Goal: Task Accomplishment & Management: Manage account settings

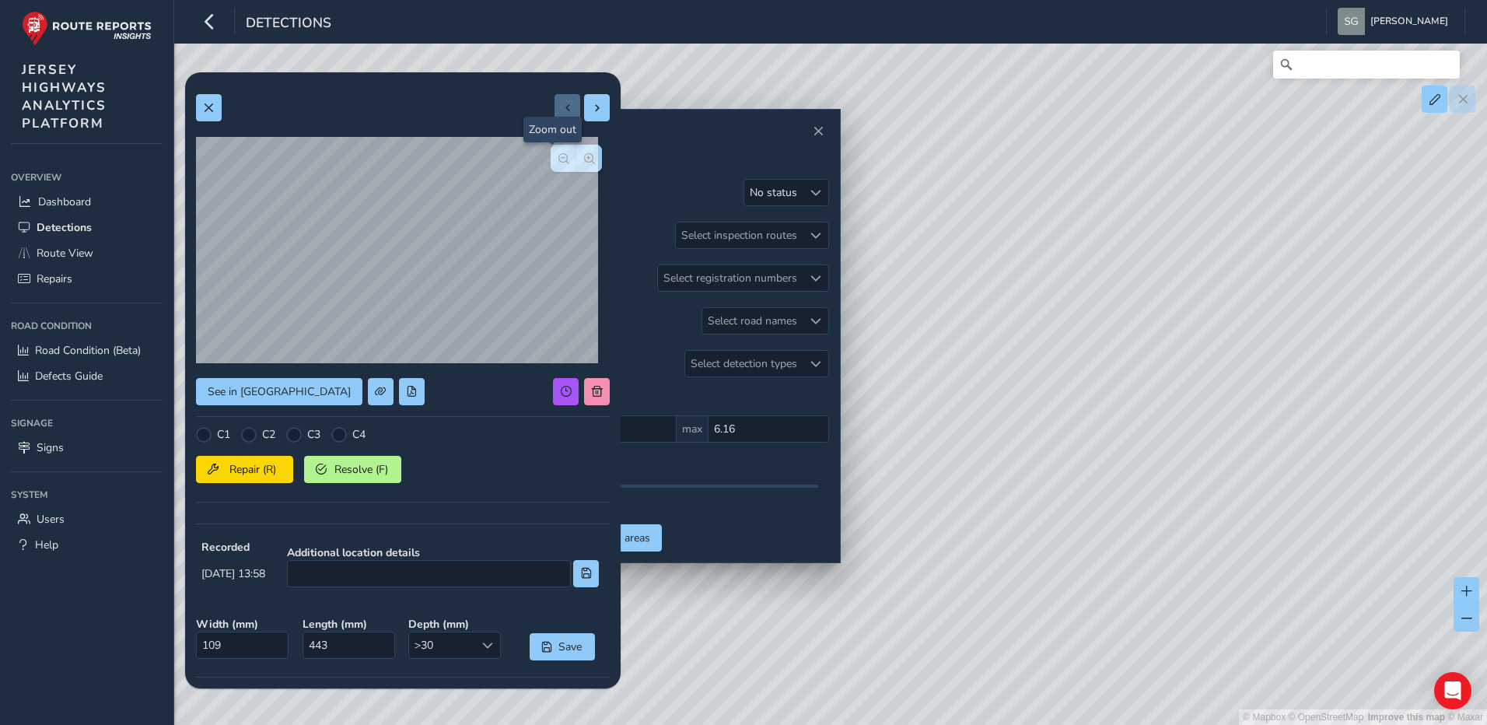
click at [559, 161] on button "button" at bounding box center [564, 158] width 26 height 27
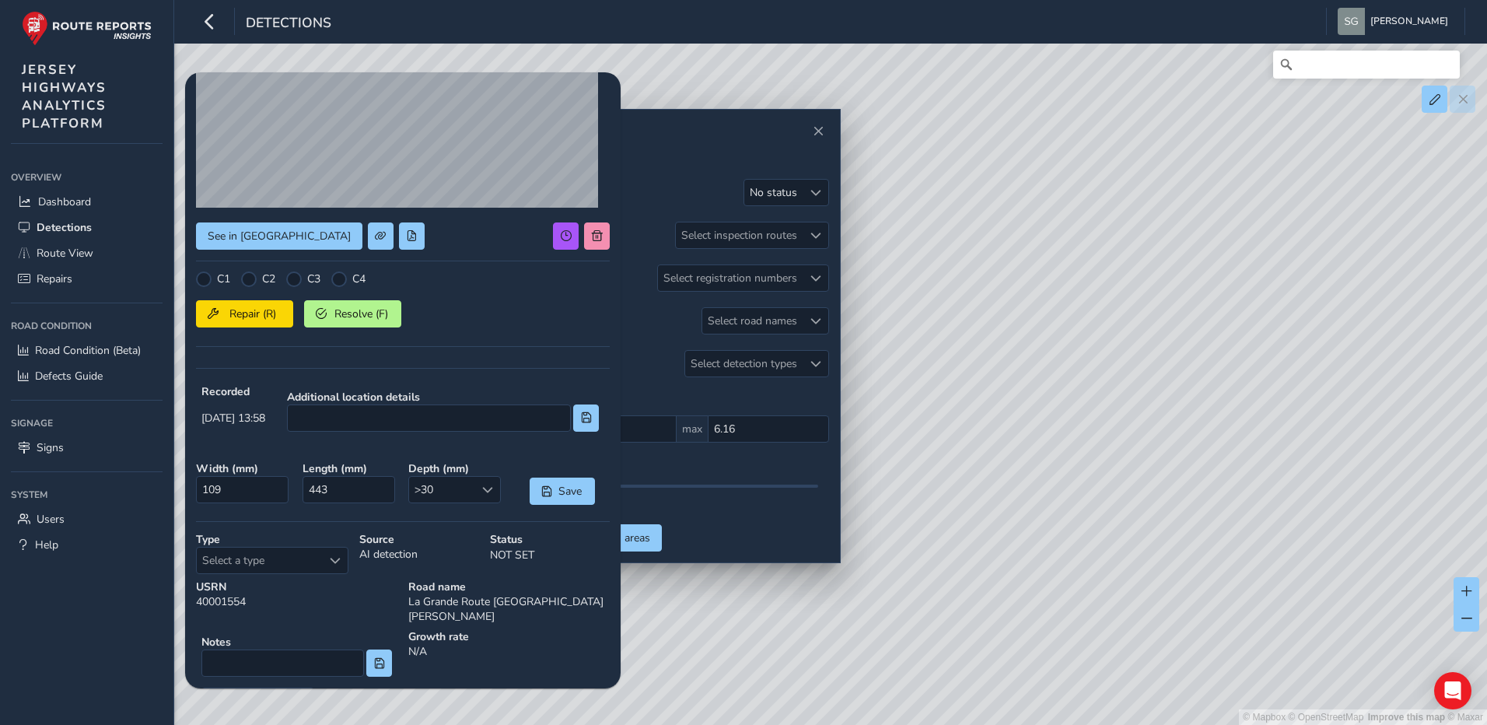
scroll to position [208, 0]
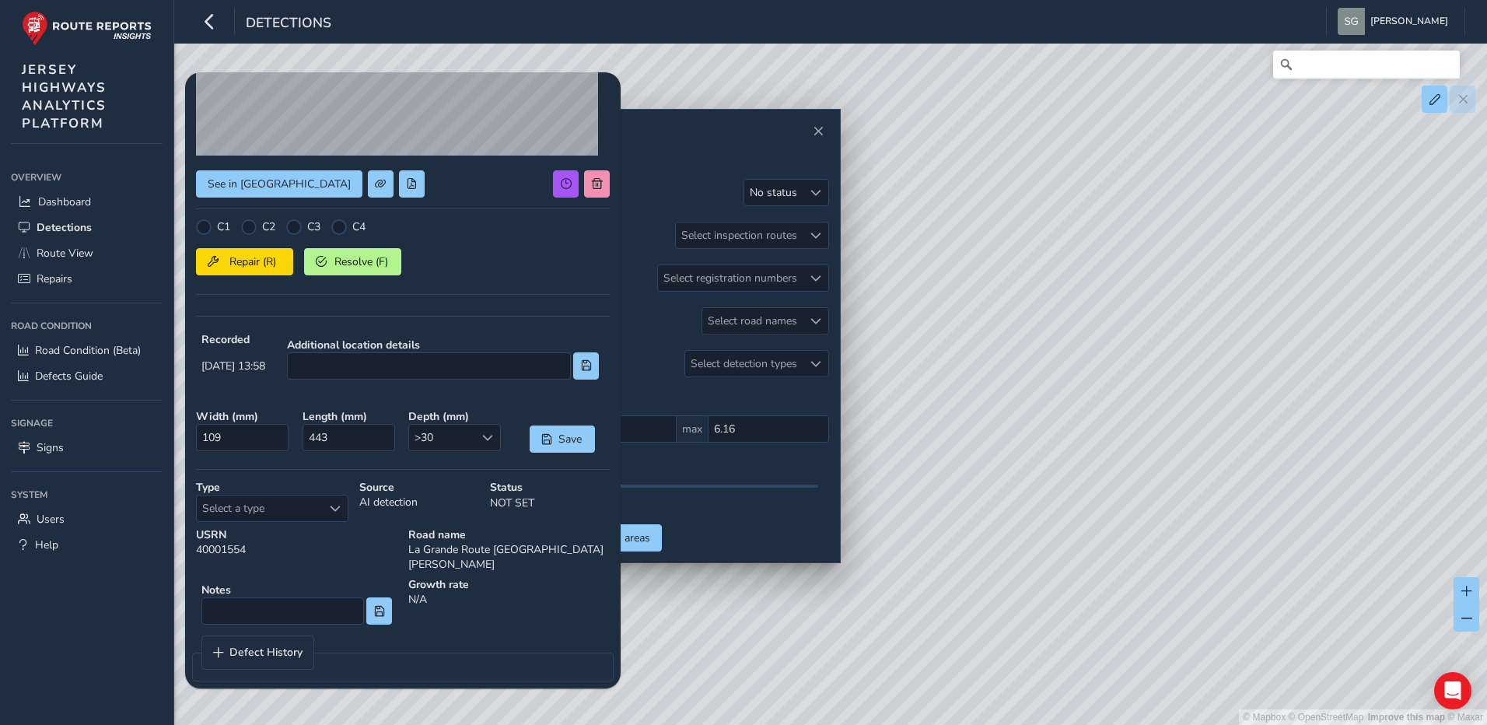
click at [334, 479] on div "Type Select a type Select a type" at bounding box center [272, 500] width 163 height 53
click at [331, 514] on div "Select a type" at bounding box center [335, 508] width 26 height 26
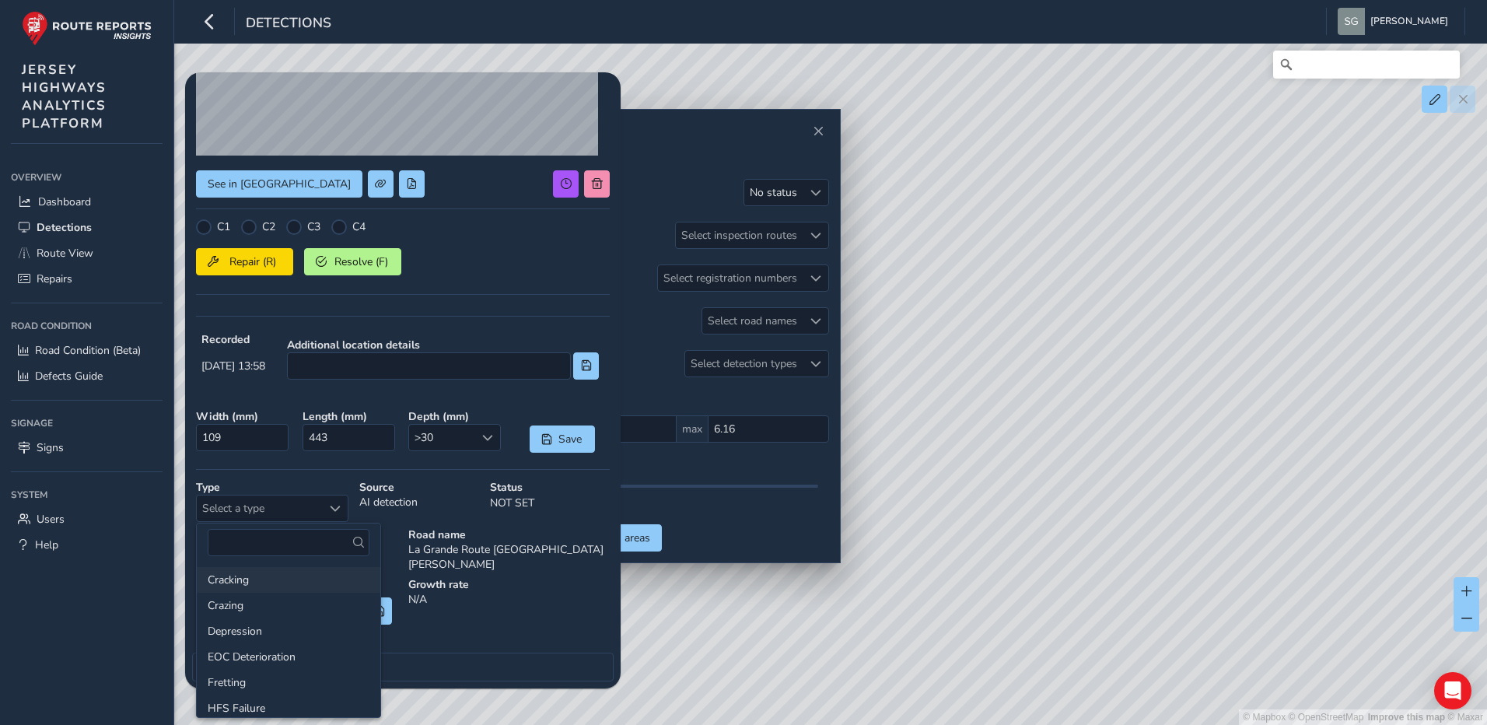
click at [301, 578] on li "Cracking" at bounding box center [289, 580] width 184 height 26
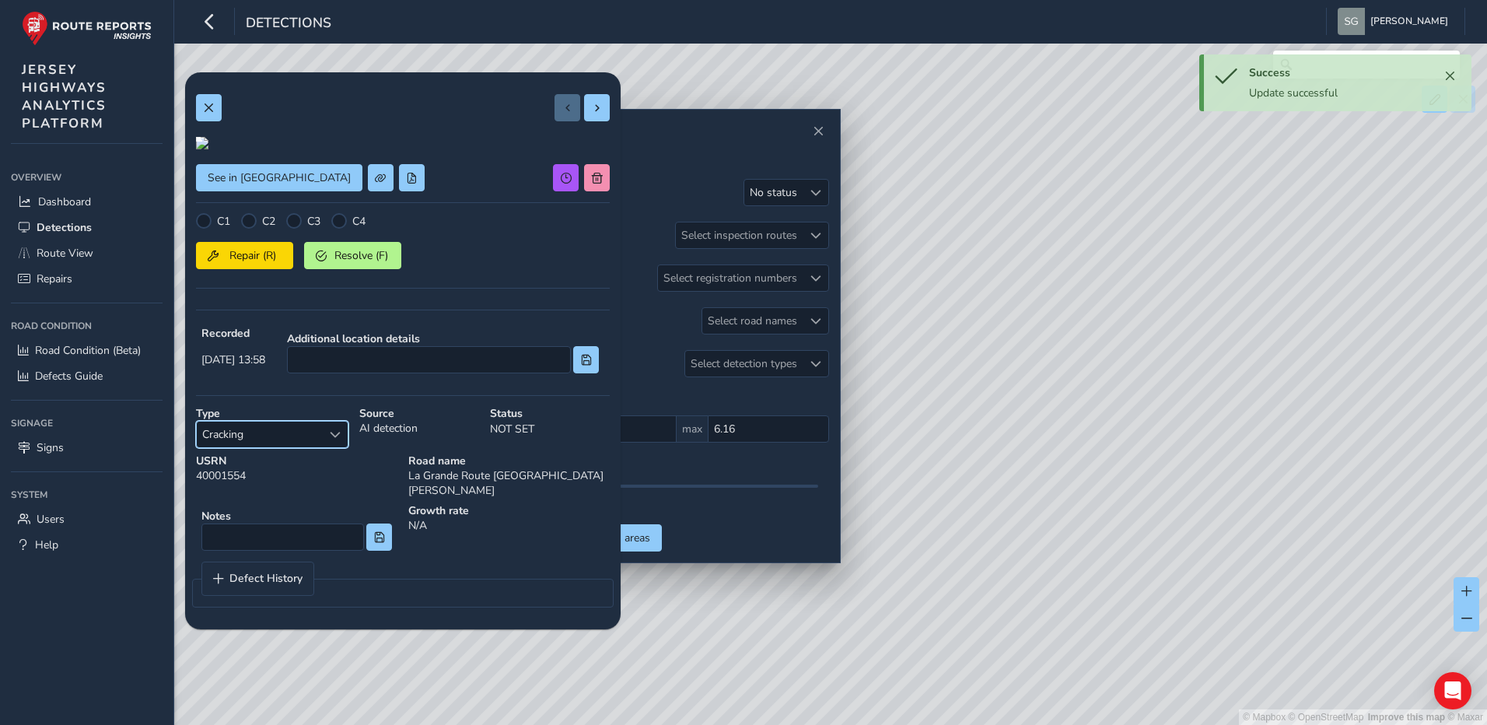
scroll to position [0, 0]
click at [592, 113] on span at bounding box center [597, 108] width 11 height 11
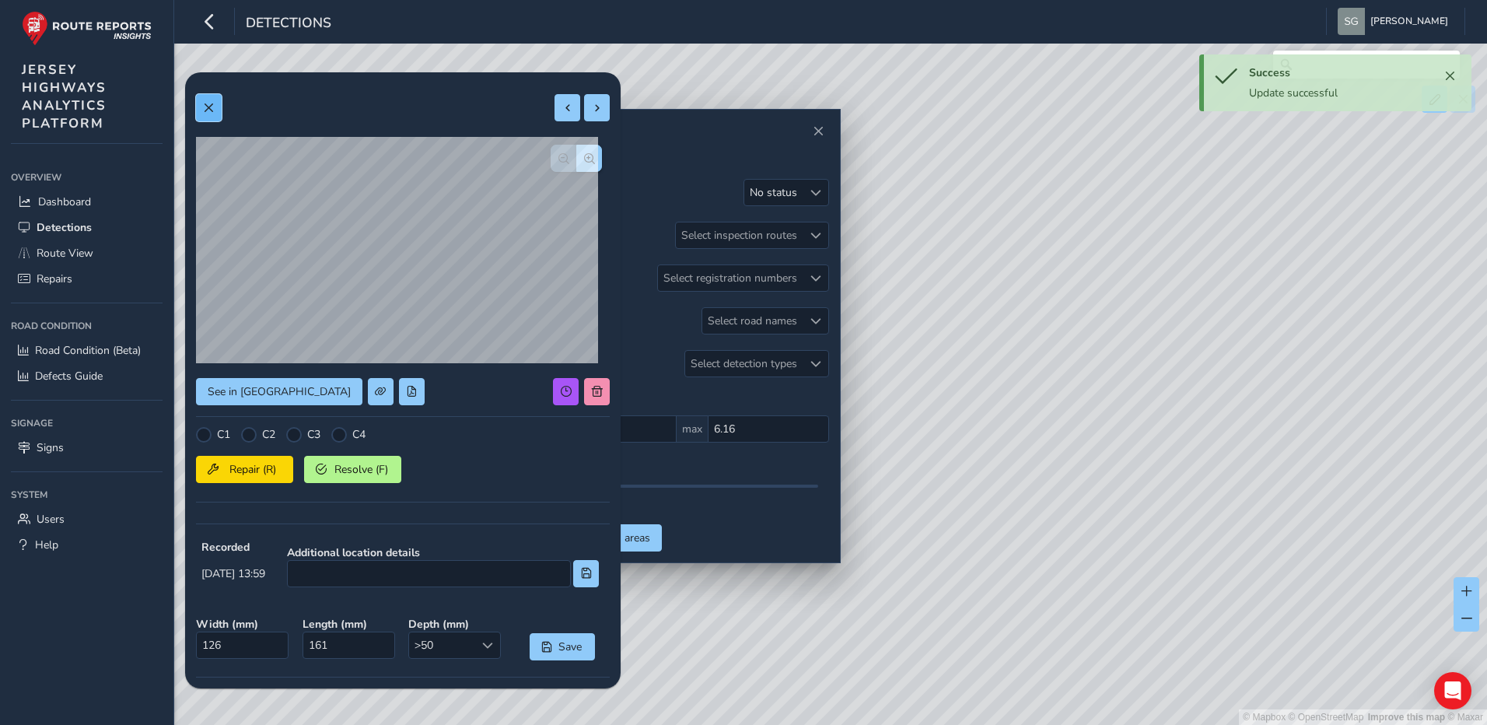
click at [216, 108] on button at bounding box center [209, 107] width 26 height 27
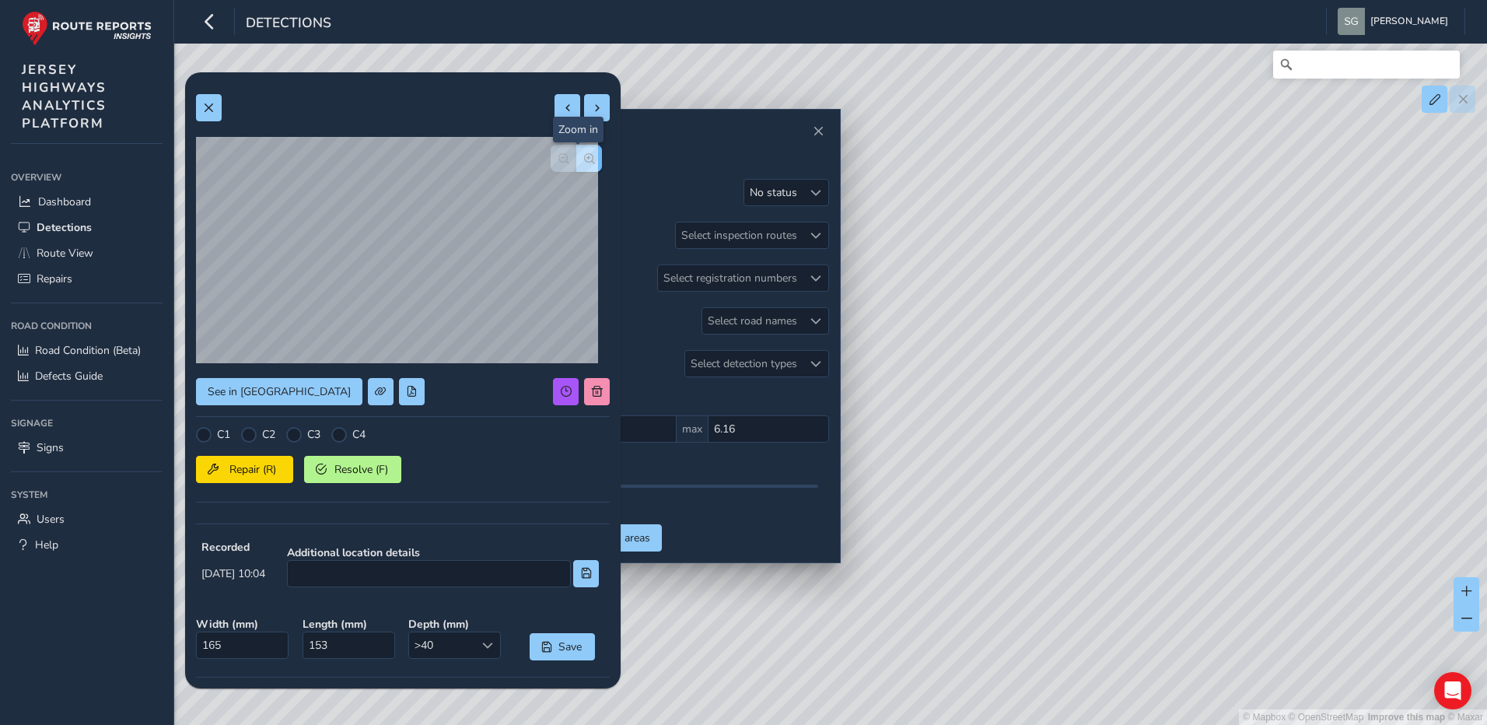
click at [590, 163] on button "button" at bounding box center [589, 158] width 26 height 27
click at [588, 161] on div at bounding box center [403, 252] width 414 height 230
click at [584, 163] on span "button" at bounding box center [589, 158] width 11 height 11
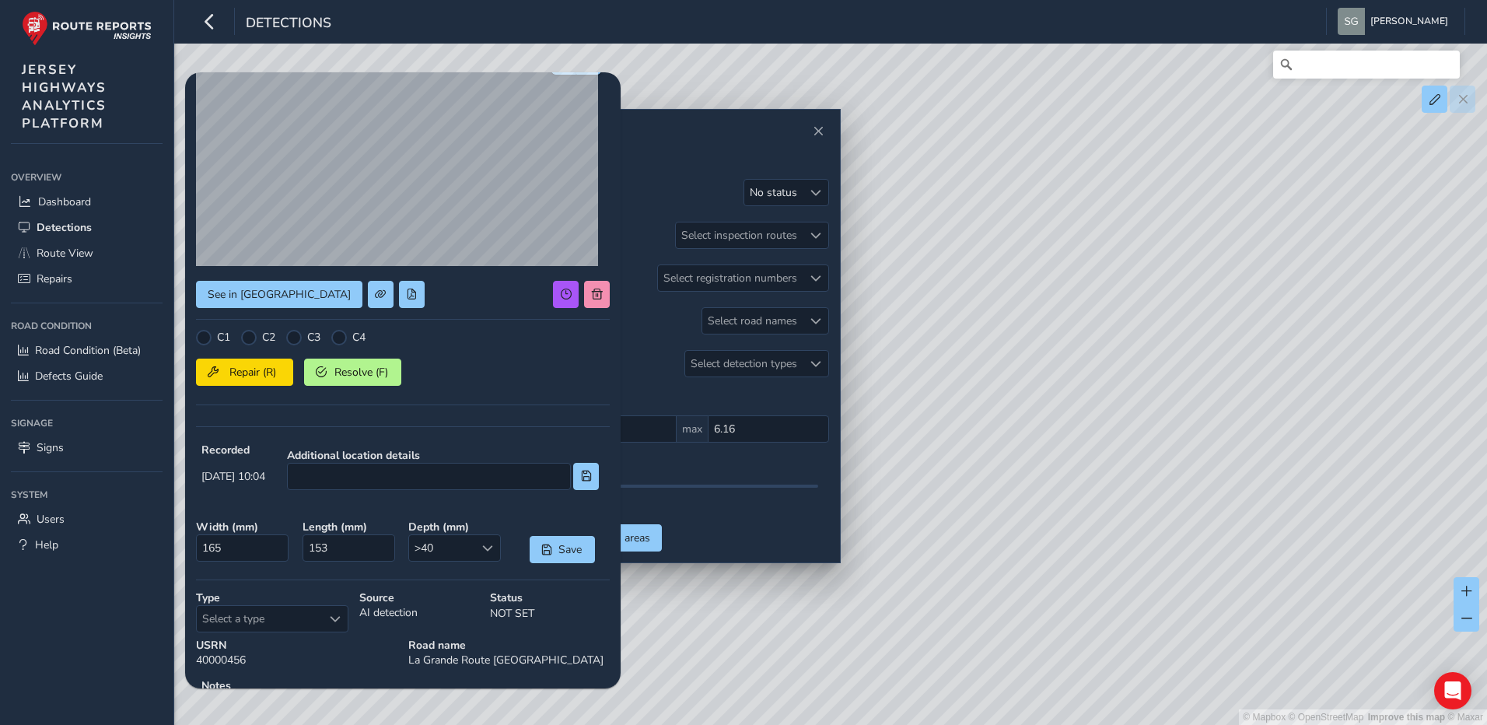
scroll to position [208, 0]
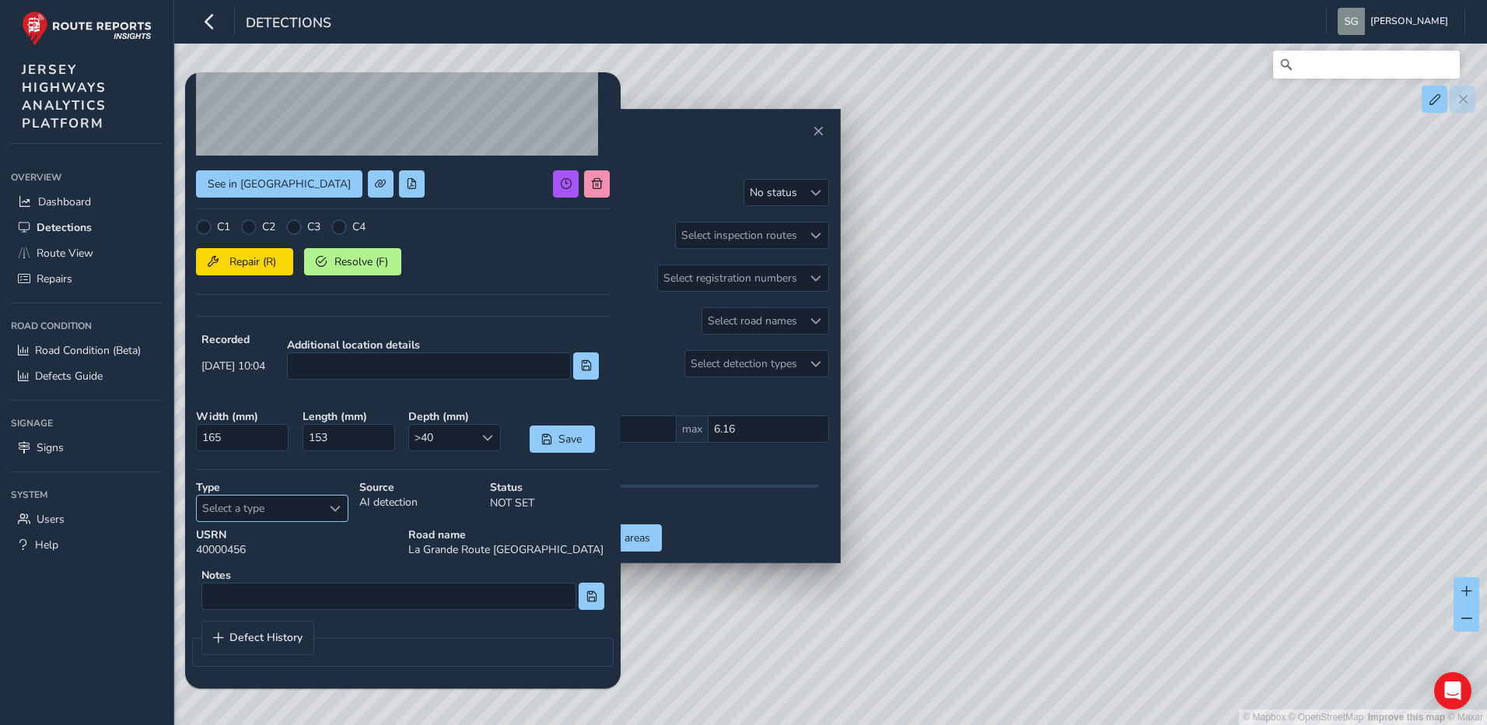
click at [348, 509] on div "Select a type Select a type" at bounding box center [272, 508] width 152 height 27
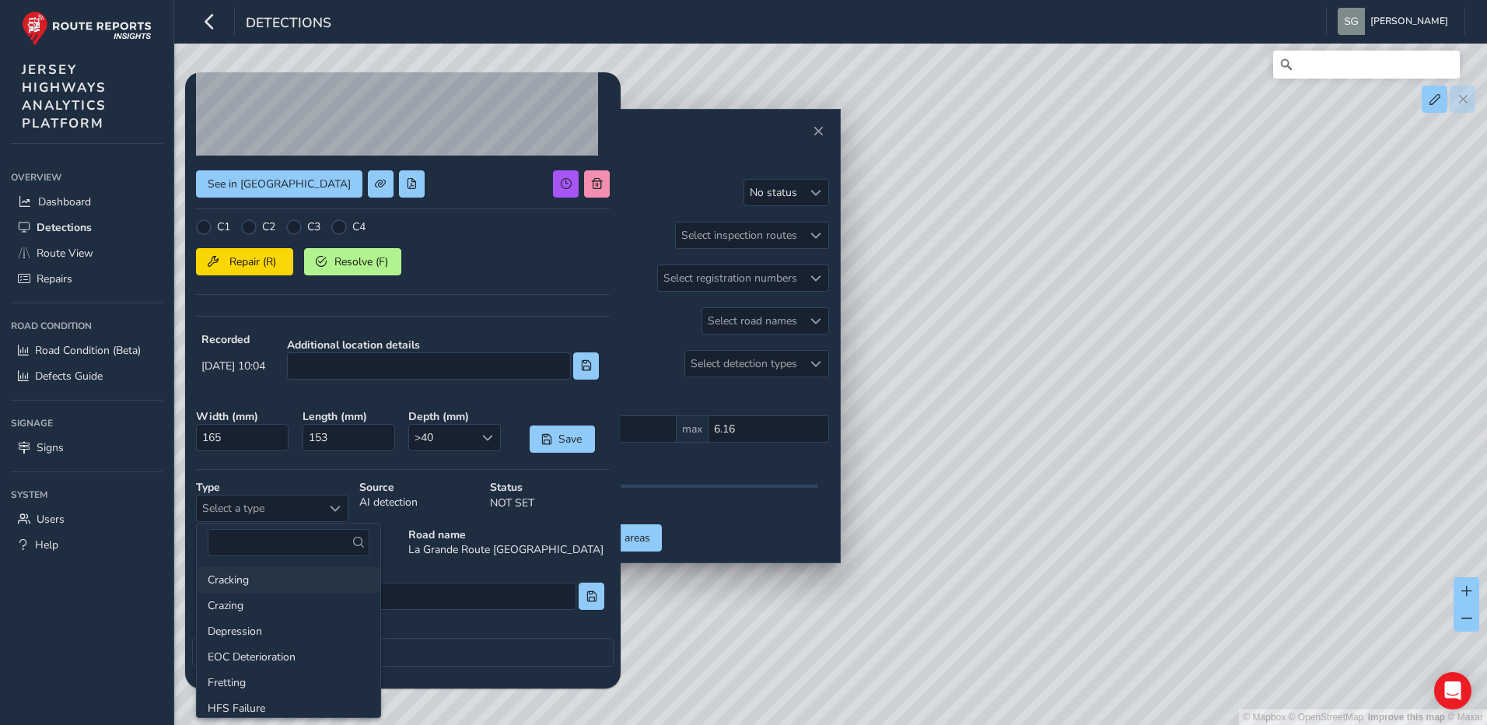
click at [310, 583] on li "Cracking" at bounding box center [289, 580] width 184 height 26
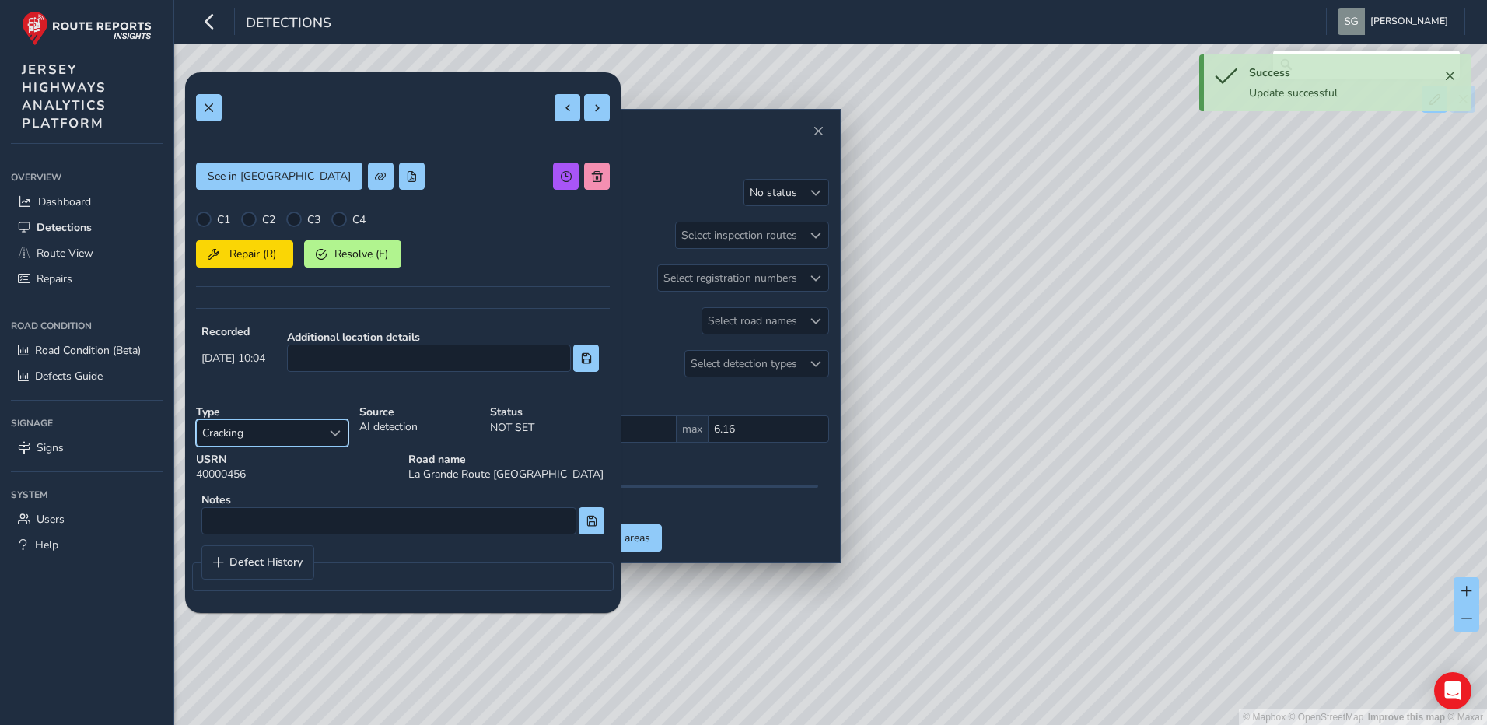
scroll to position [0, 0]
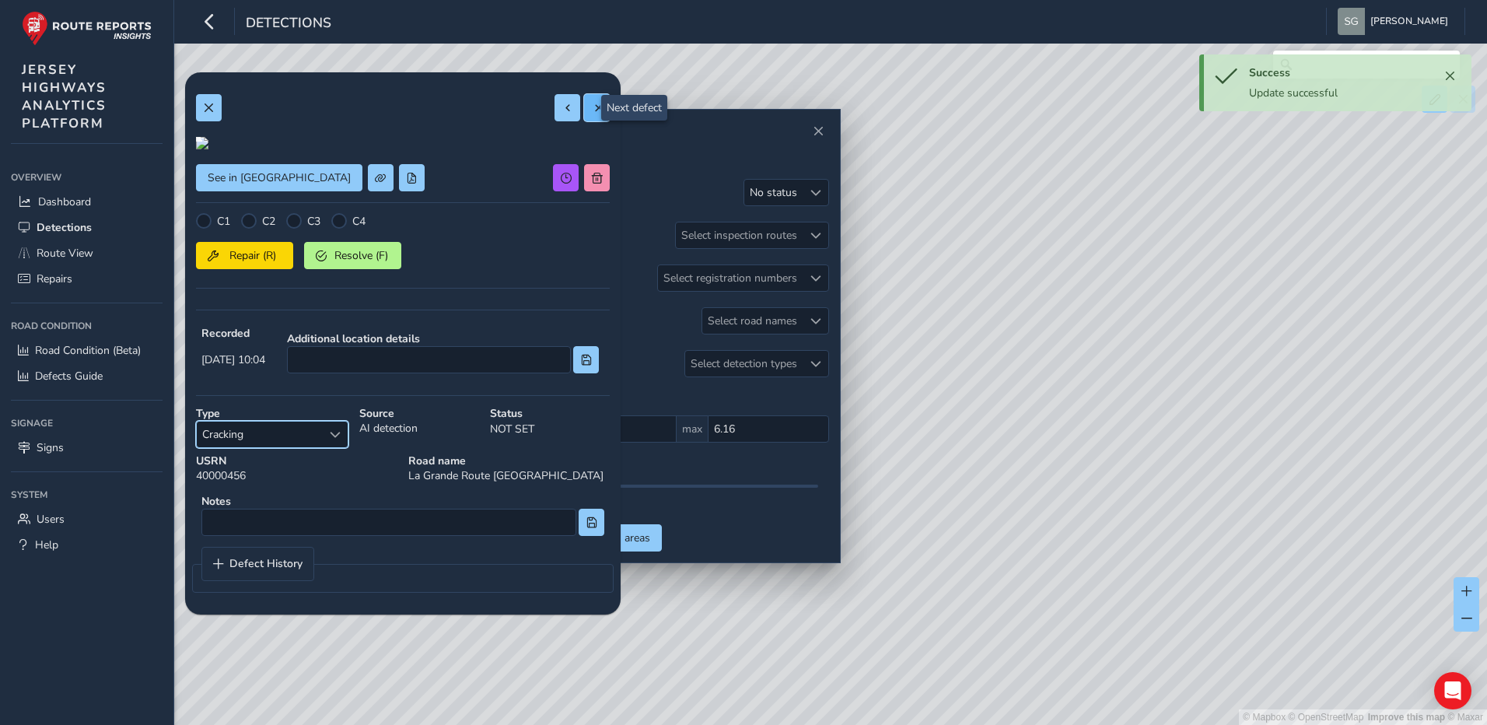
click at [592, 106] on span at bounding box center [597, 108] width 11 height 11
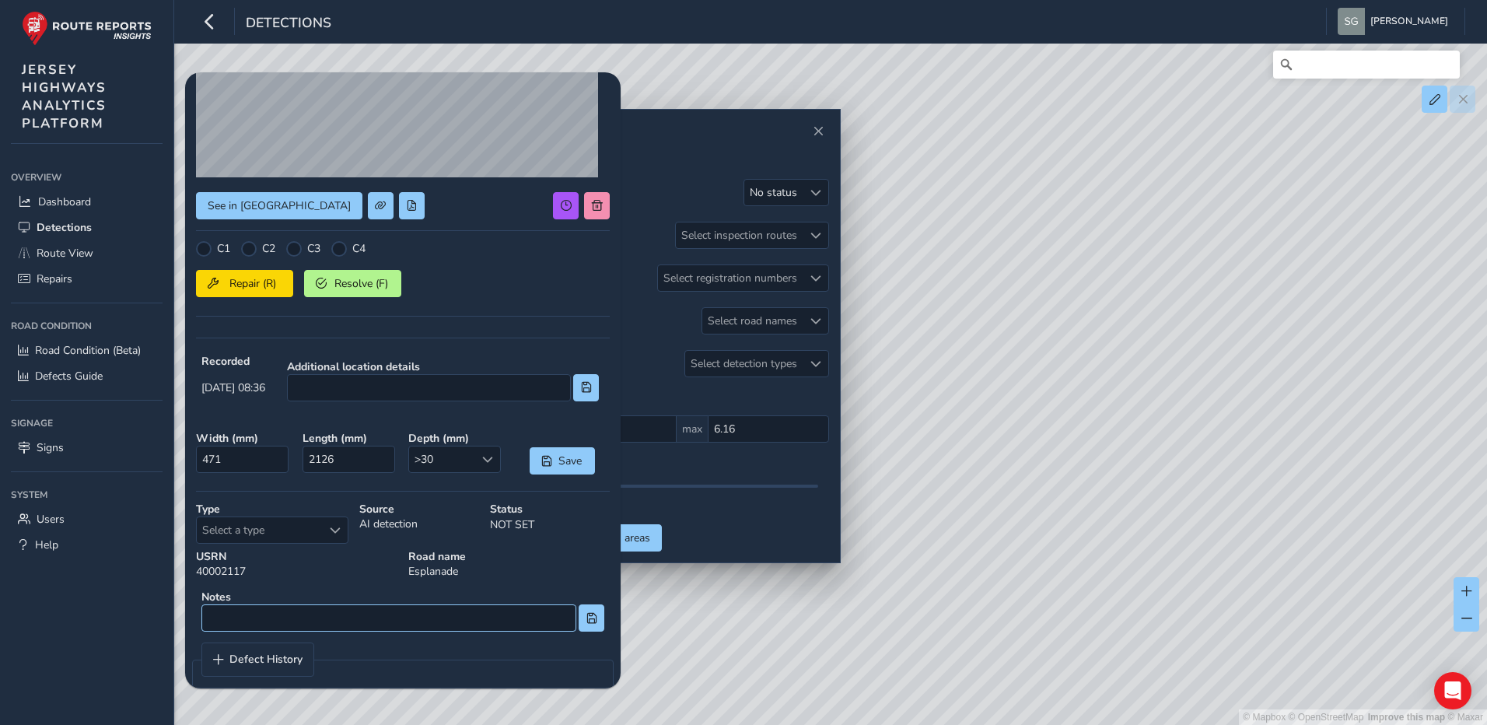
scroll to position [208, 0]
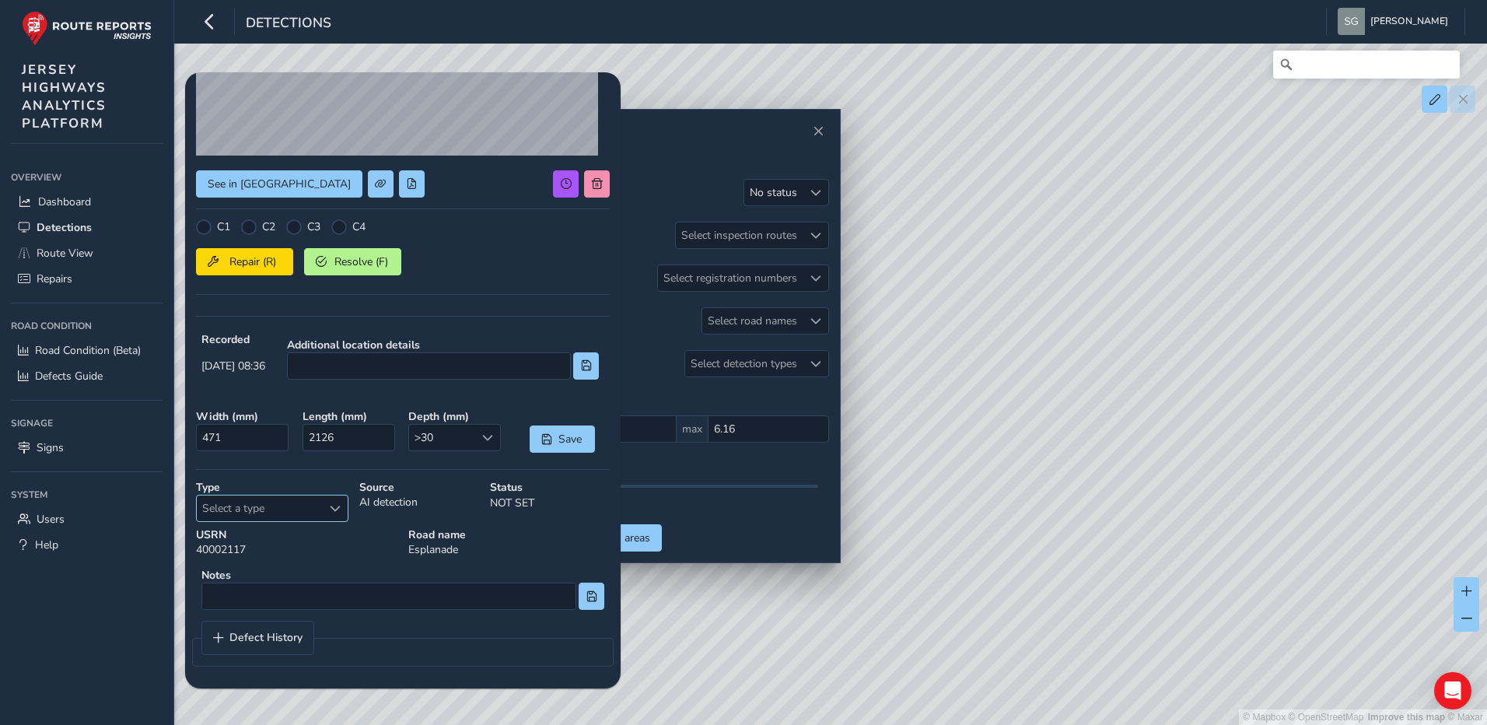
click at [330, 503] on span "Select a type" at bounding box center [335, 508] width 11 height 11
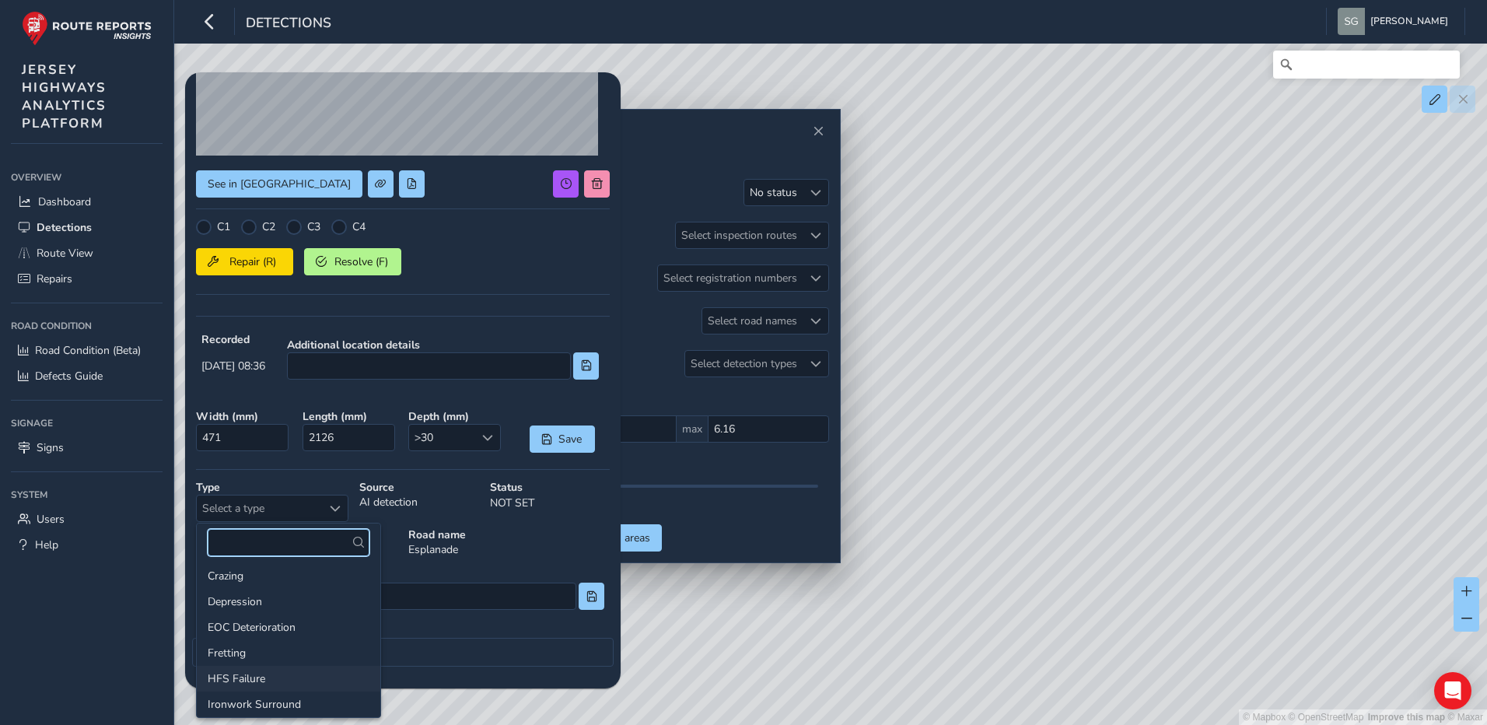
scroll to position [6, 0]
click at [304, 671] on li "Fretting" at bounding box center [289, 676] width 184 height 26
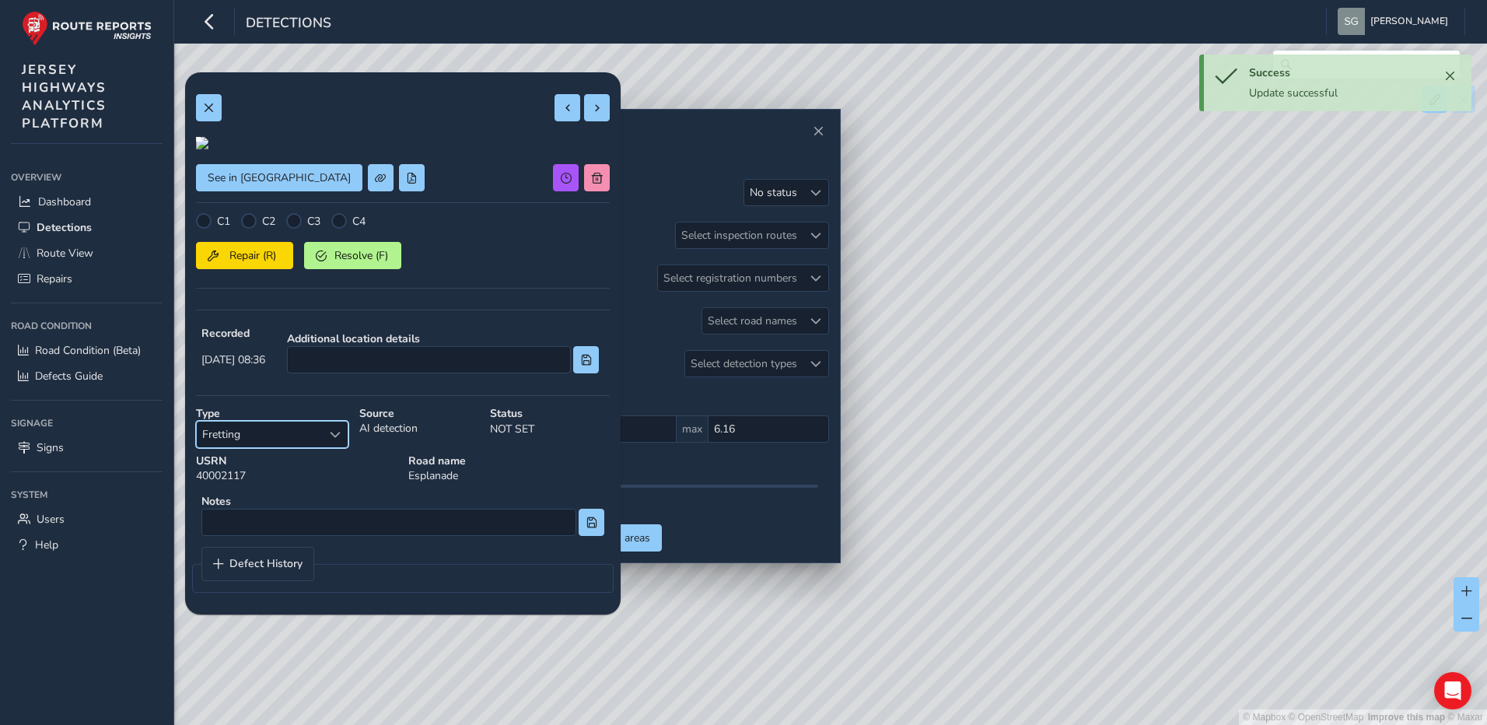
scroll to position [0, 0]
click at [592, 104] on button at bounding box center [597, 107] width 26 height 27
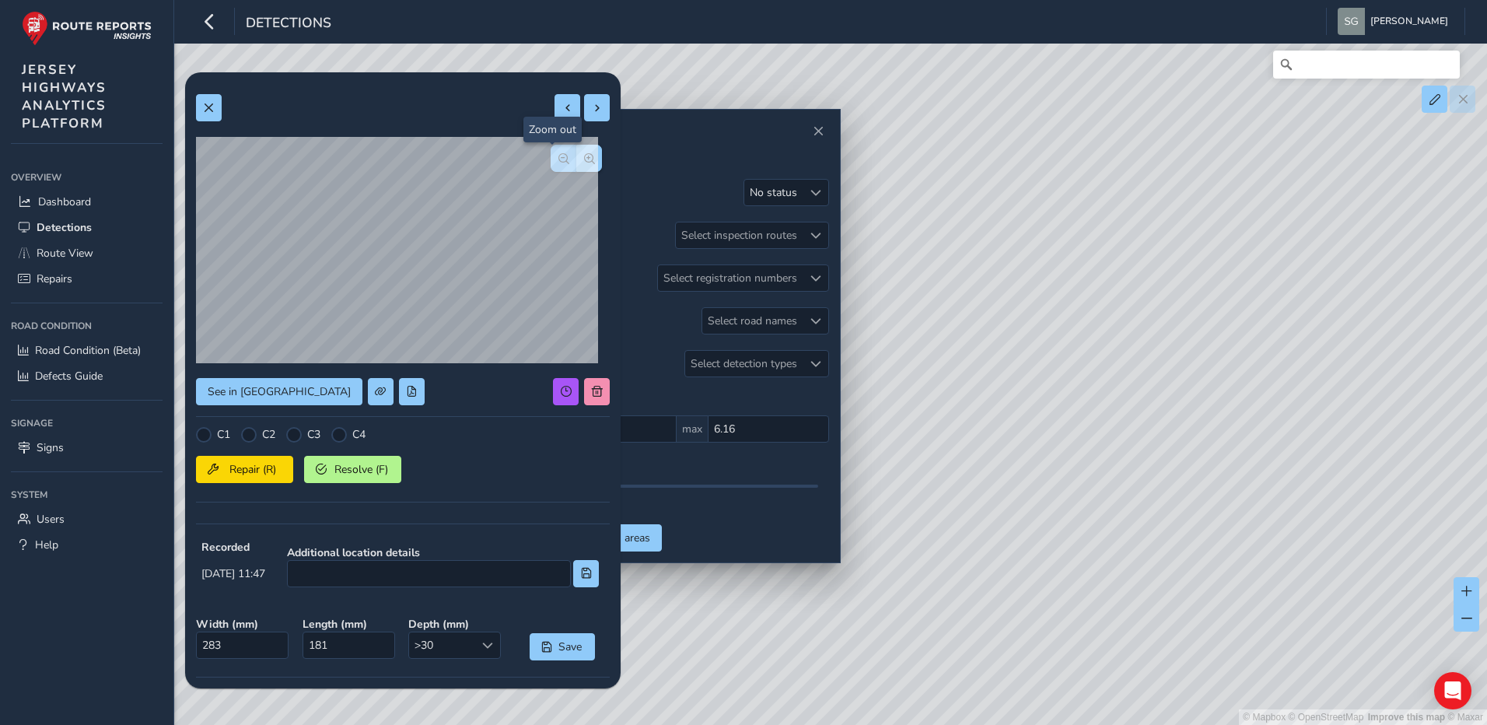
click at [558, 163] on span "button" at bounding box center [563, 158] width 11 height 11
click at [584, 153] on span "button" at bounding box center [589, 158] width 11 height 11
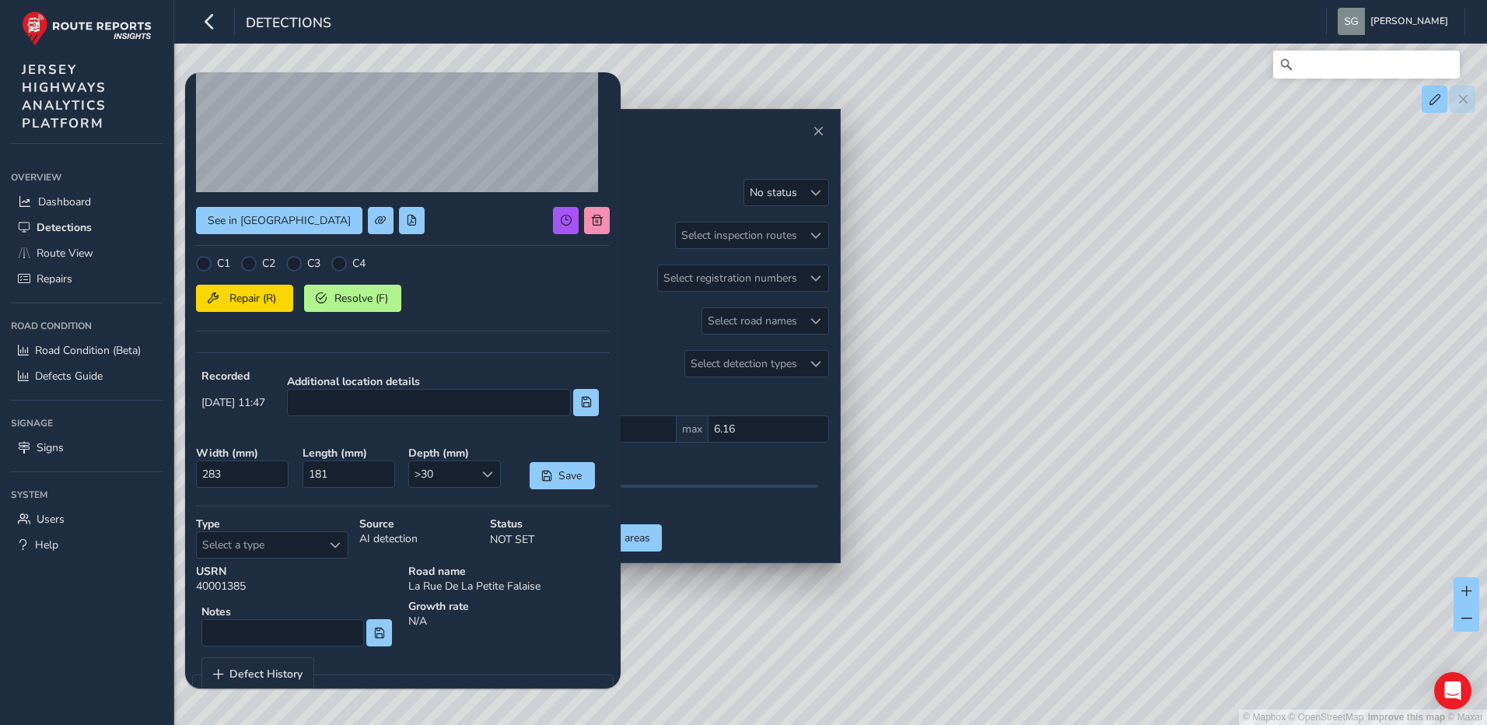
scroll to position [208, 0]
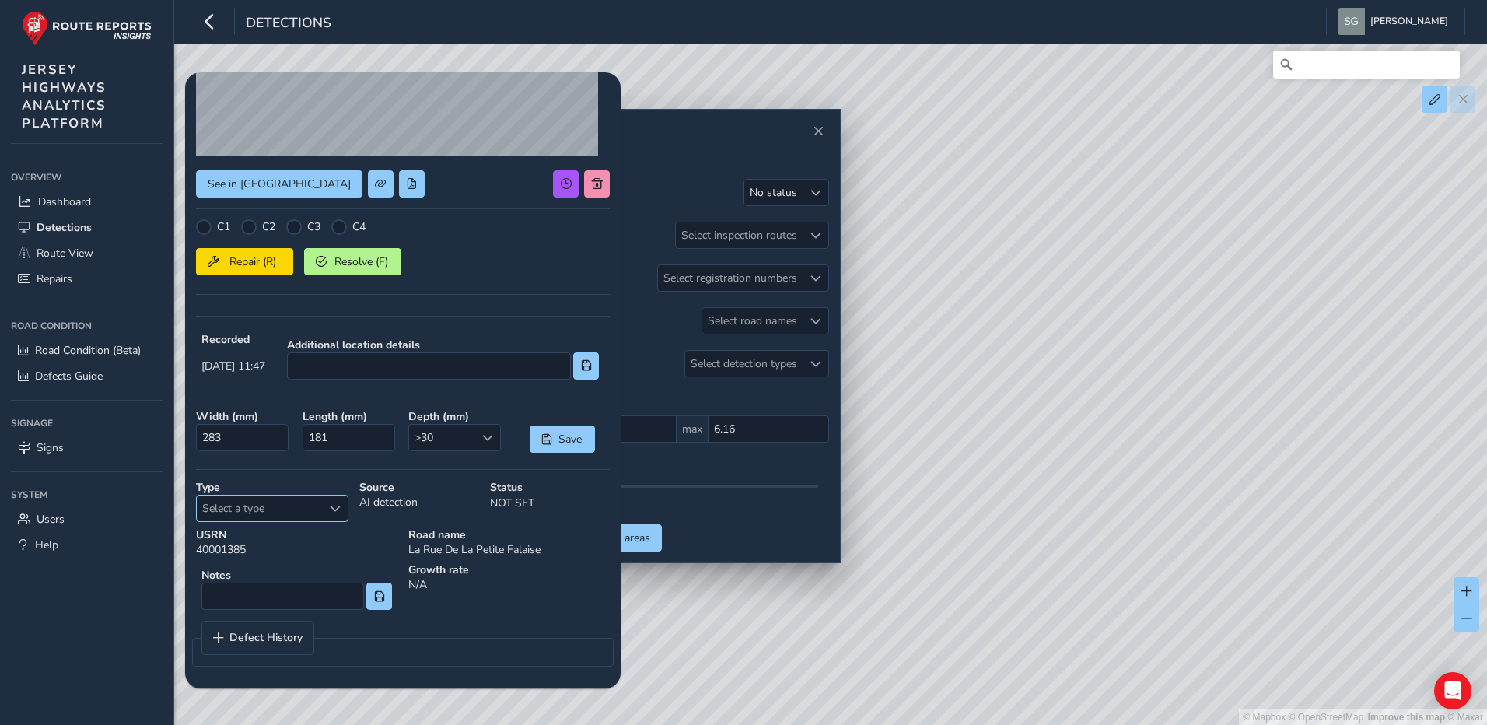
click at [334, 509] on span "Select a type" at bounding box center [335, 508] width 11 height 11
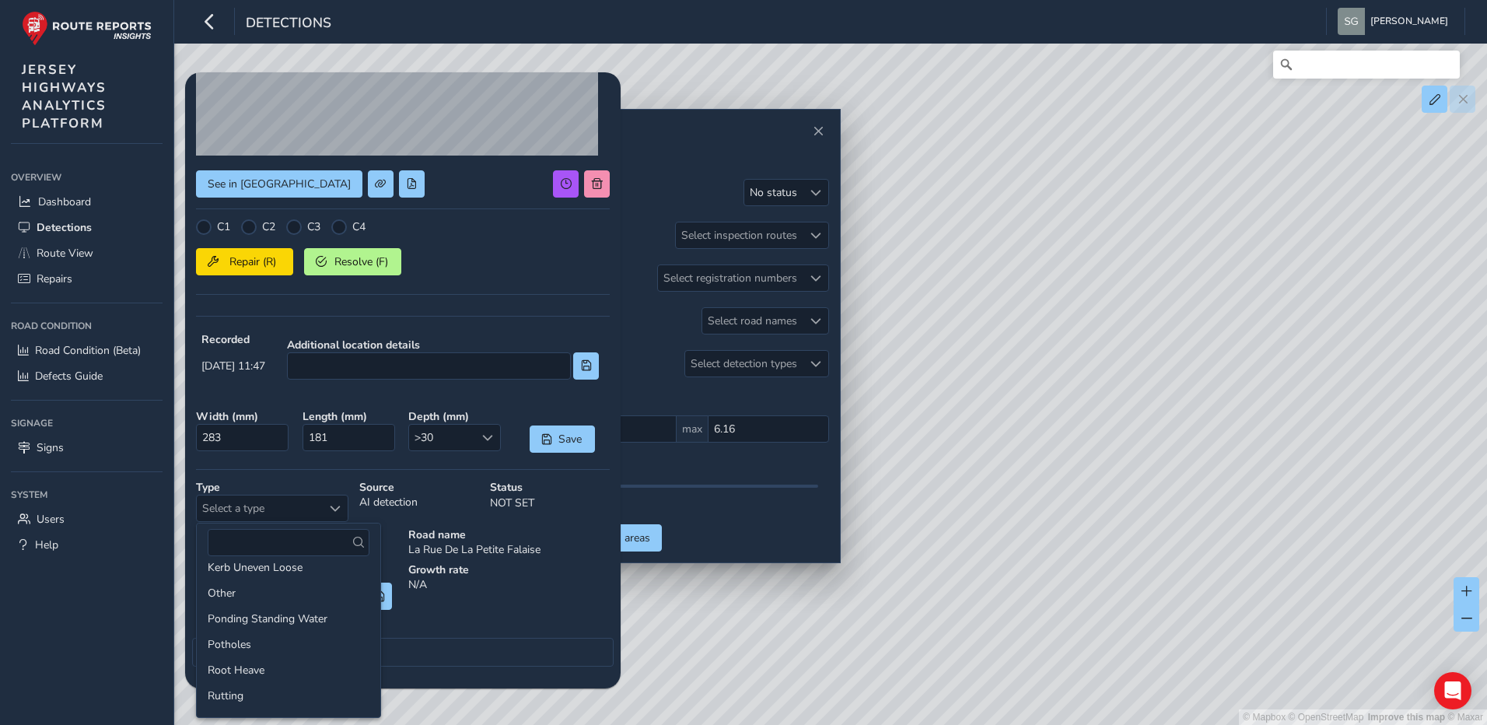
scroll to position [233, 0]
click at [256, 627] on li "Potholes" at bounding box center [289, 629] width 184 height 26
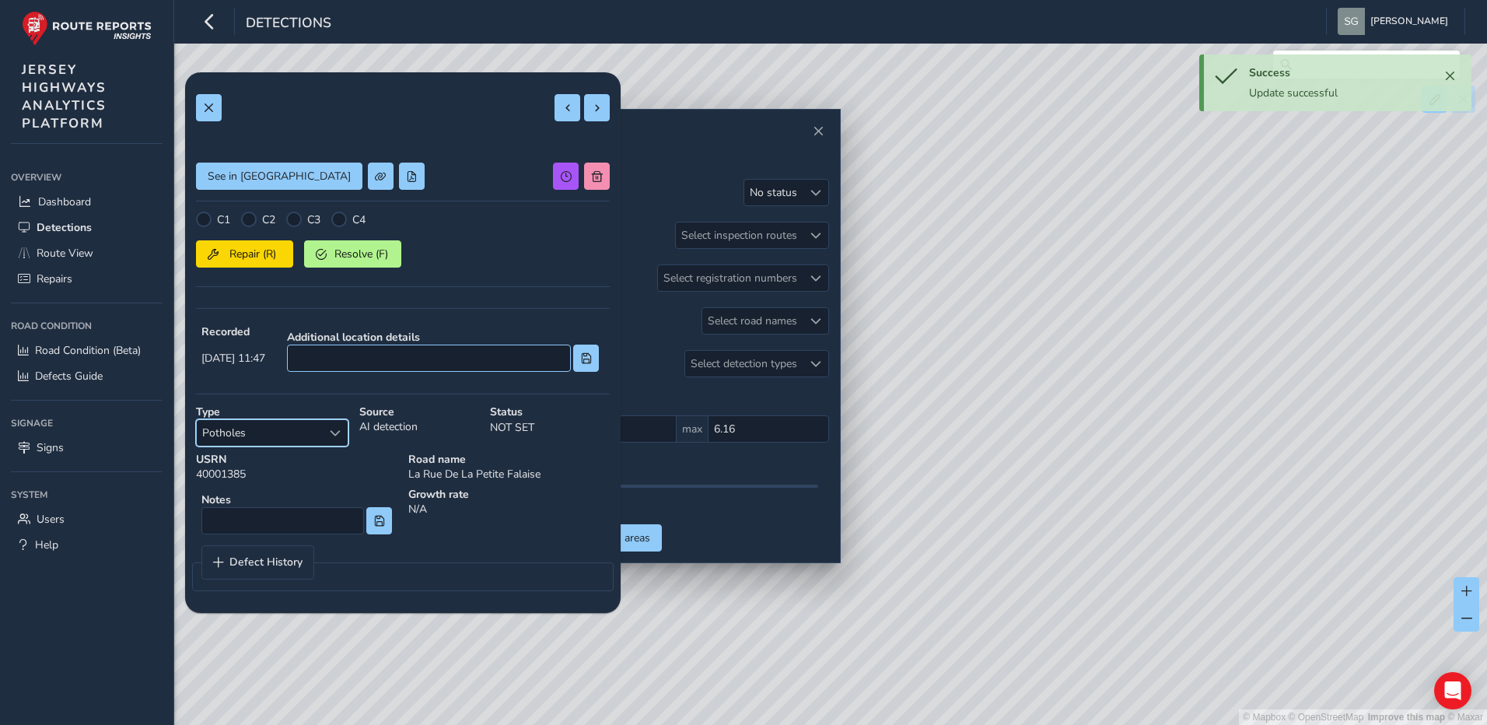
scroll to position [0, 0]
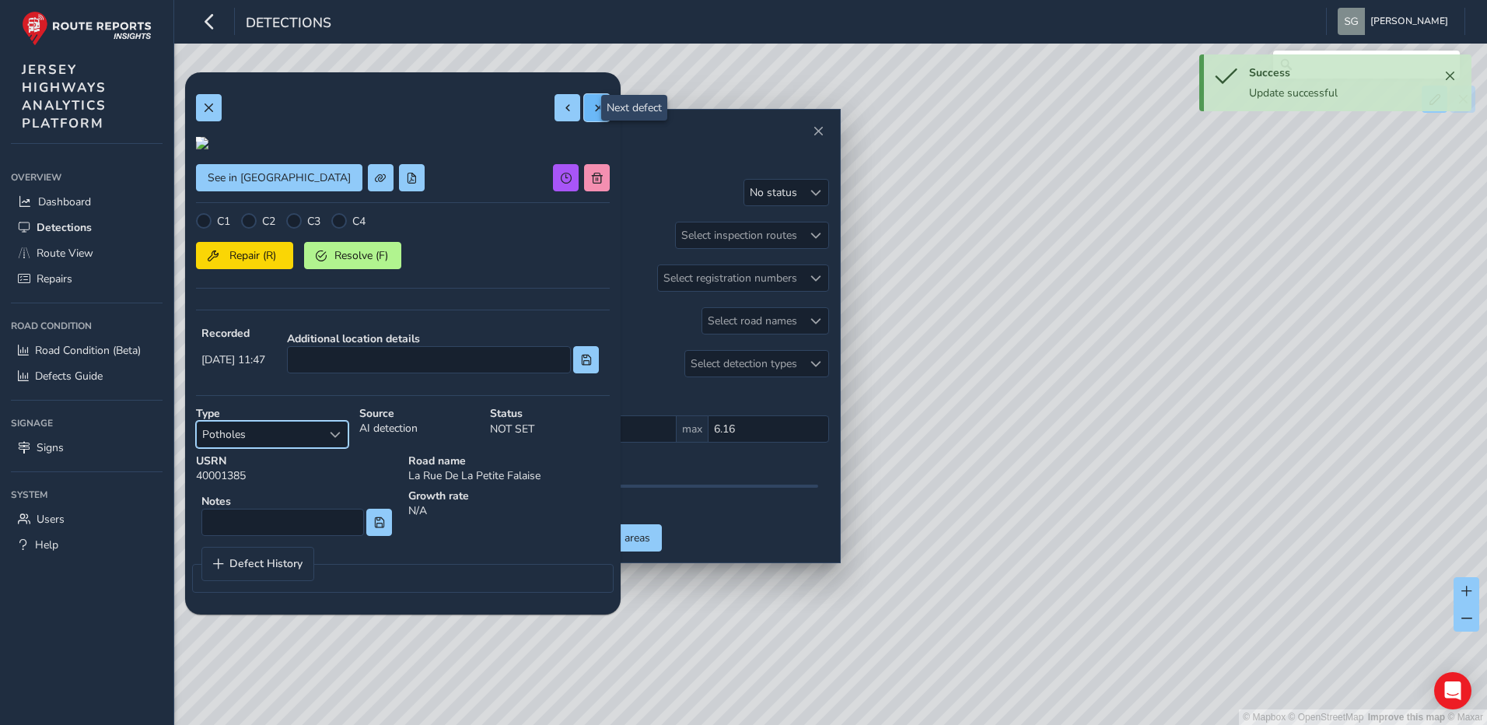
click at [594, 107] on button at bounding box center [597, 107] width 26 height 27
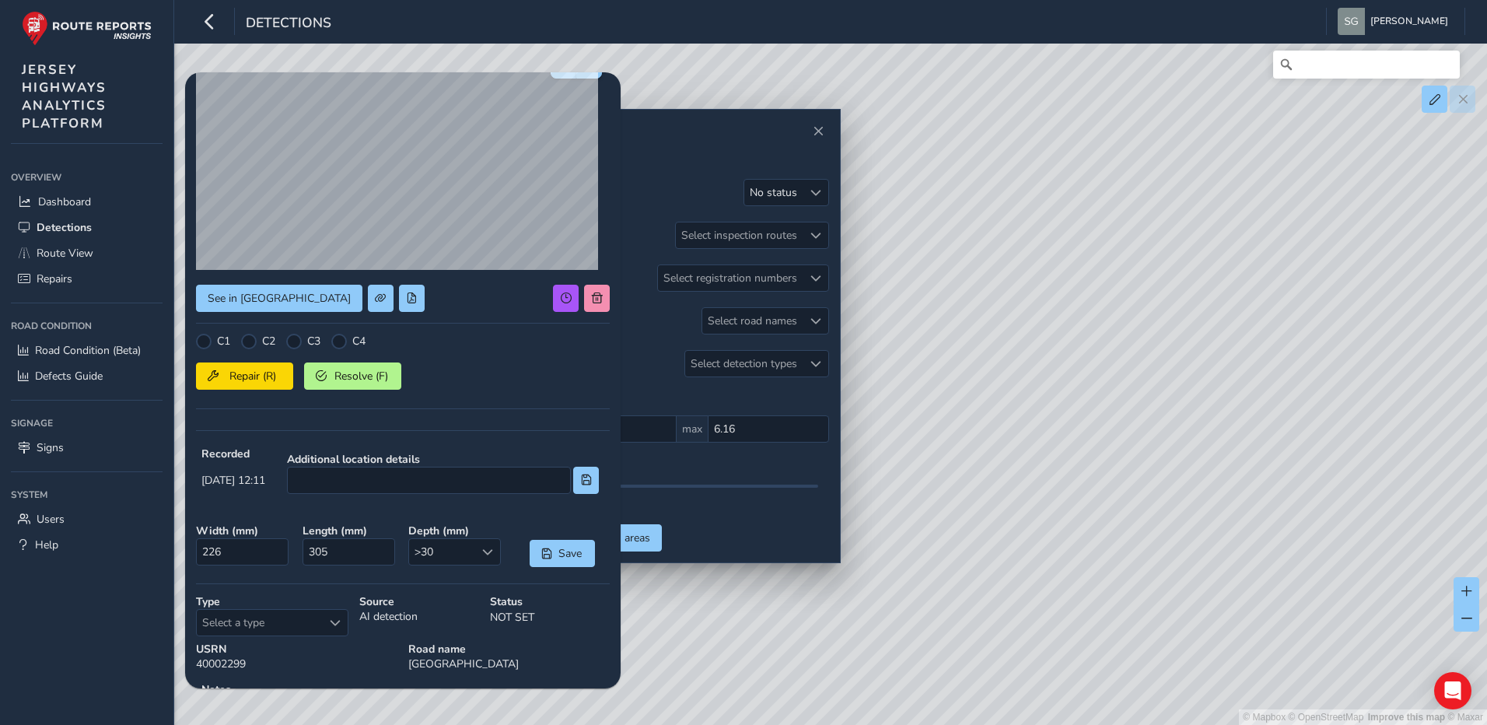
scroll to position [208, 0]
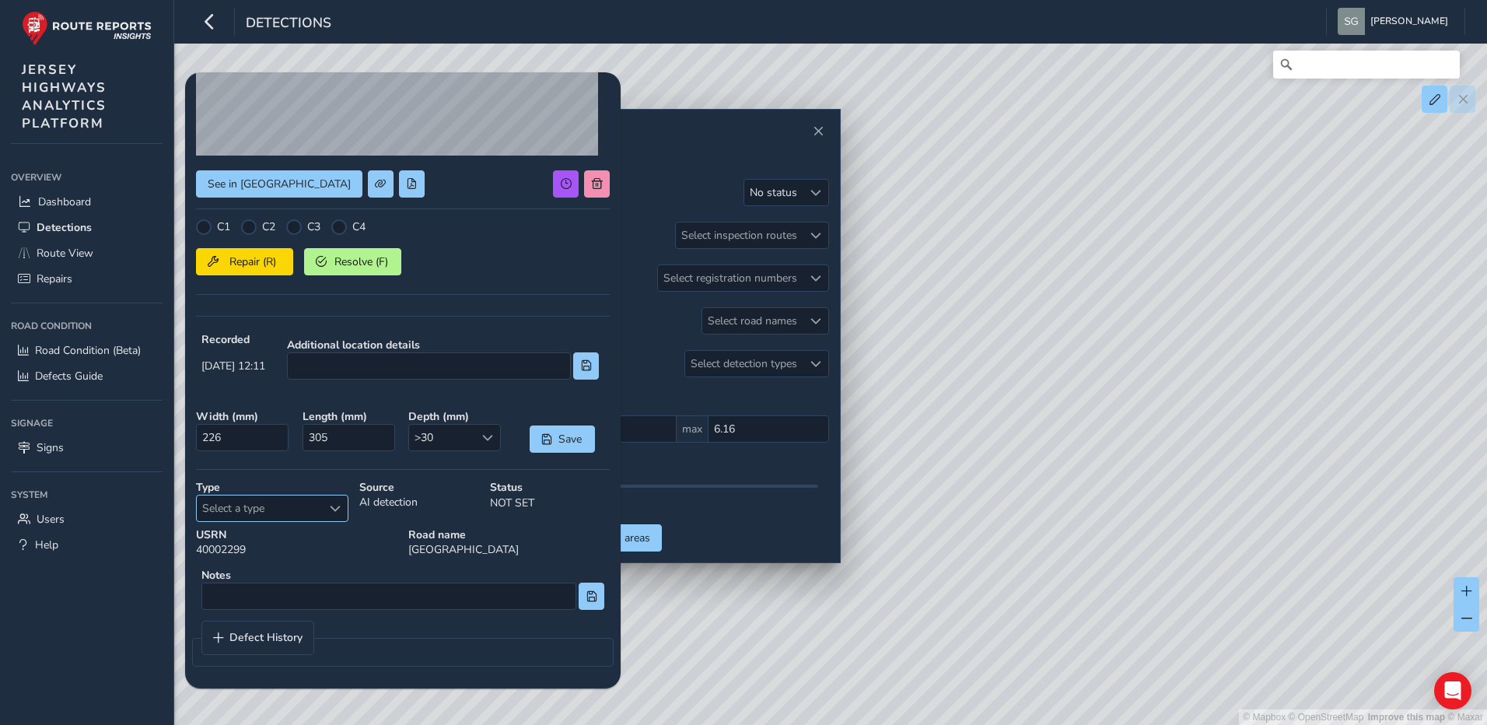
click at [334, 509] on span "Select a type" at bounding box center [335, 508] width 11 height 11
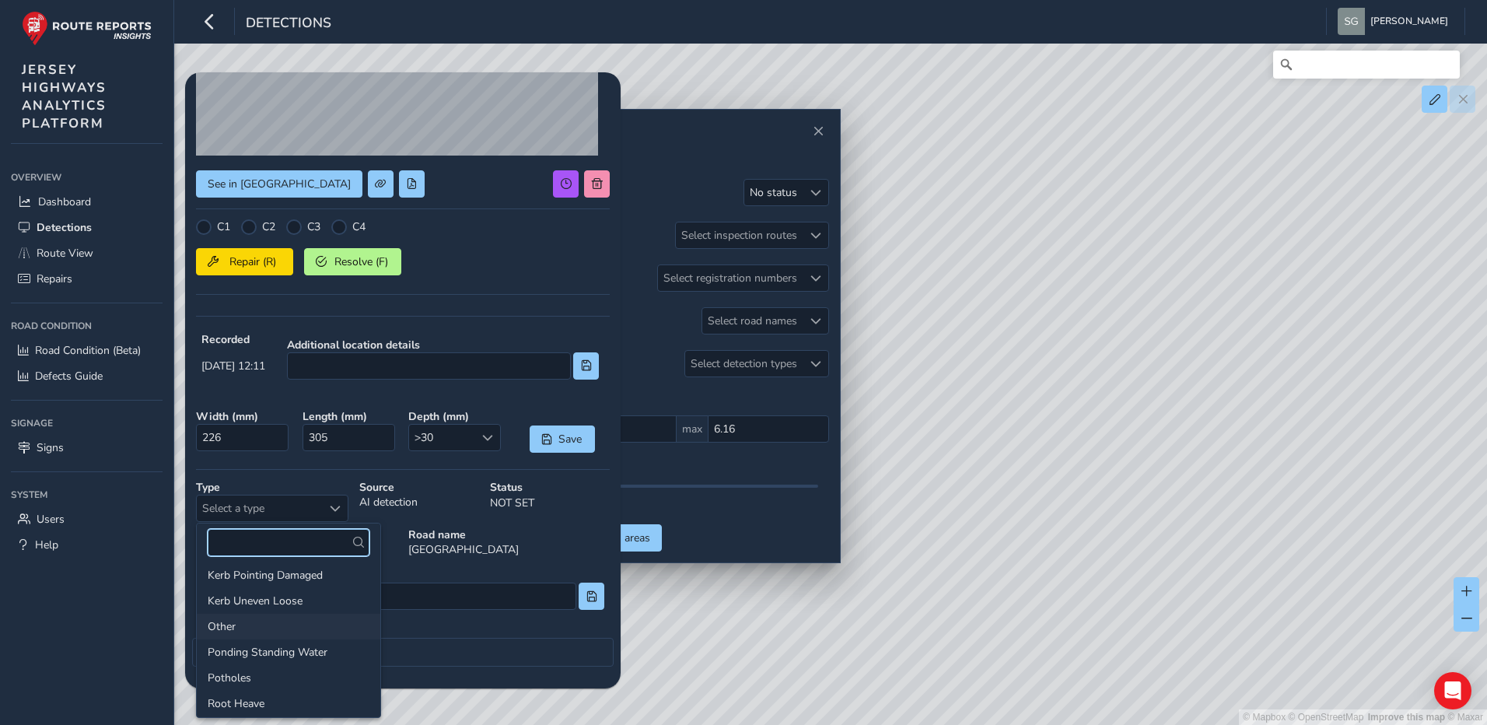
scroll to position [233, 0]
click at [275, 631] on li "Potholes" at bounding box center [289, 629] width 184 height 26
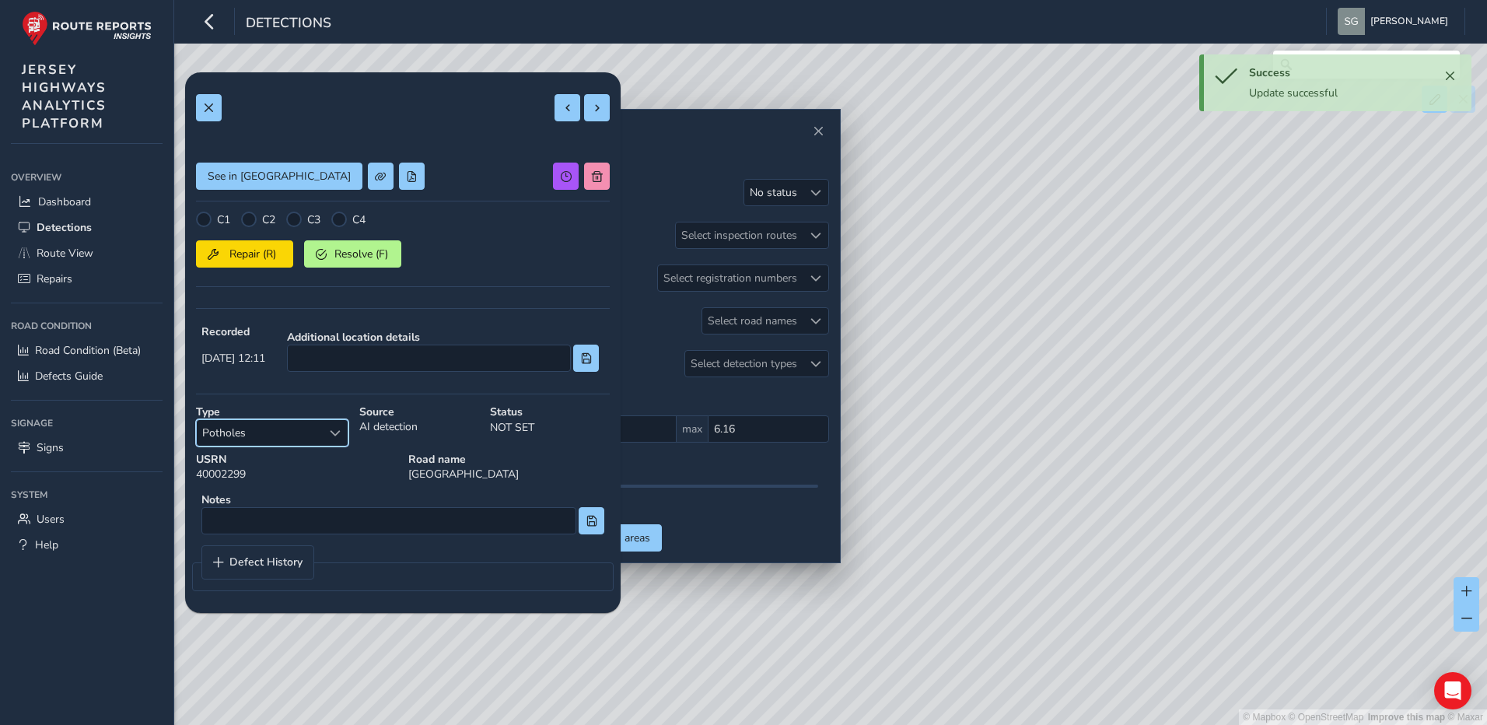
scroll to position [0, 0]
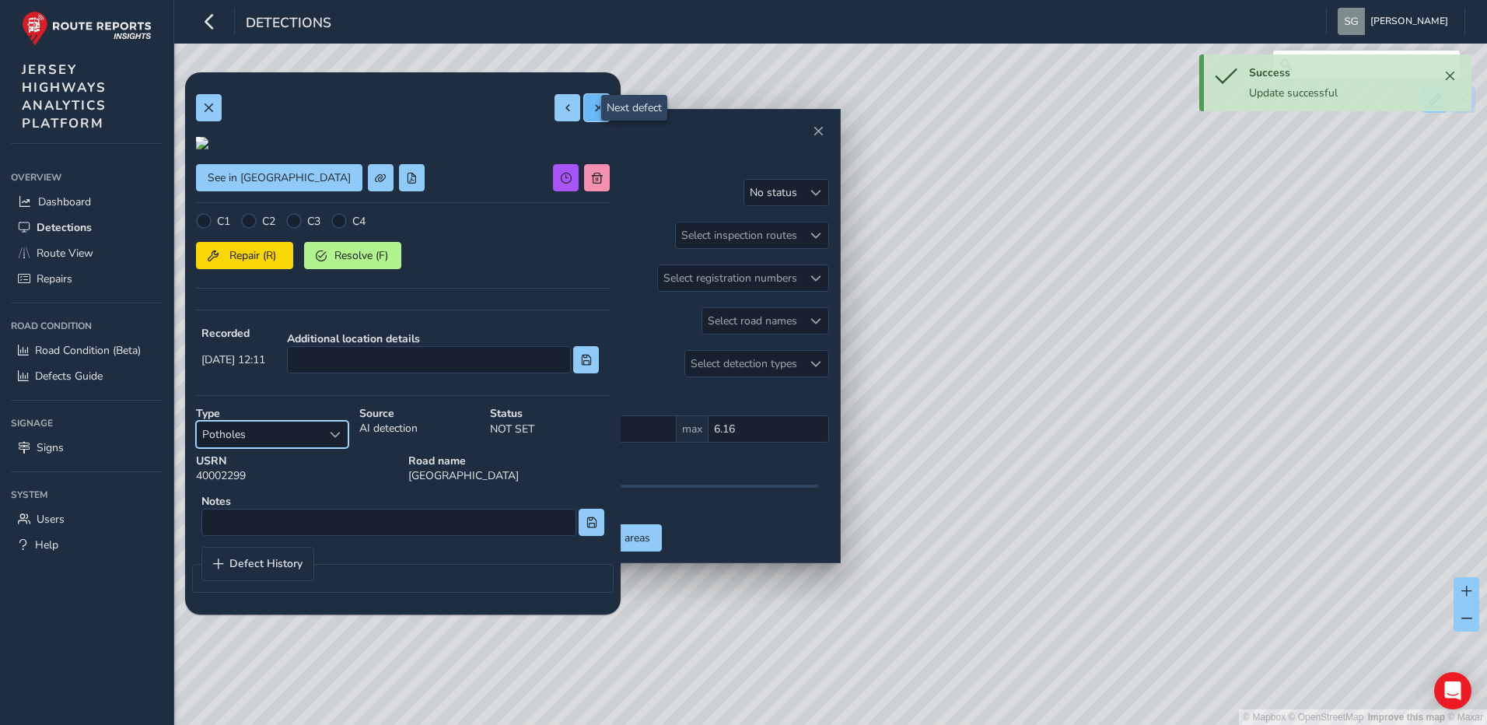
click at [592, 105] on button at bounding box center [597, 107] width 26 height 27
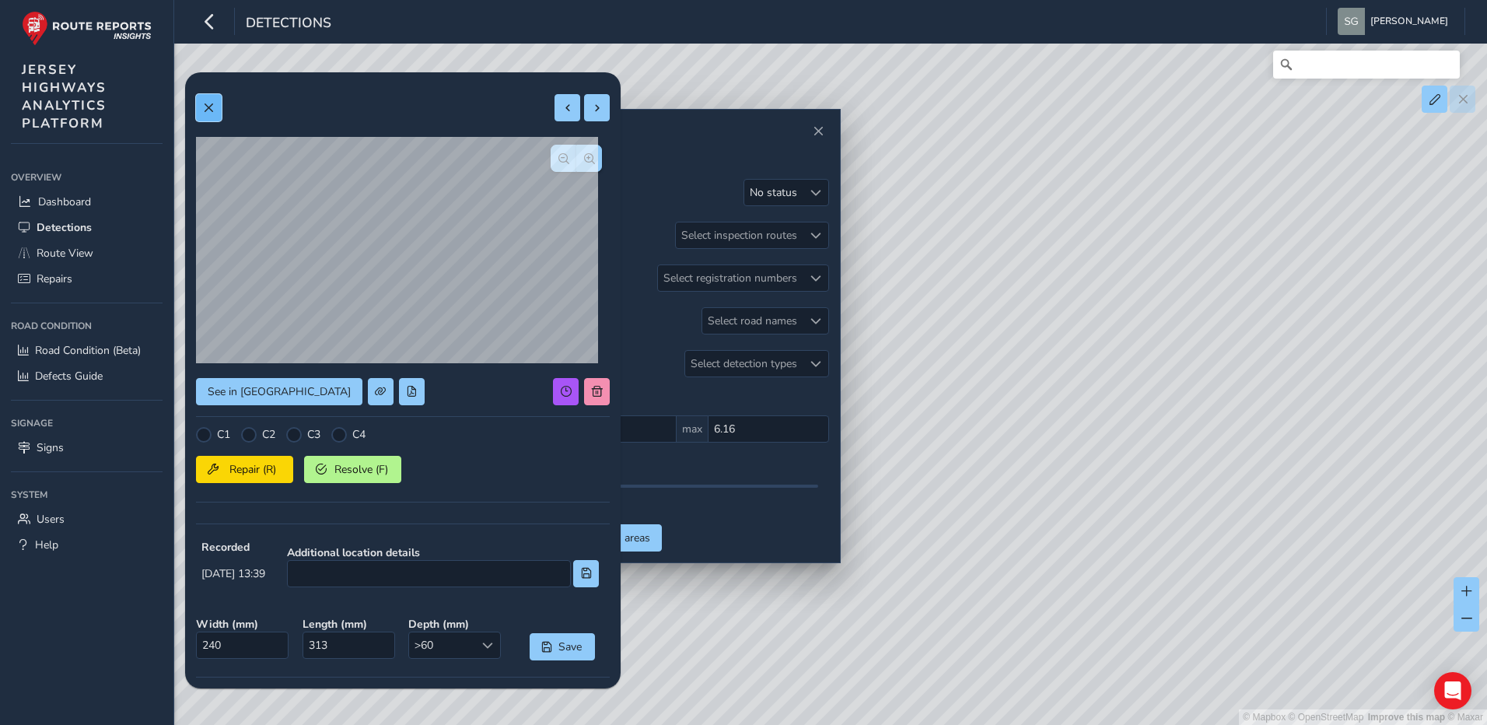
click at [205, 106] on span at bounding box center [208, 108] width 11 height 11
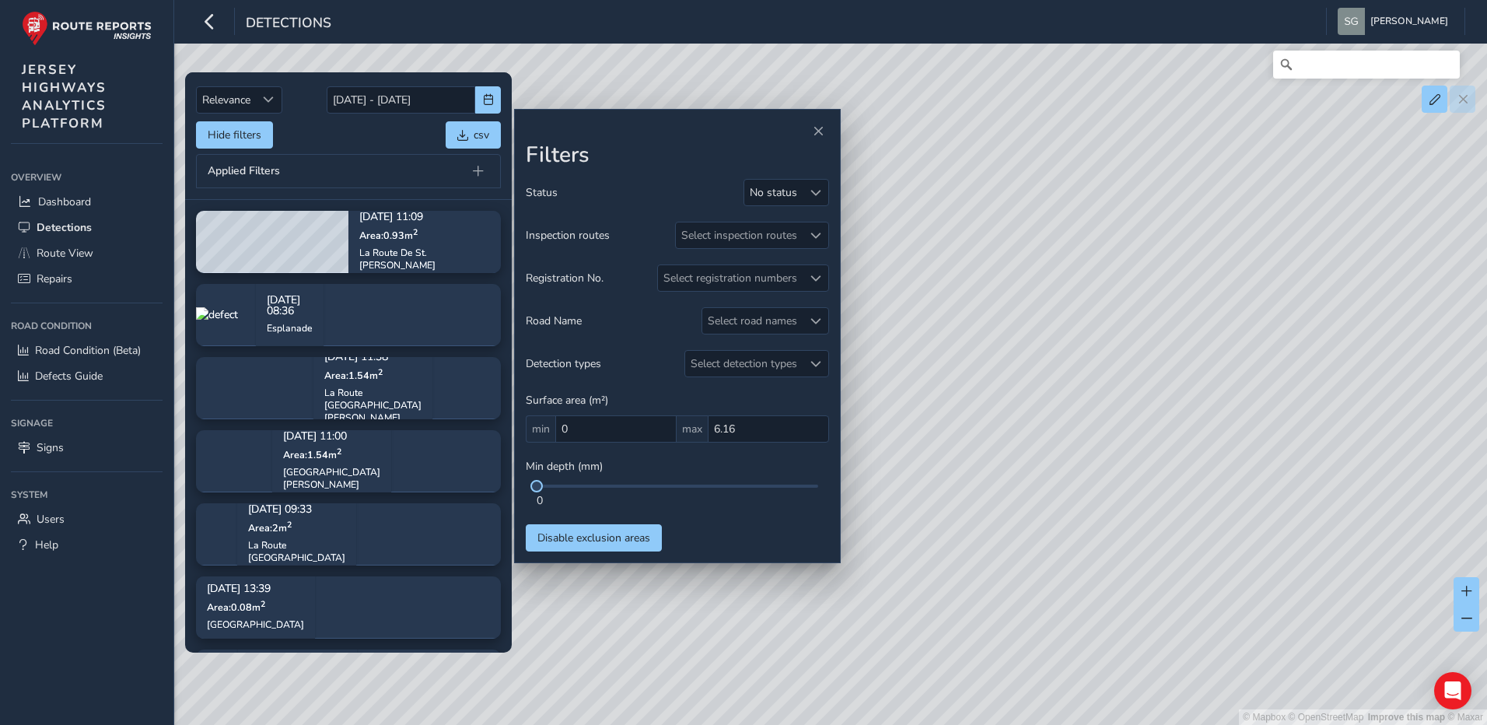
scroll to position [298, 0]
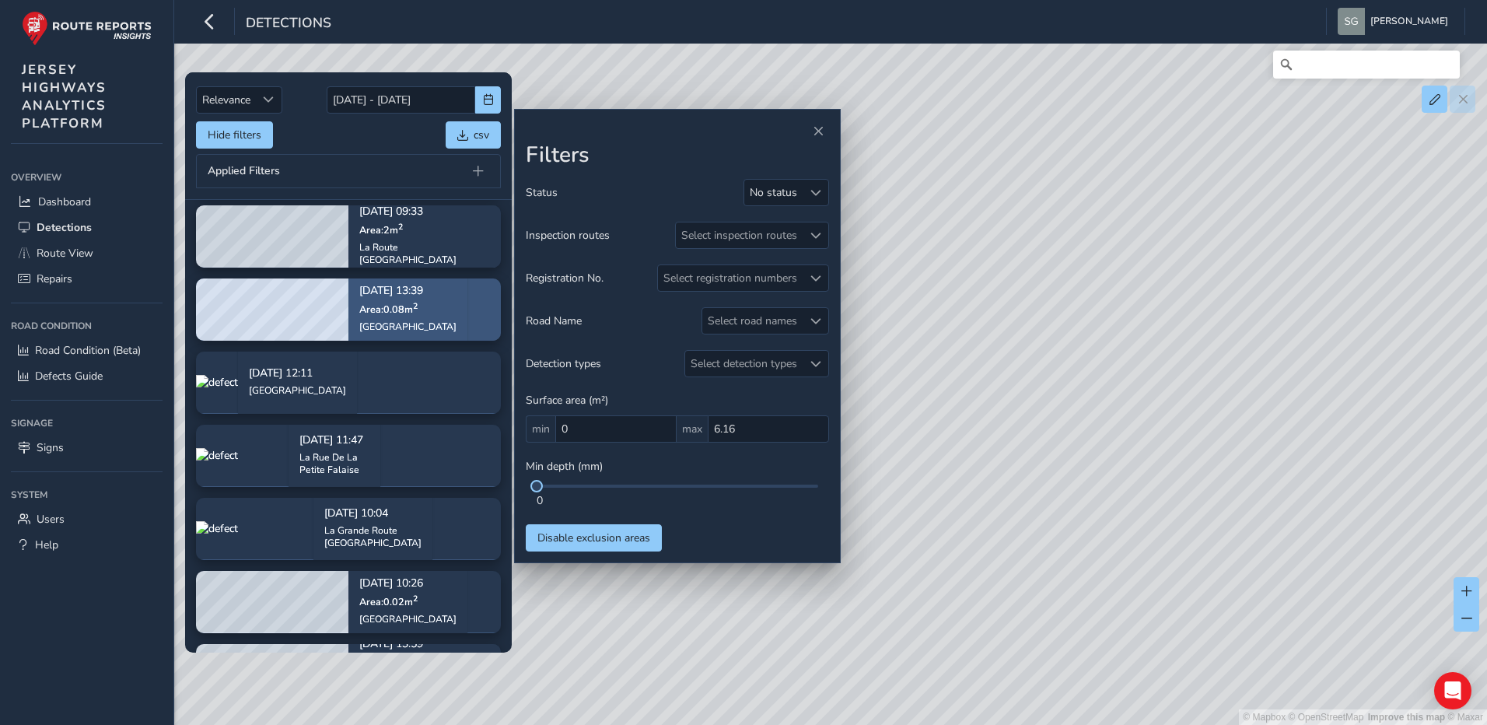
click at [451, 298] on div "[DATE] 13:39 Area: 0.08 m [STREET_ADDRESS]" at bounding box center [407, 309] width 119 height 90
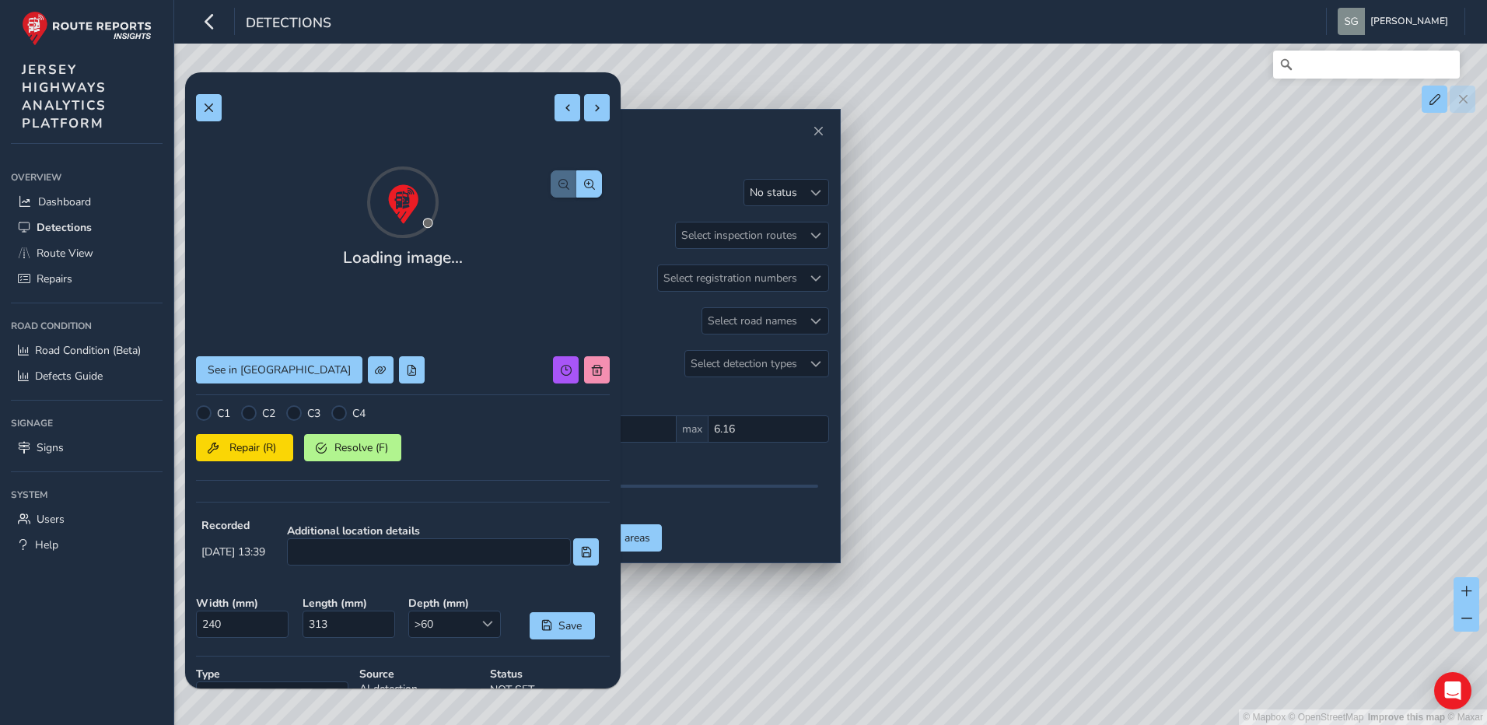
click at [579, 158] on div "Loading image... See in Route View C1 C2 C3 C4 Repair (R) Resolve (F) Recorded …" at bounding box center [403, 473] width 414 height 780
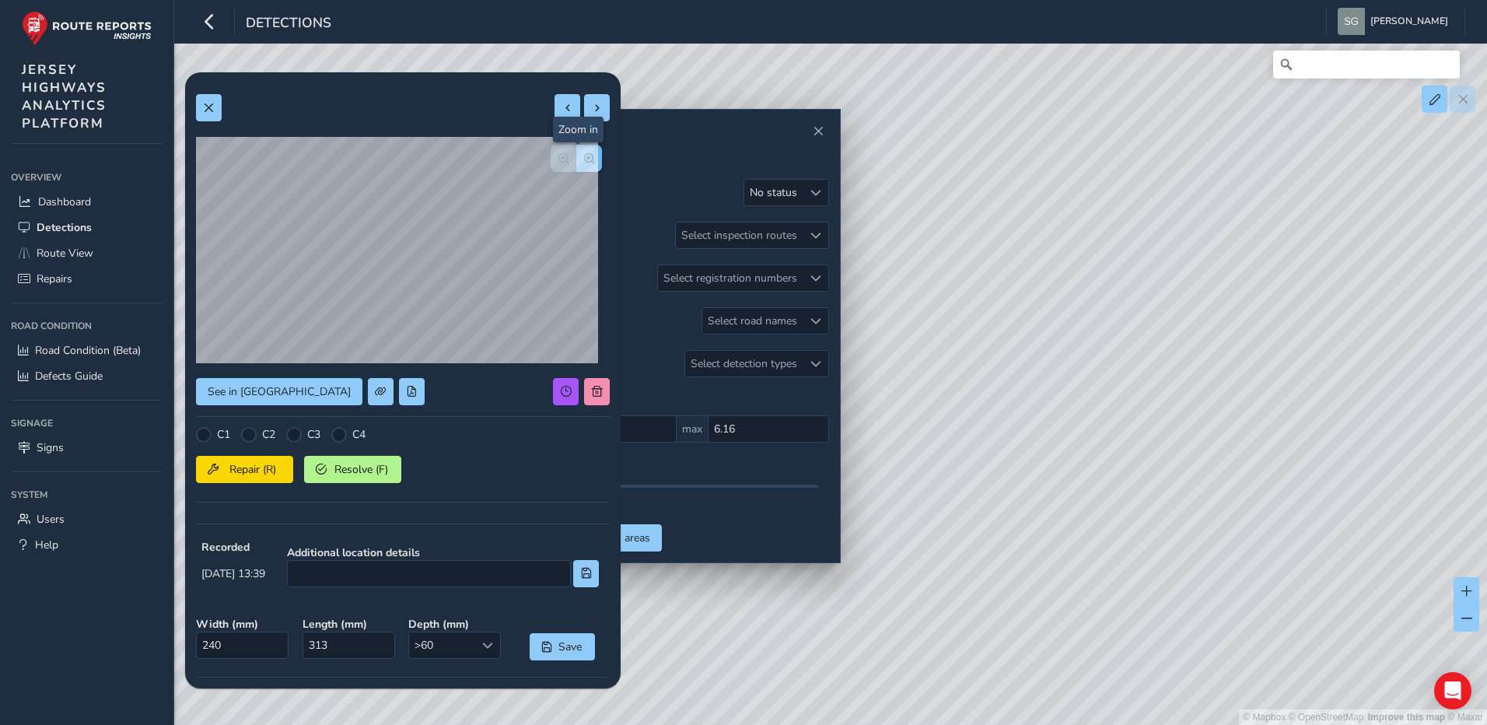
click at [579, 170] on button "button" at bounding box center [589, 158] width 26 height 27
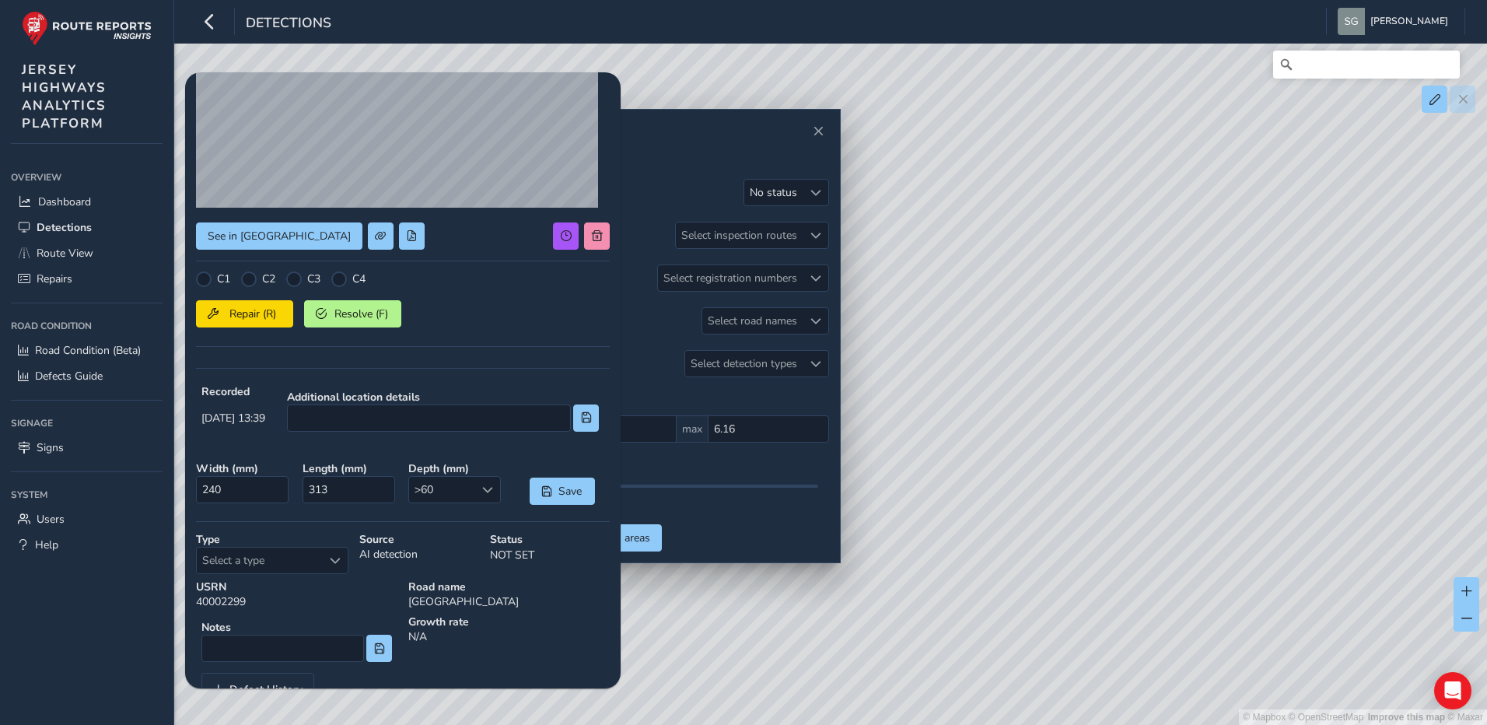
scroll to position [208, 0]
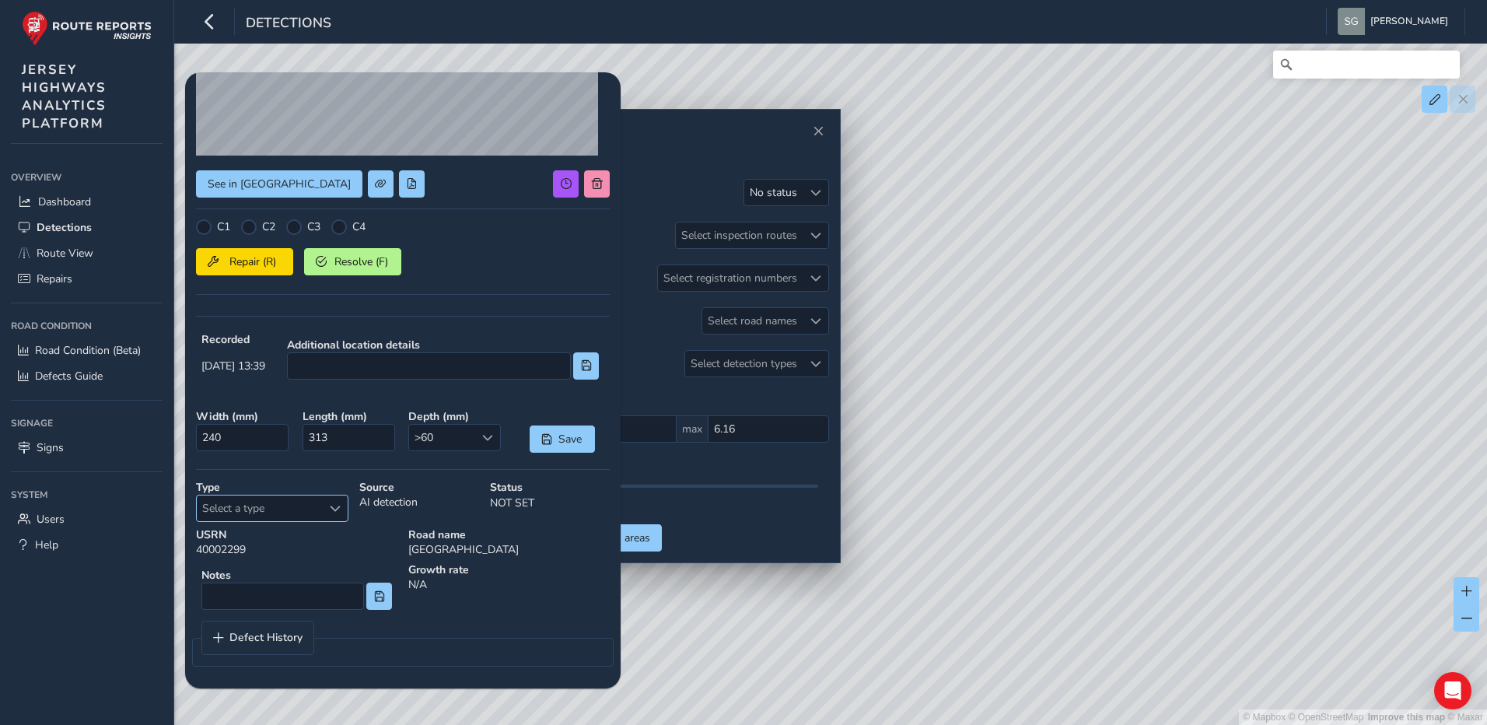
click at [333, 514] on div "Select a type" at bounding box center [335, 508] width 26 height 26
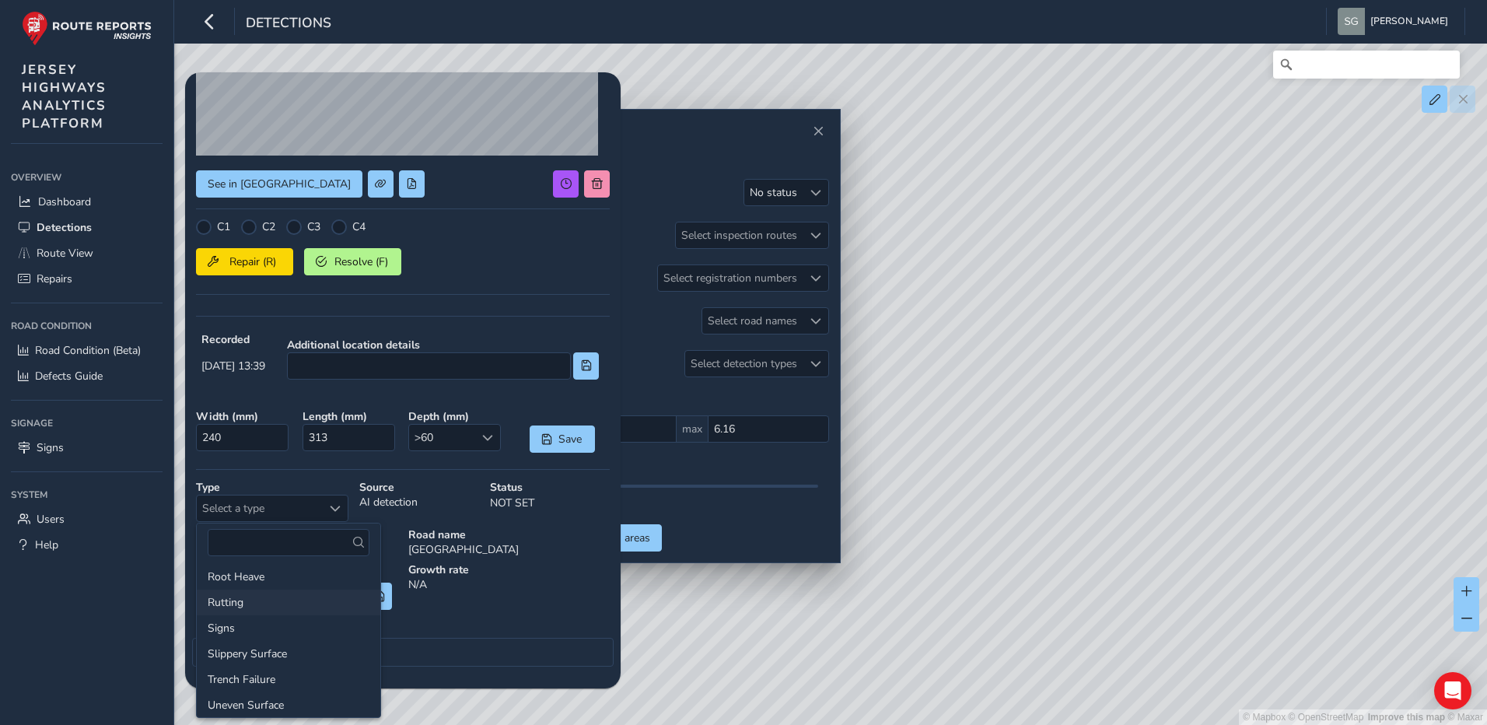
scroll to position [233, 0]
click at [275, 626] on li "Potholes" at bounding box center [289, 629] width 184 height 26
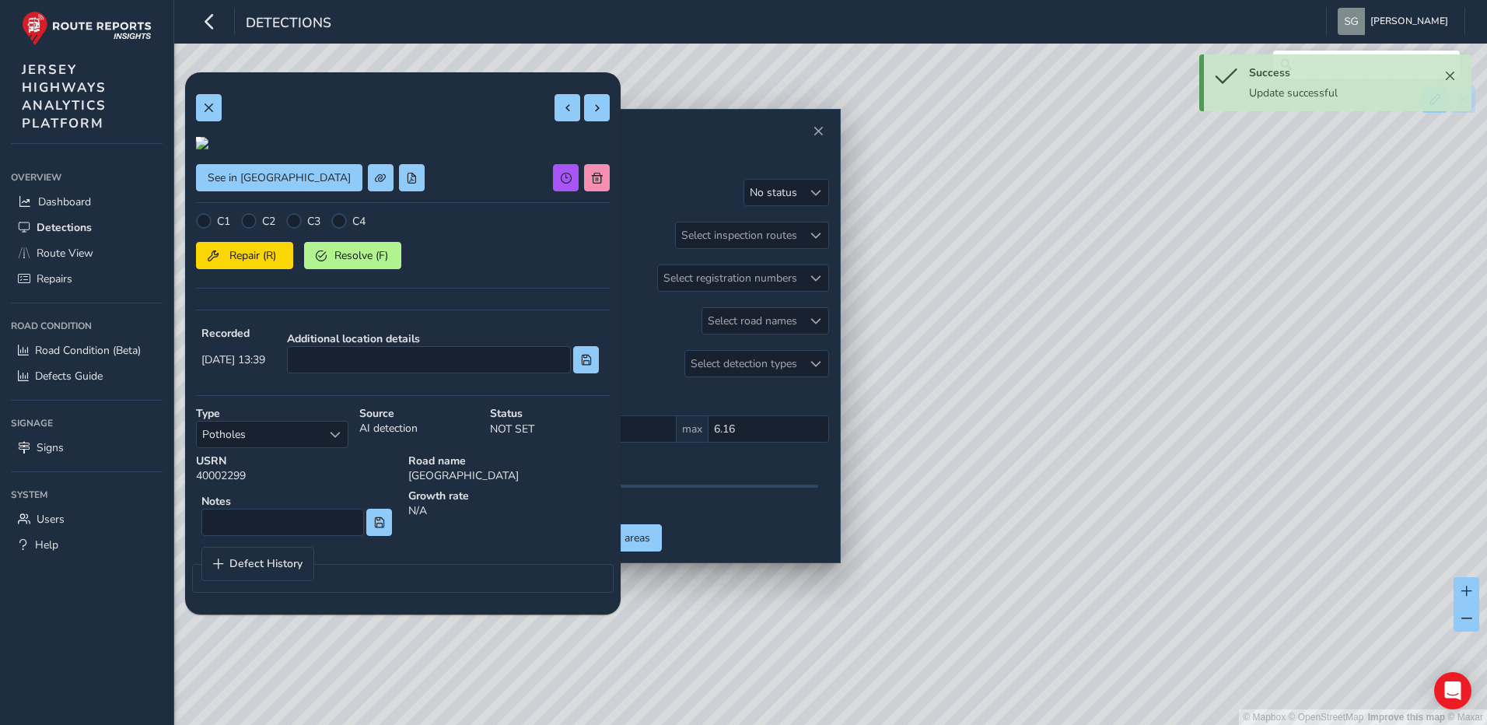
click at [537, 269] on div "Repair (R) Resolve (F)" at bounding box center [403, 252] width 414 height 33
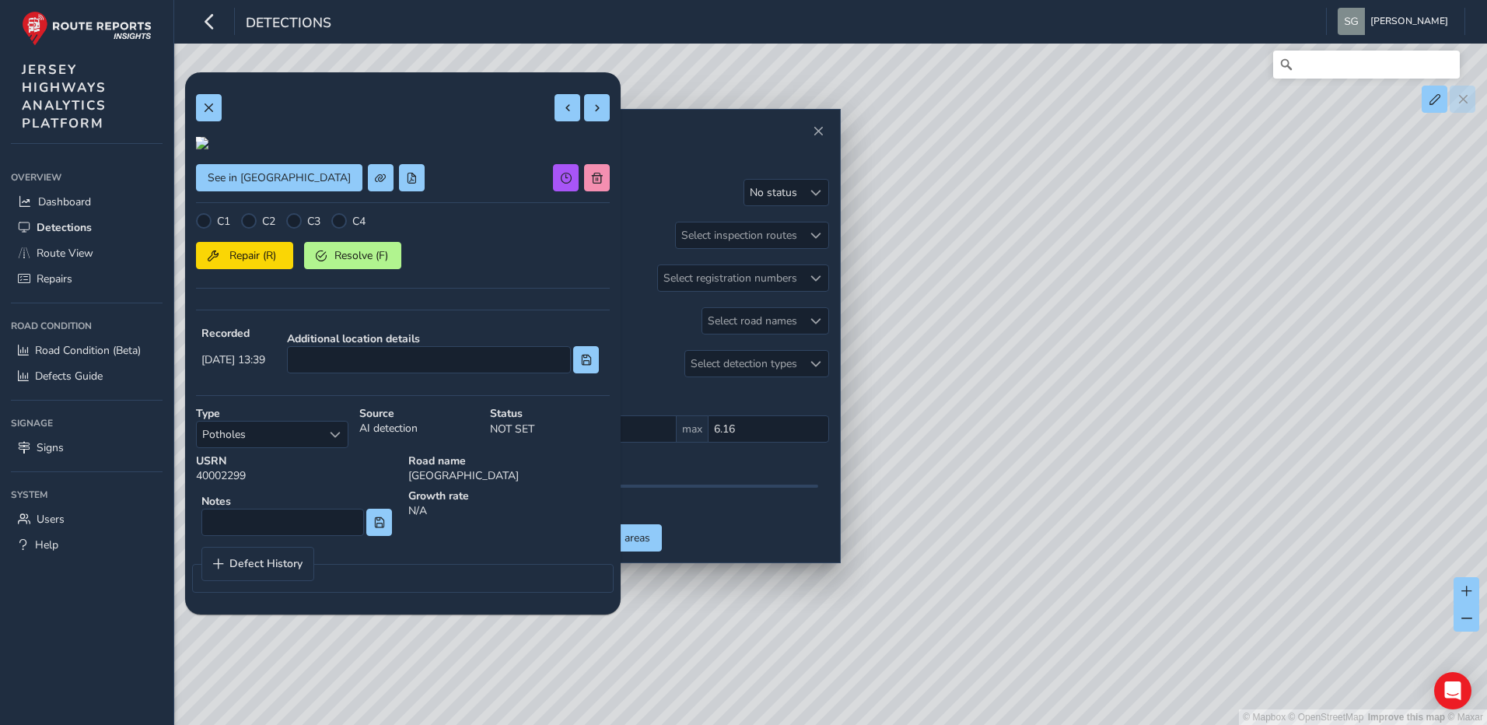
scroll to position [0, 0]
click at [584, 115] on button at bounding box center [597, 107] width 26 height 27
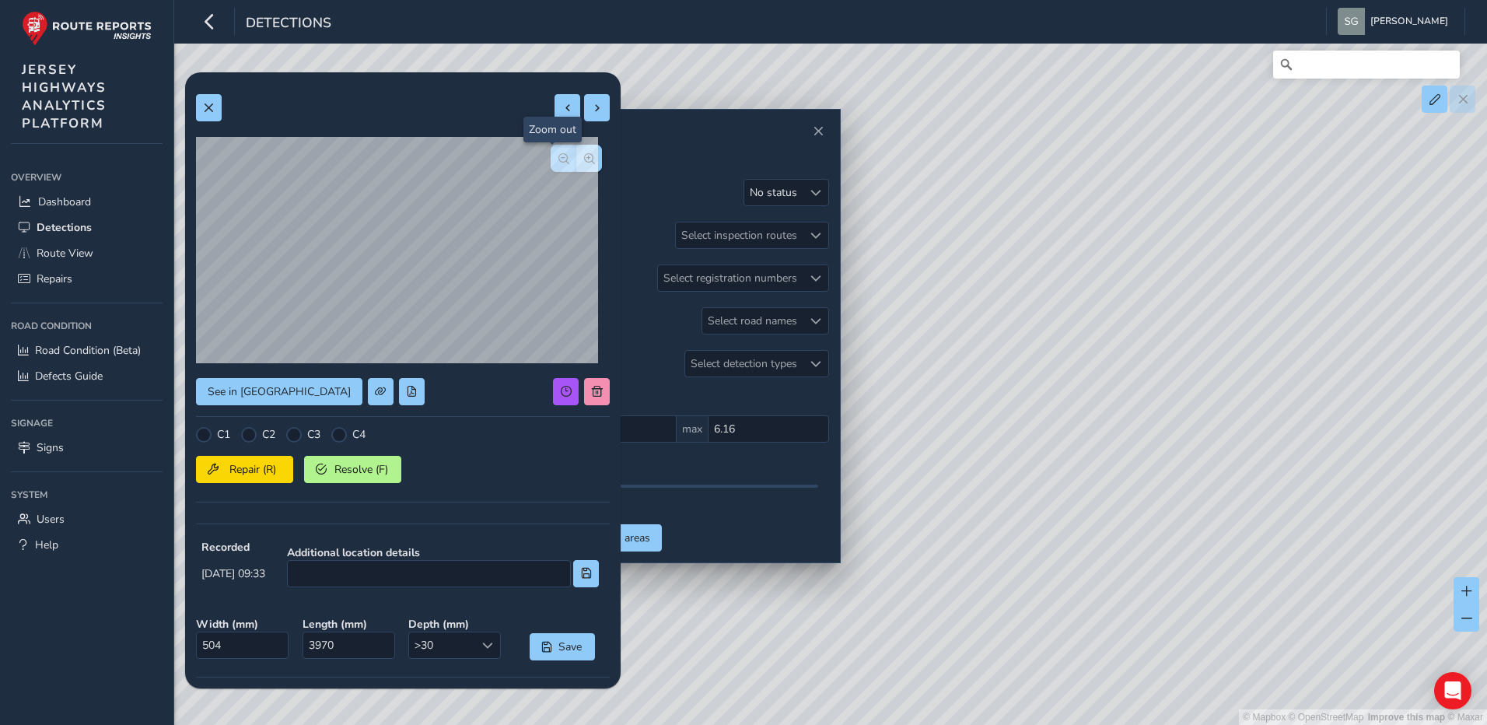
click at [551, 169] on button "button" at bounding box center [564, 158] width 26 height 27
click at [584, 163] on button "button" at bounding box center [589, 158] width 26 height 27
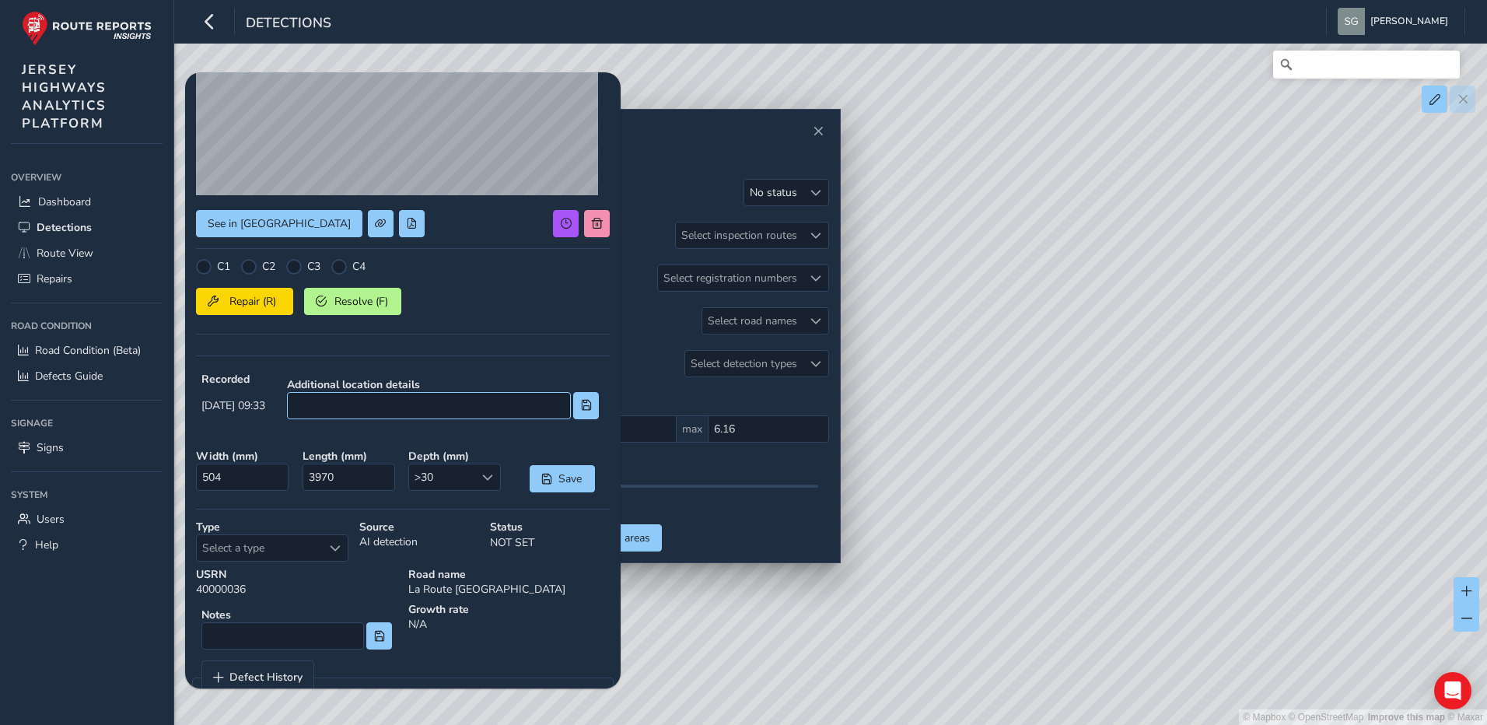
scroll to position [208, 0]
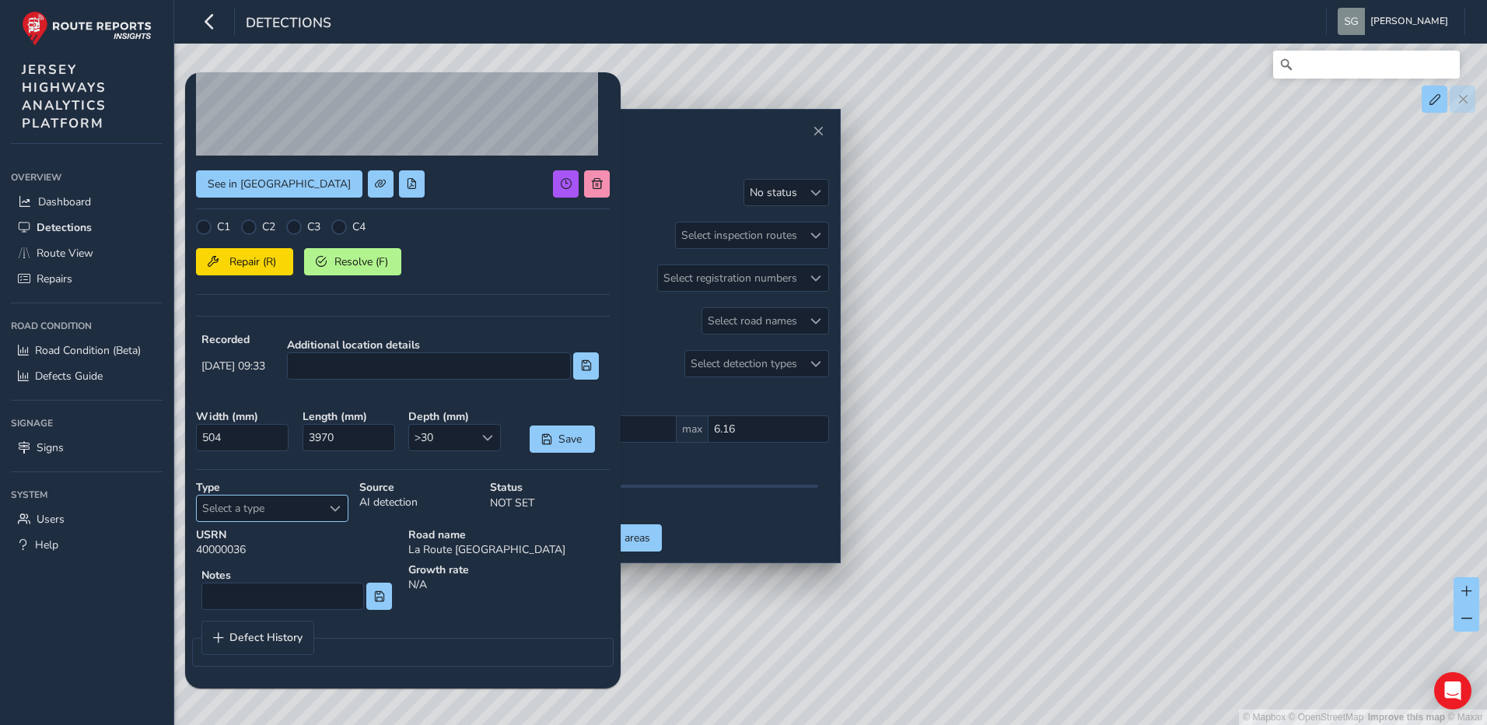
click at [336, 513] on span "Select a type" at bounding box center [335, 508] width 11 height 11
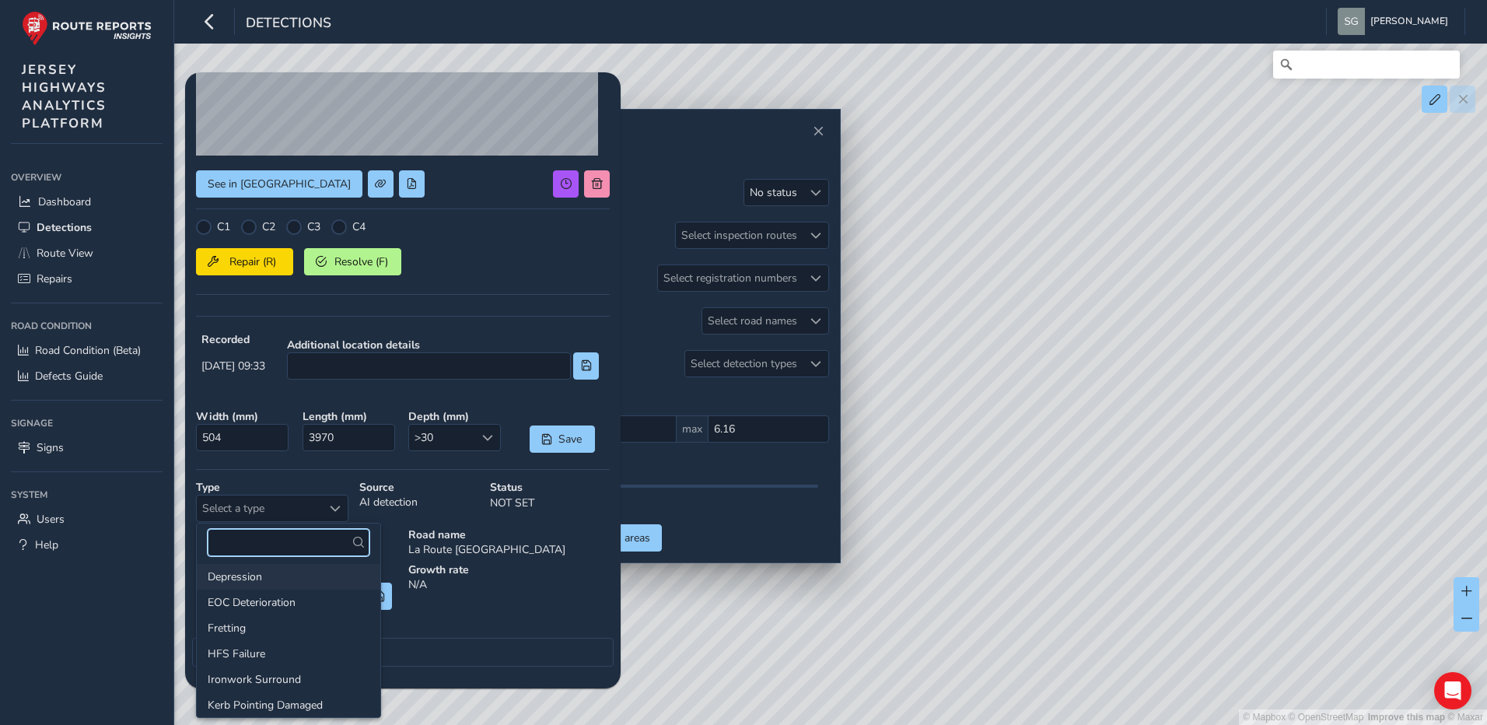
scroll to position [78, 0]
click at [286, 604] on li "Fretting" at bounding box center [289, 605] width 184 height 26
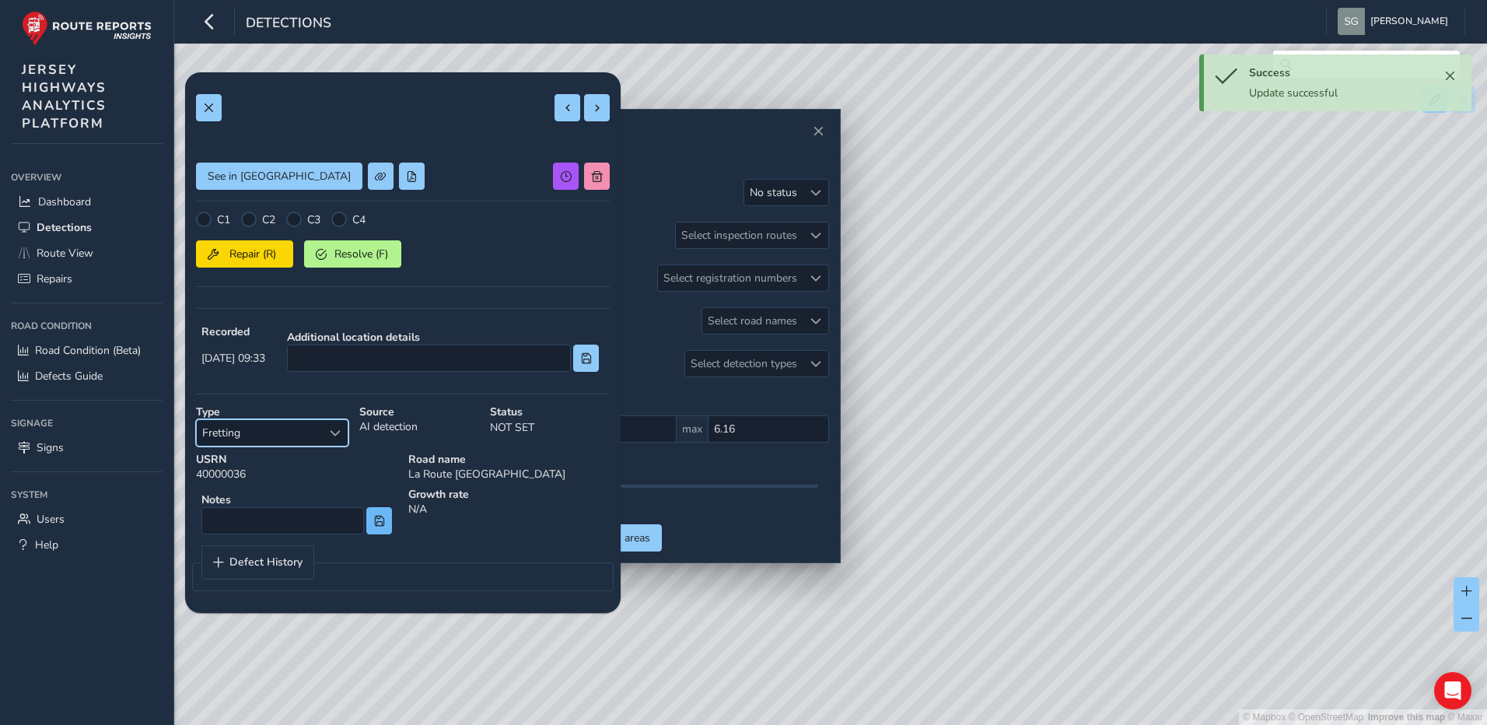
scroll to position [0, 0]
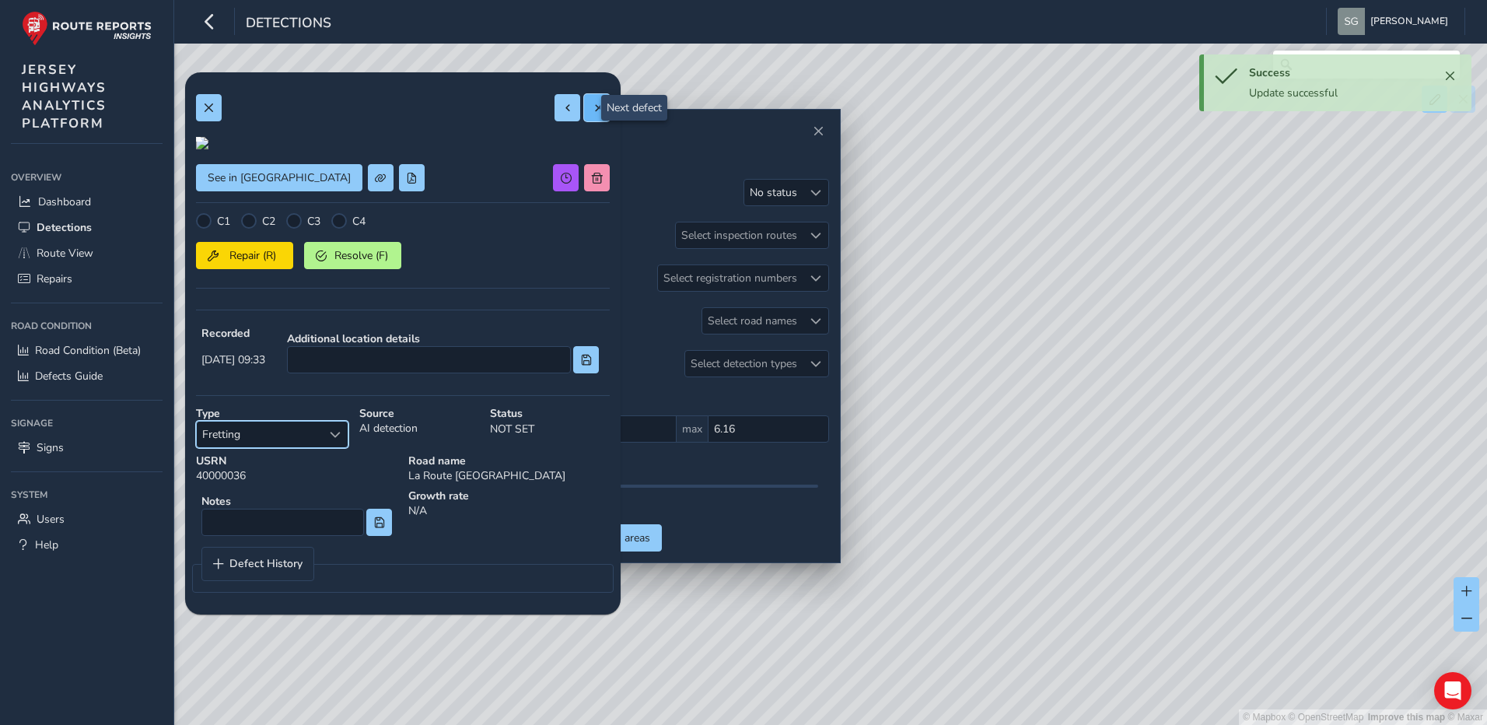
click at [592, 110] on span at bounding box center [597, 108] width 11 height 11
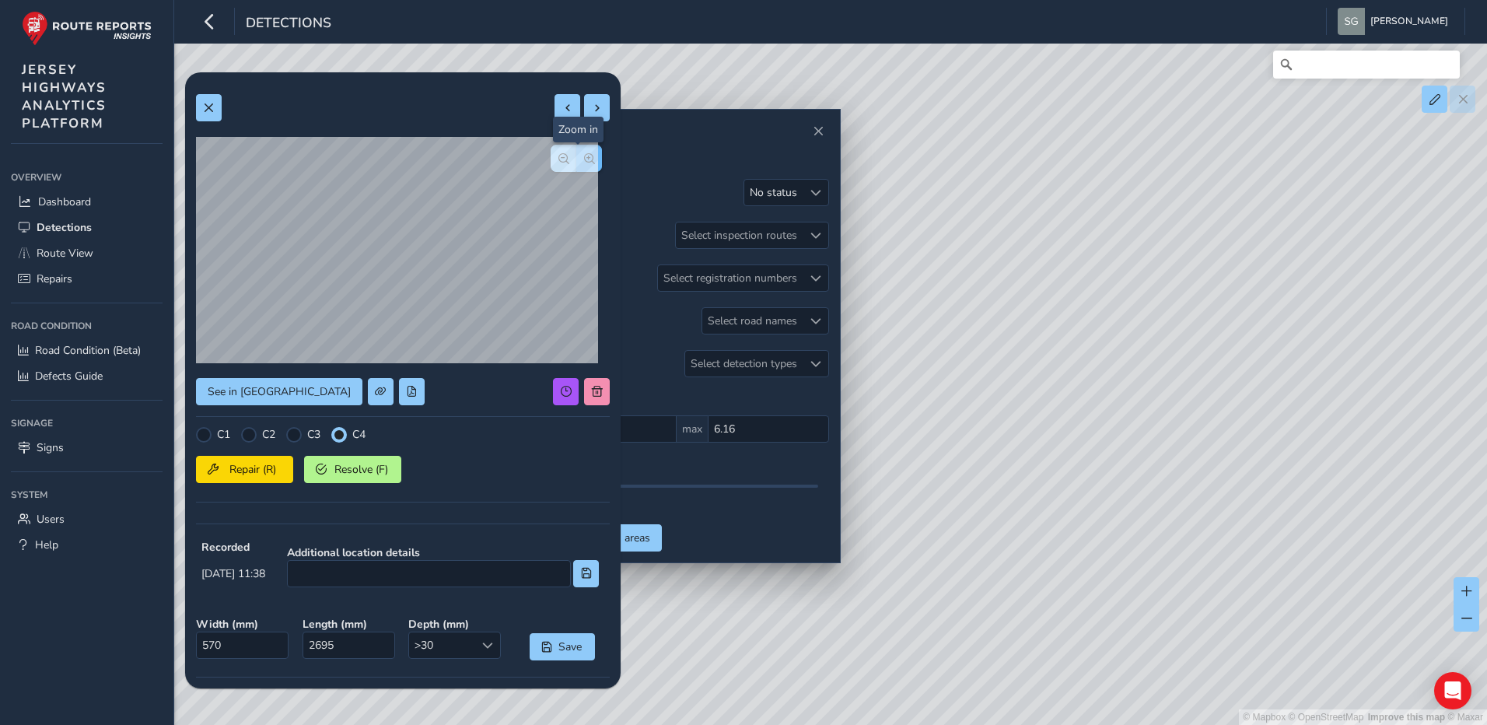
click at [590, 161] on button "button" at bounding box center [589, 158] width 26 height 27
click at [563, 161] on button "button" at bounding box center [564, 158] width 26 height 27
click at [558, 157] on span "button" at bounding box center [563, 158] width 11 height 11
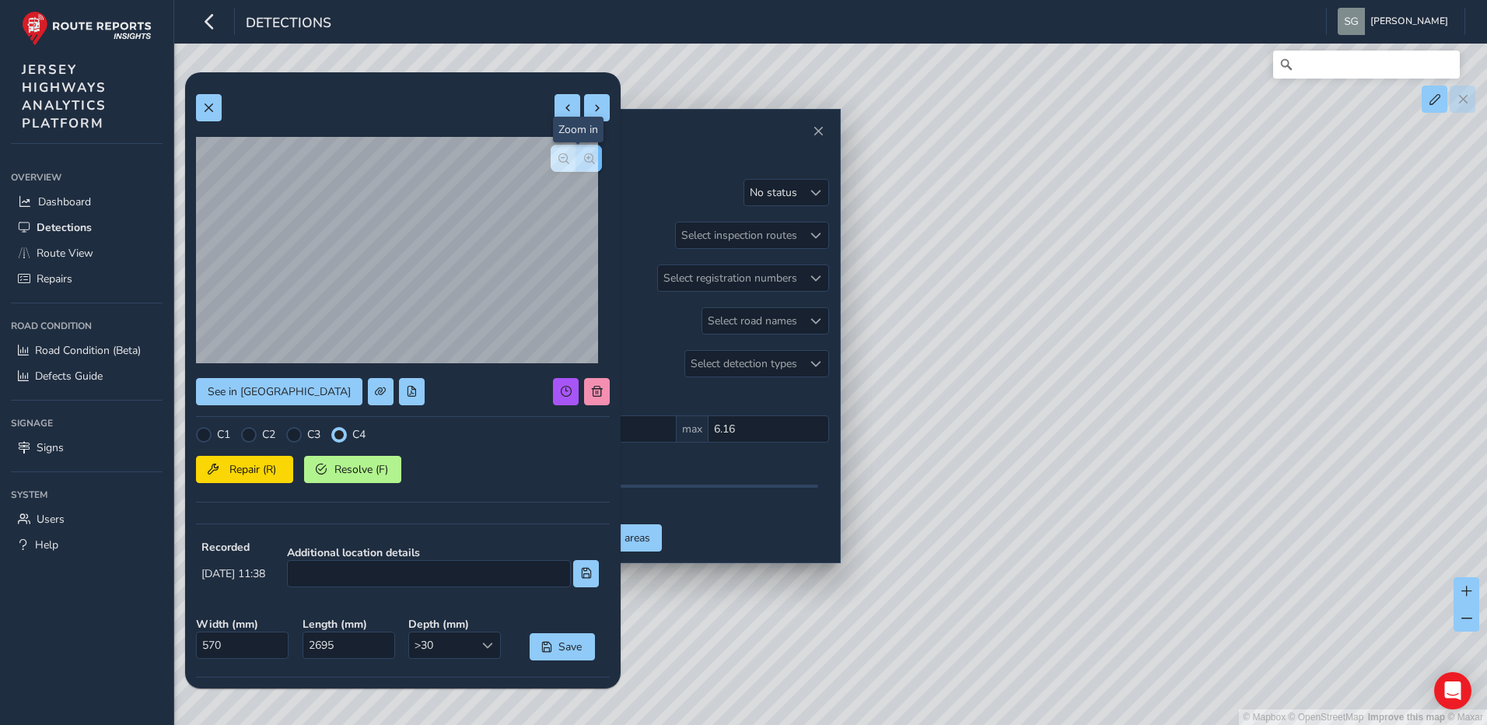
click at [584, 157] on span "button" at bounding box center [589, 158] width 11 height 11
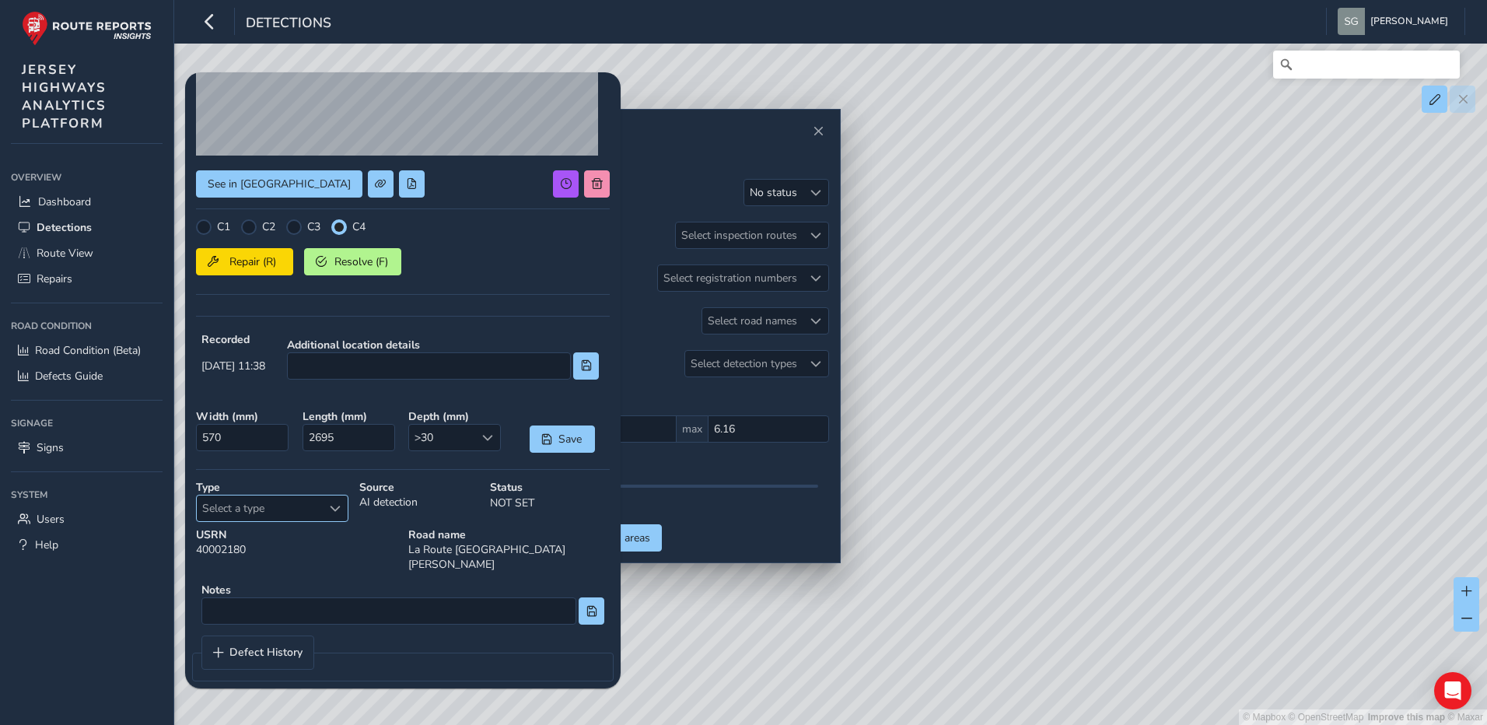
click at [341, 513] on div "Select a type" at bounding box center [335, 508] width 26 height 26
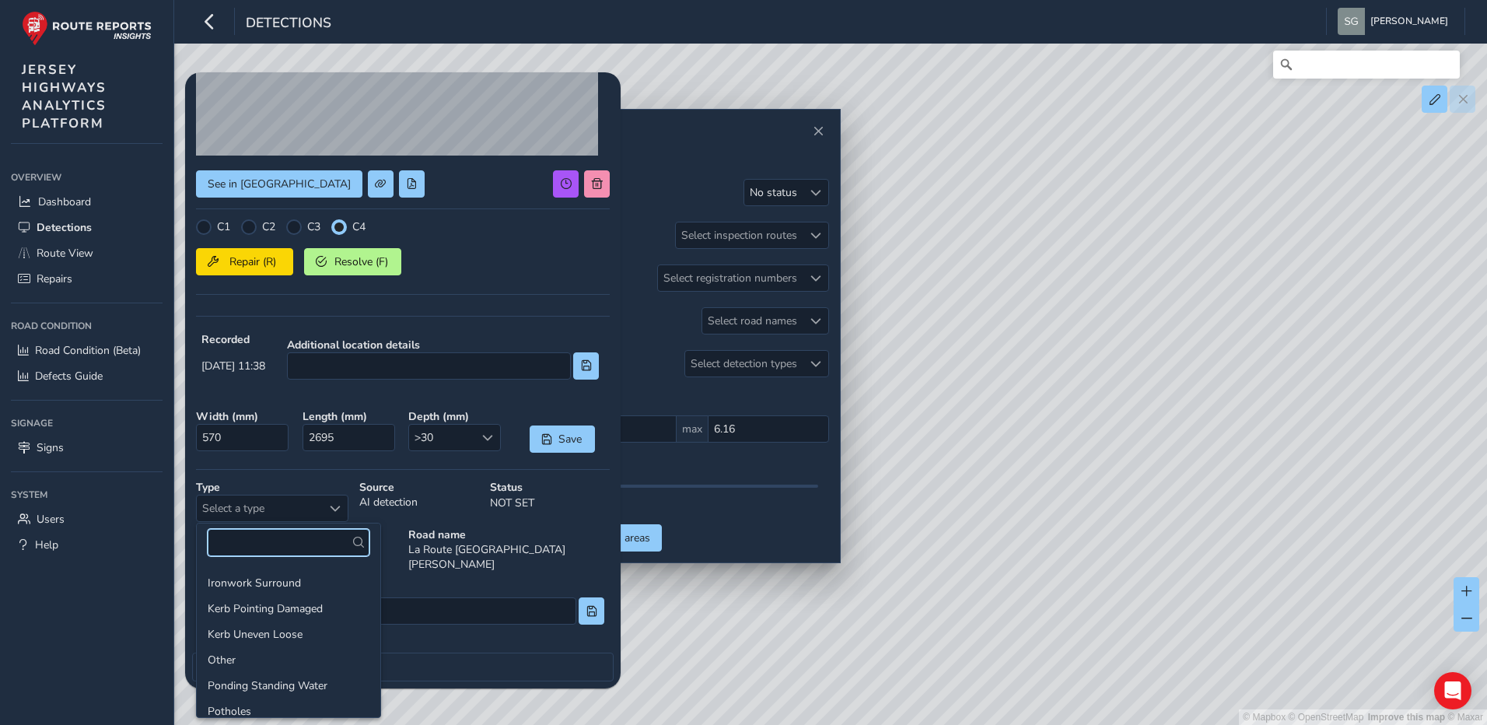
scroll to position [156, 0]
click at [292, 695] on li "Potholes" at bounding box center [289, 707] width 184 height 26
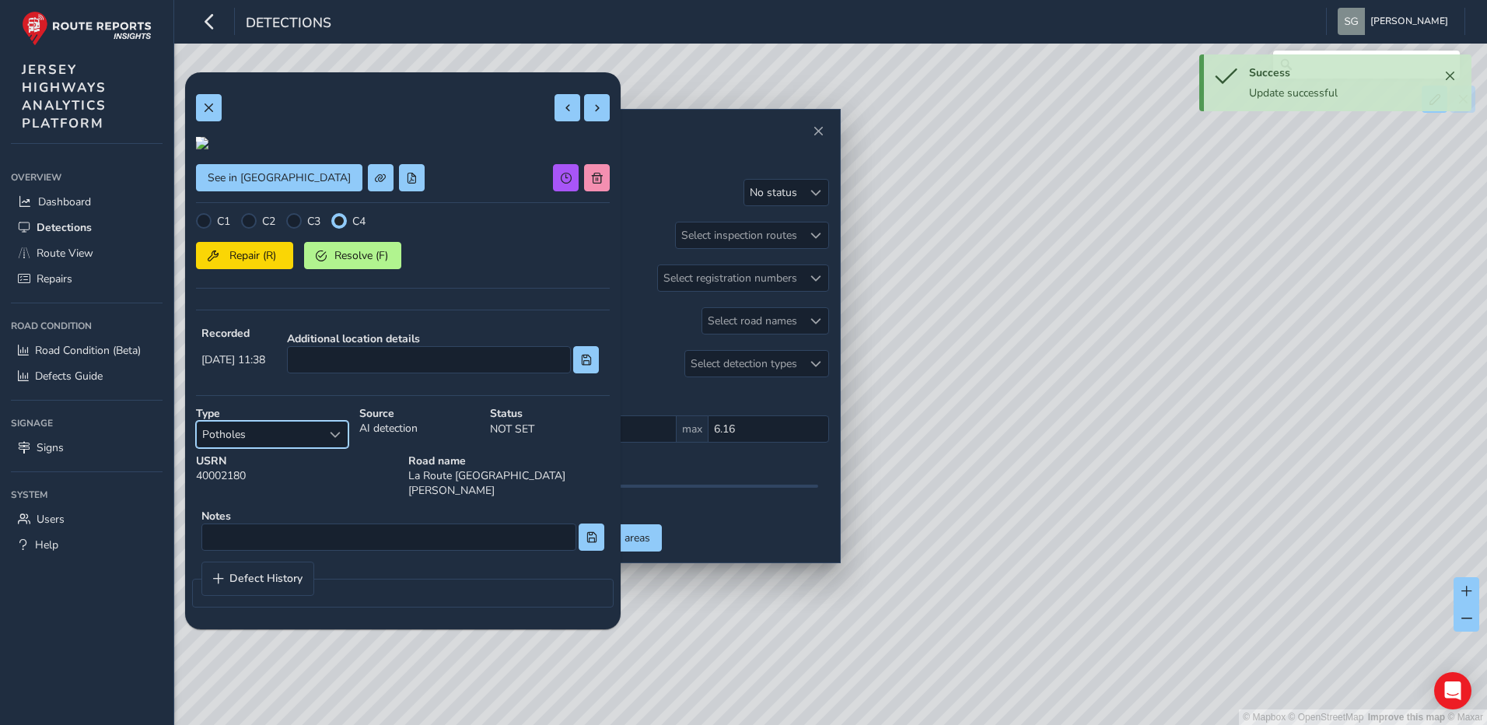
scroll to position [0, 0]
click at [592, 110] on span at bounding box center [597, 108] width 11 height 11
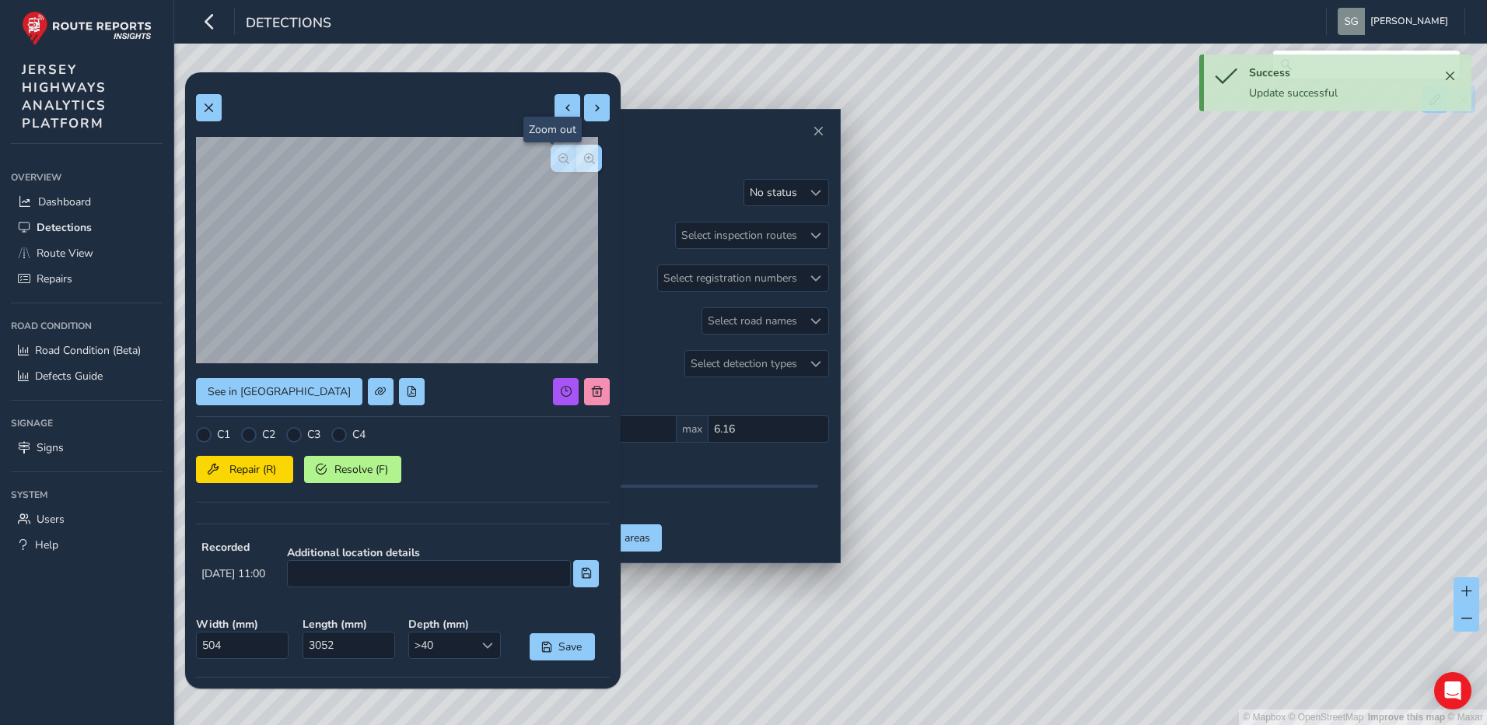
click at [551, 148] on button "button" at bounding box center [564, 158] width 26 height 27
click at [558, 153] on span "button" at bounding box center [563, 158] width 11 height 11
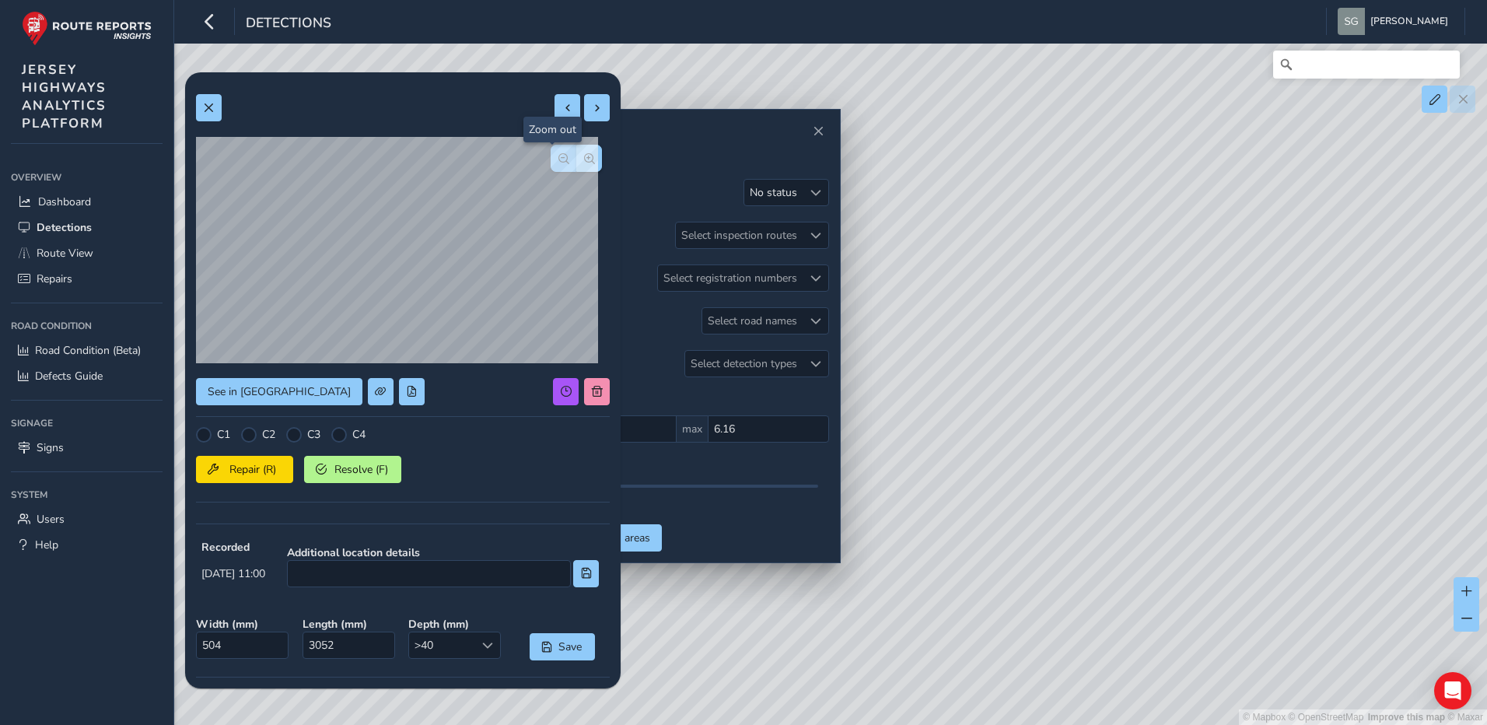
click at [558, 153] on span "button" at bounding box center [563, 158] width 11 height 11
click at [592, 394] on span at bounding box center [597, 391] width 11 height 11
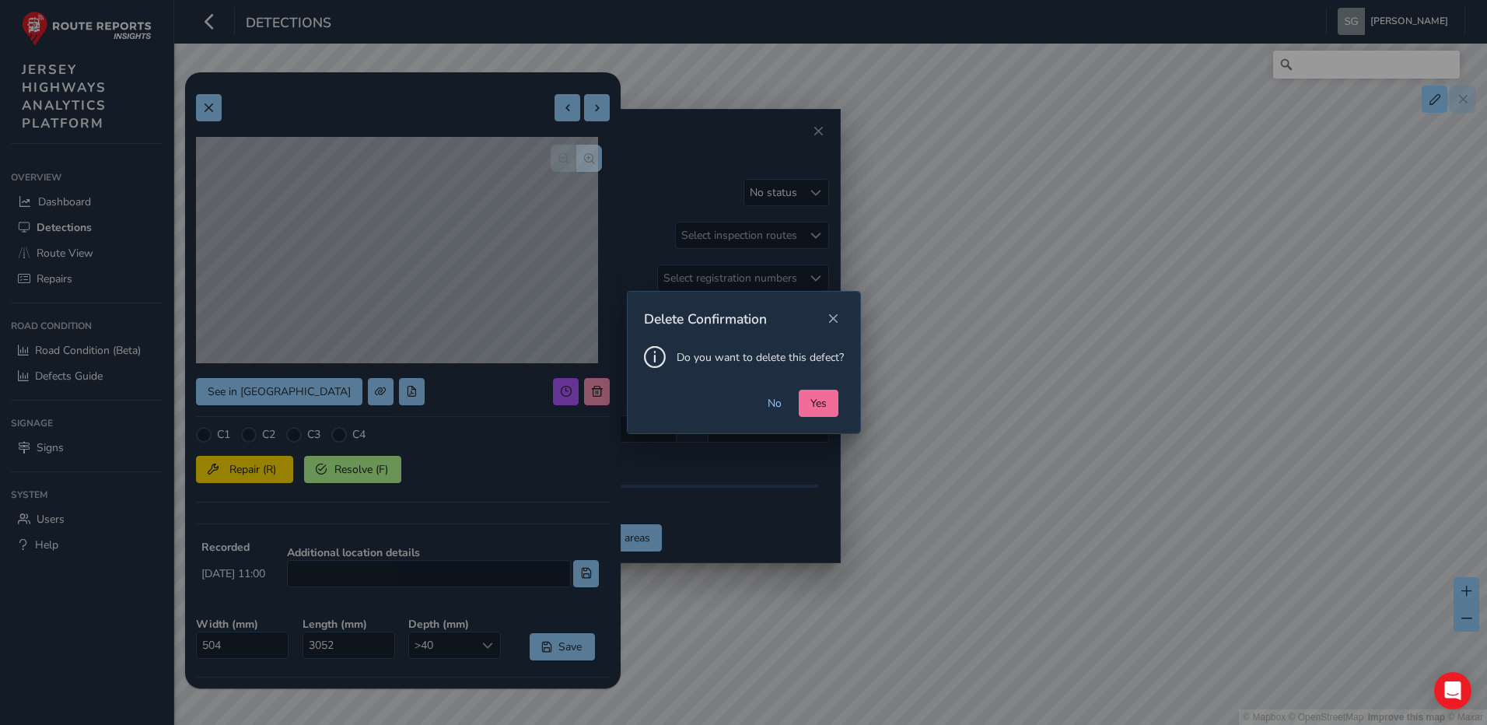
click at [825, 403] on span "Yes" at bounding box center [818, 403] width 16 height 15
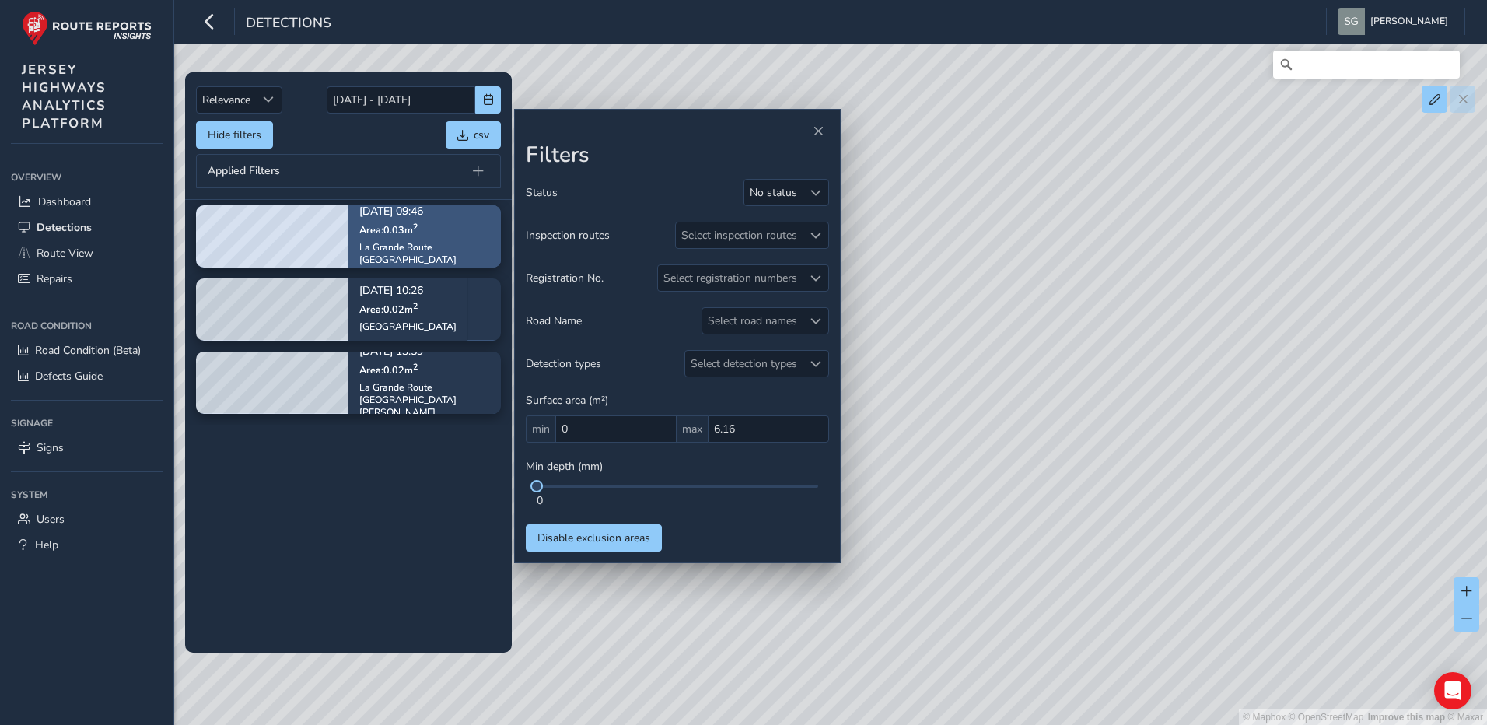
click at [443, 231] on p "Area: 0.03 m 2" at bounding box center [424, 229] width 131 height 12
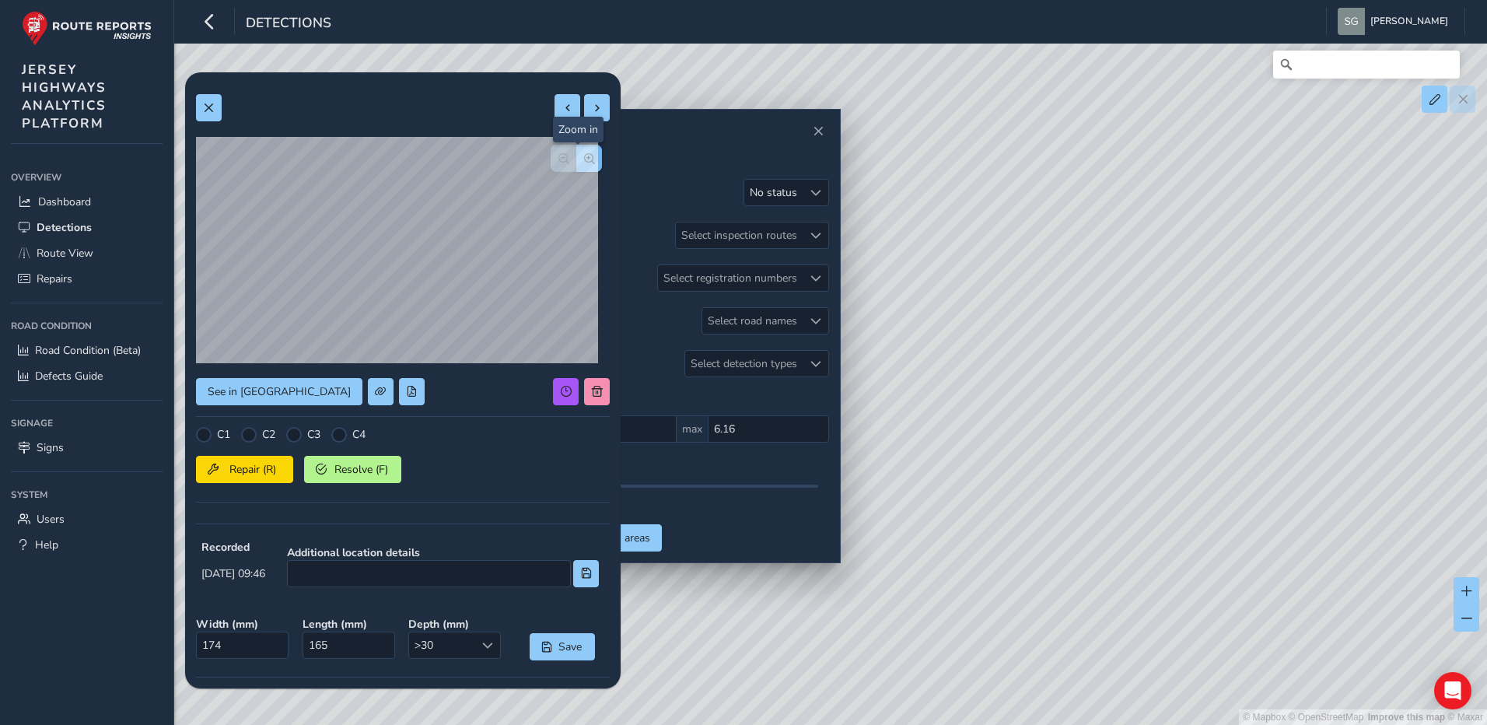
click at [583, 151] on button "button" at bounding box center [589, 158] width 26 height 27
click at [583, 152] on button "button" at bounding box center [589, 158] width 26 height 27
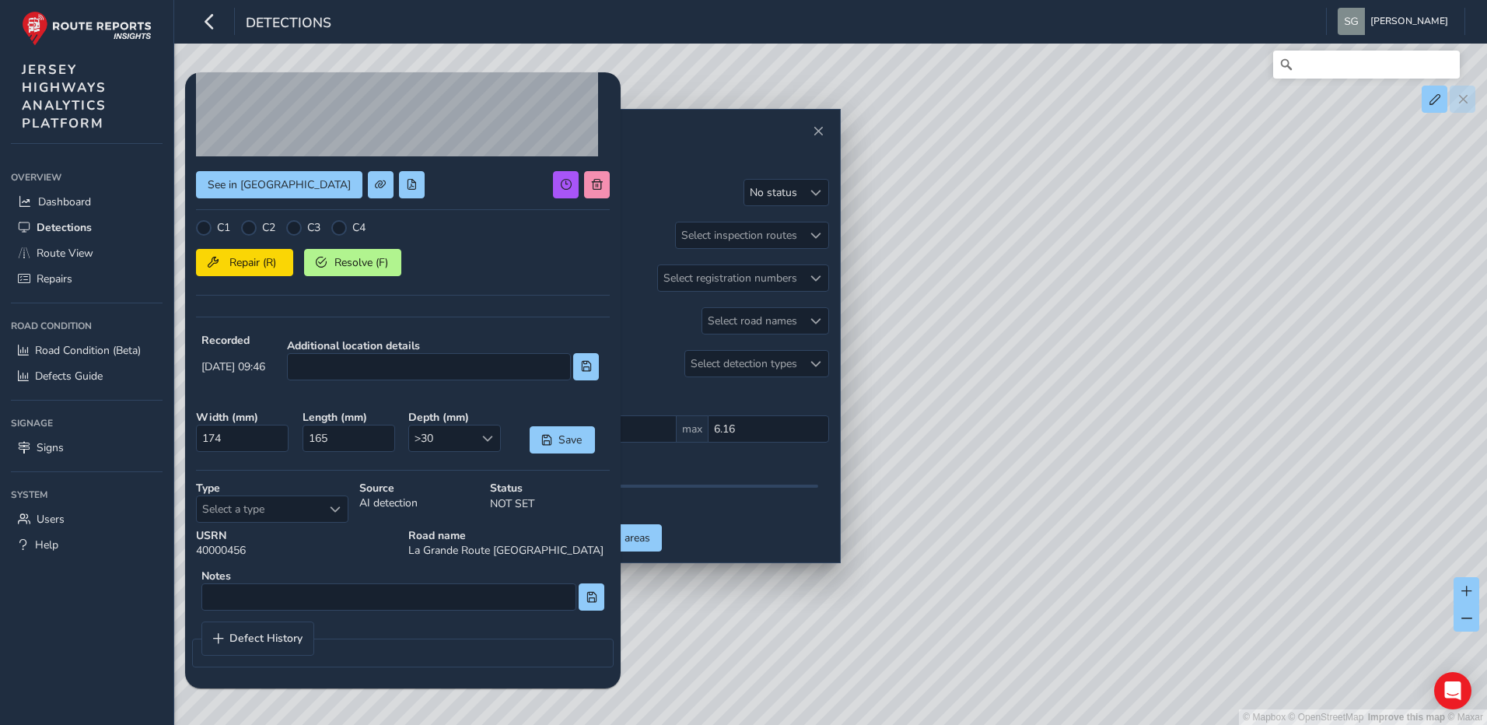
scroll to position [208, 0]
click at [323, 521] on div "Select a type" at bounding box center [335, 508] width 26 height 26
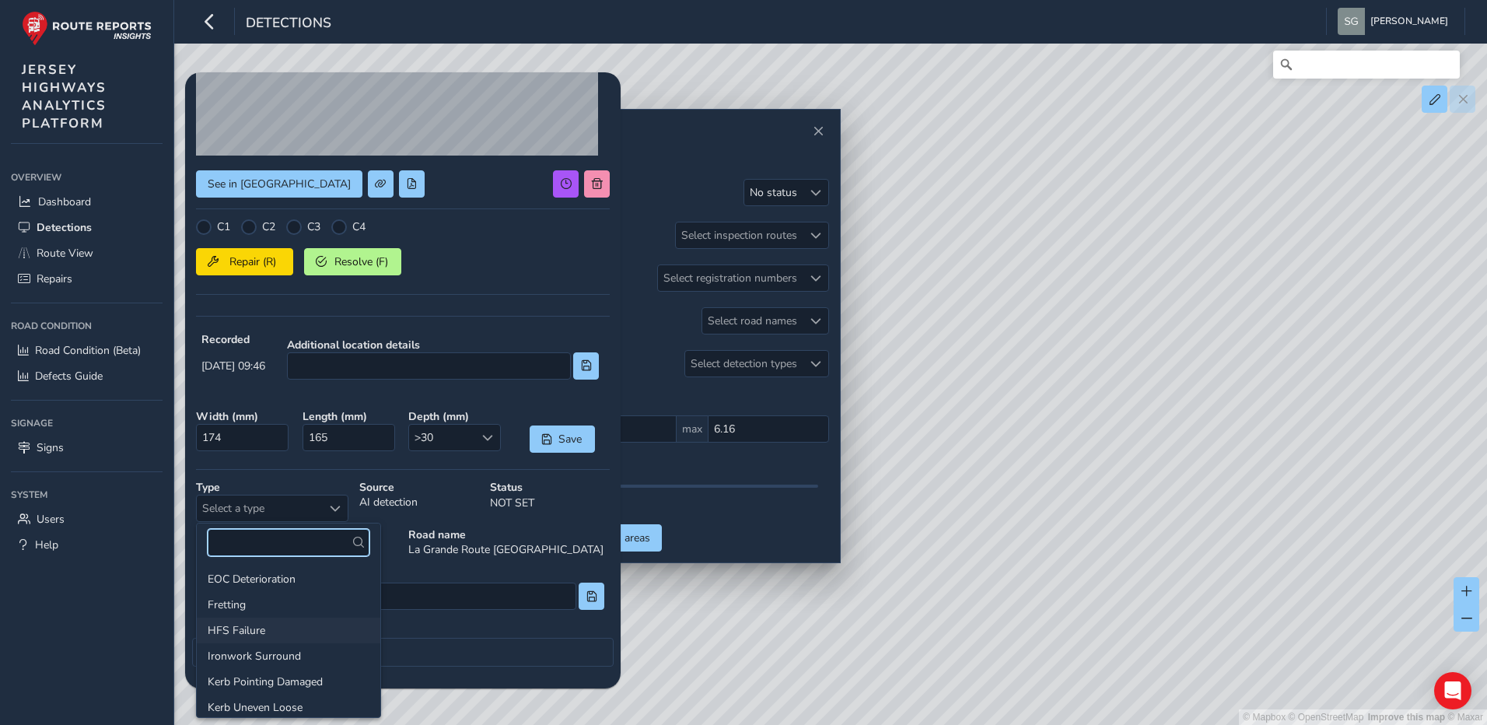
scroll to position [233, 0]
click at [280, 628] on li "Potholes" at bounding box center [289, 629] width 184 height 26
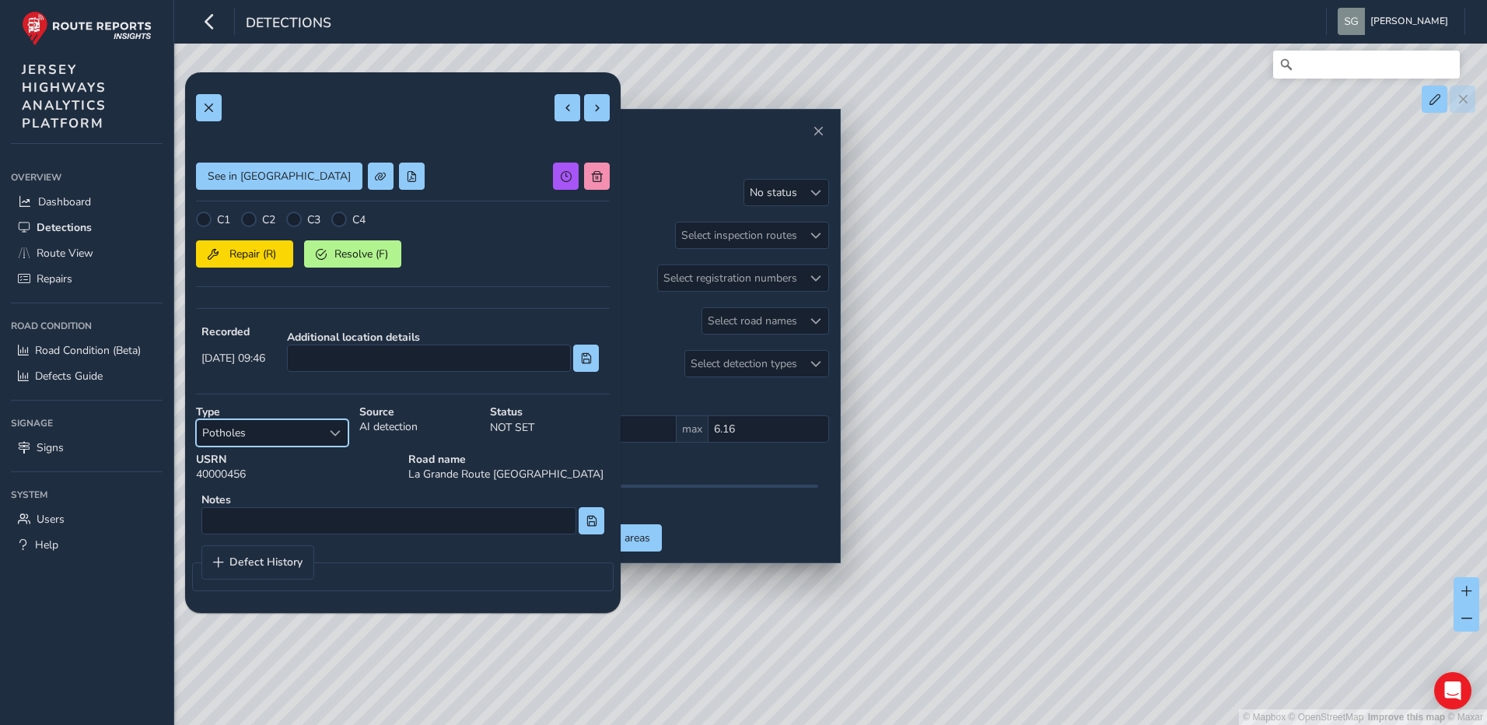
scroll to position [0, 0]
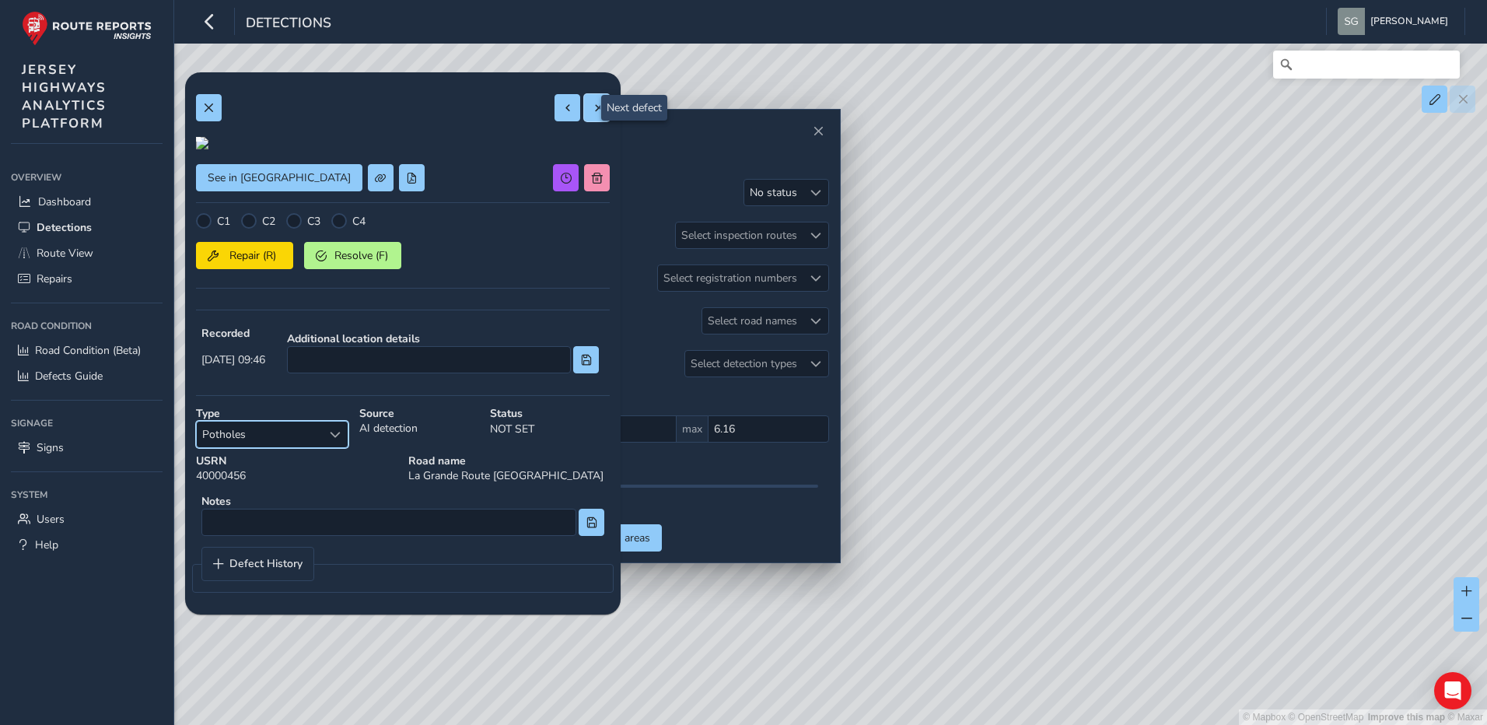
click at [587, 117] on button at bounding box center [597, 107] width 26 height 27
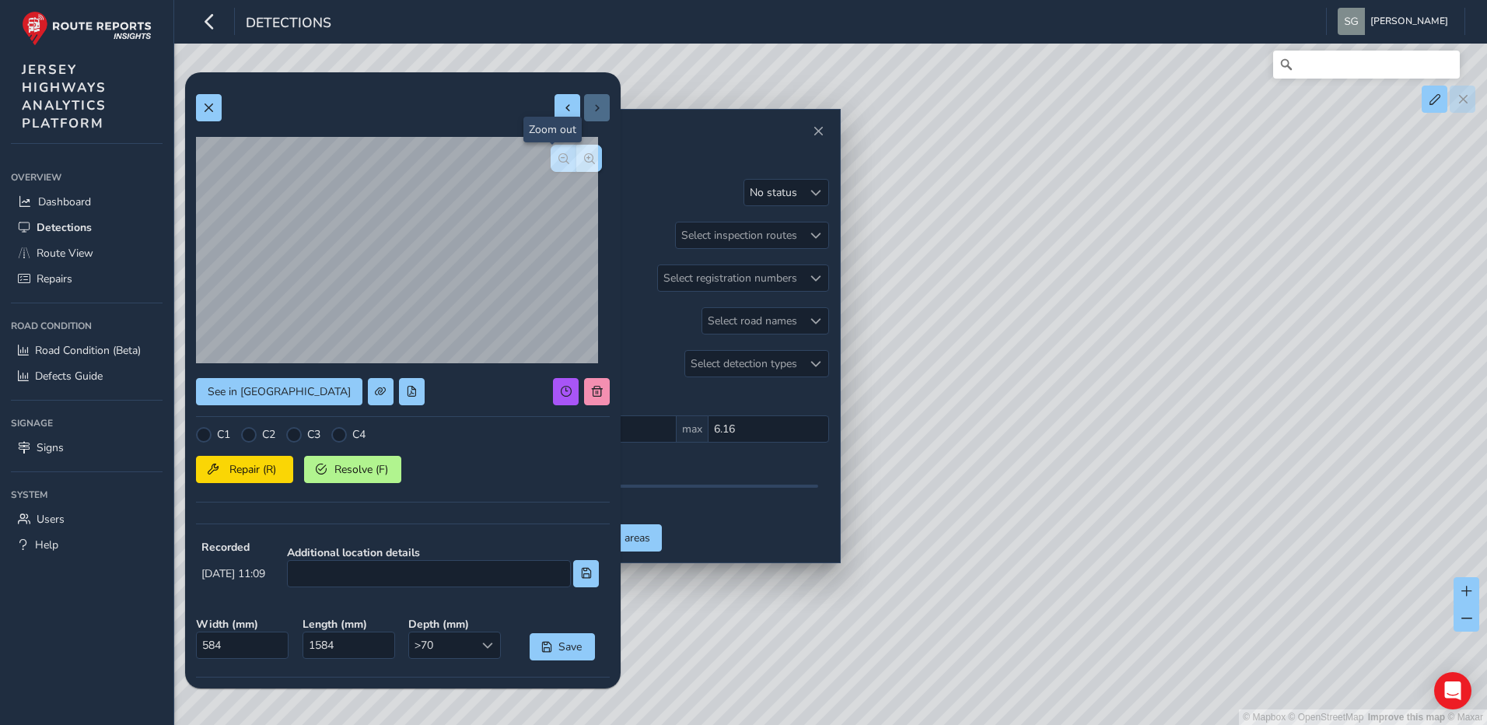
click at [561, 156] on button "button" at bounding box center [564, 158] width 26 height 27
click at [584, 158] on span "button" at bounding box center [589, 158] width 11 height 11
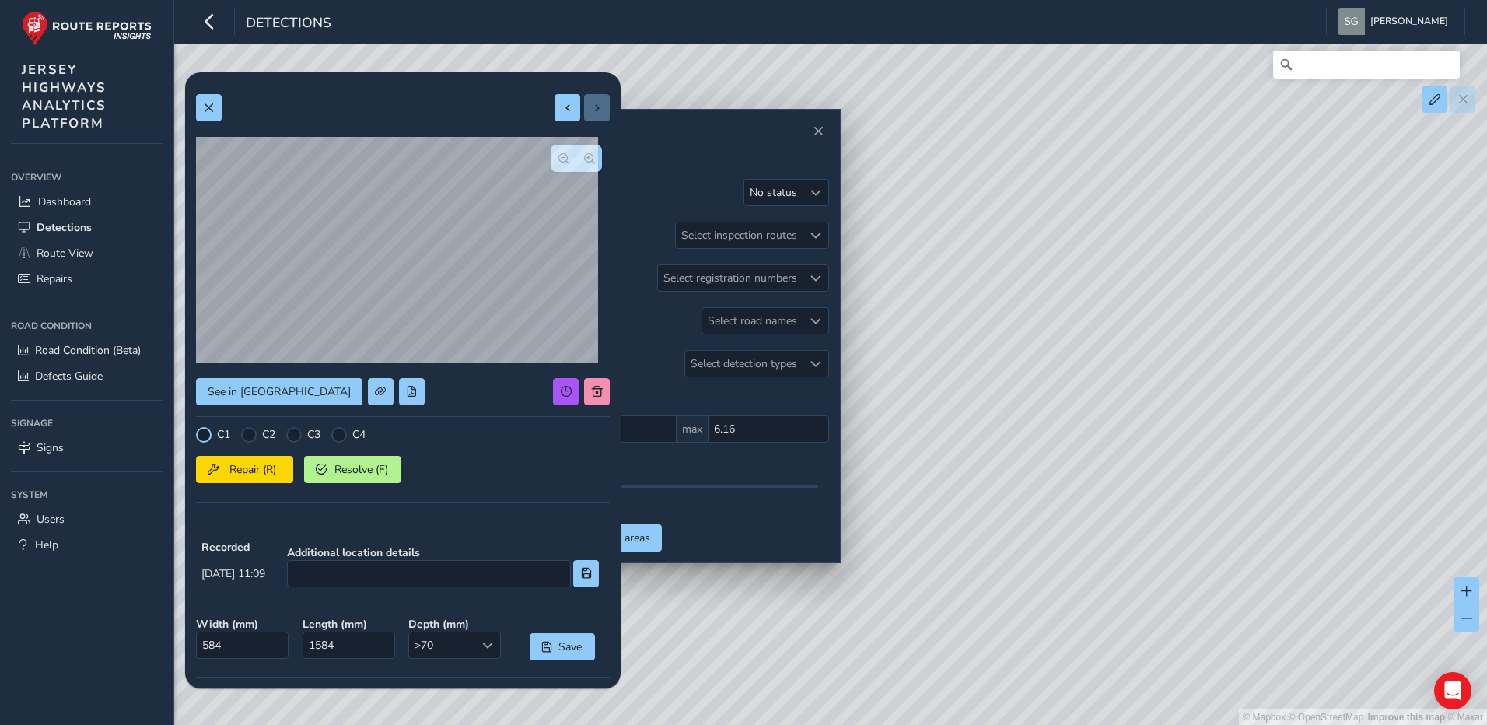
click at [205, 441] on div at bounding box center [204, 435] width 16 height 16
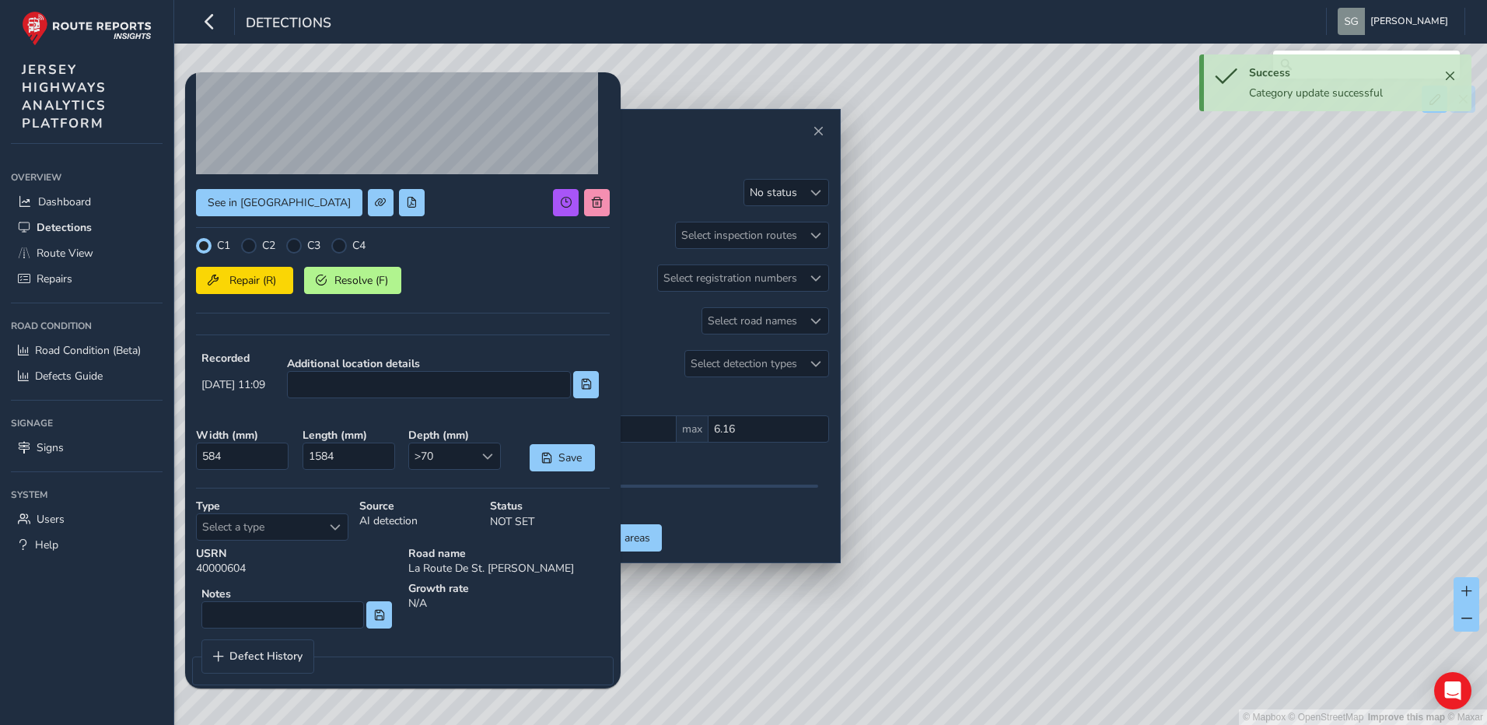
scroll to position [208, 0]
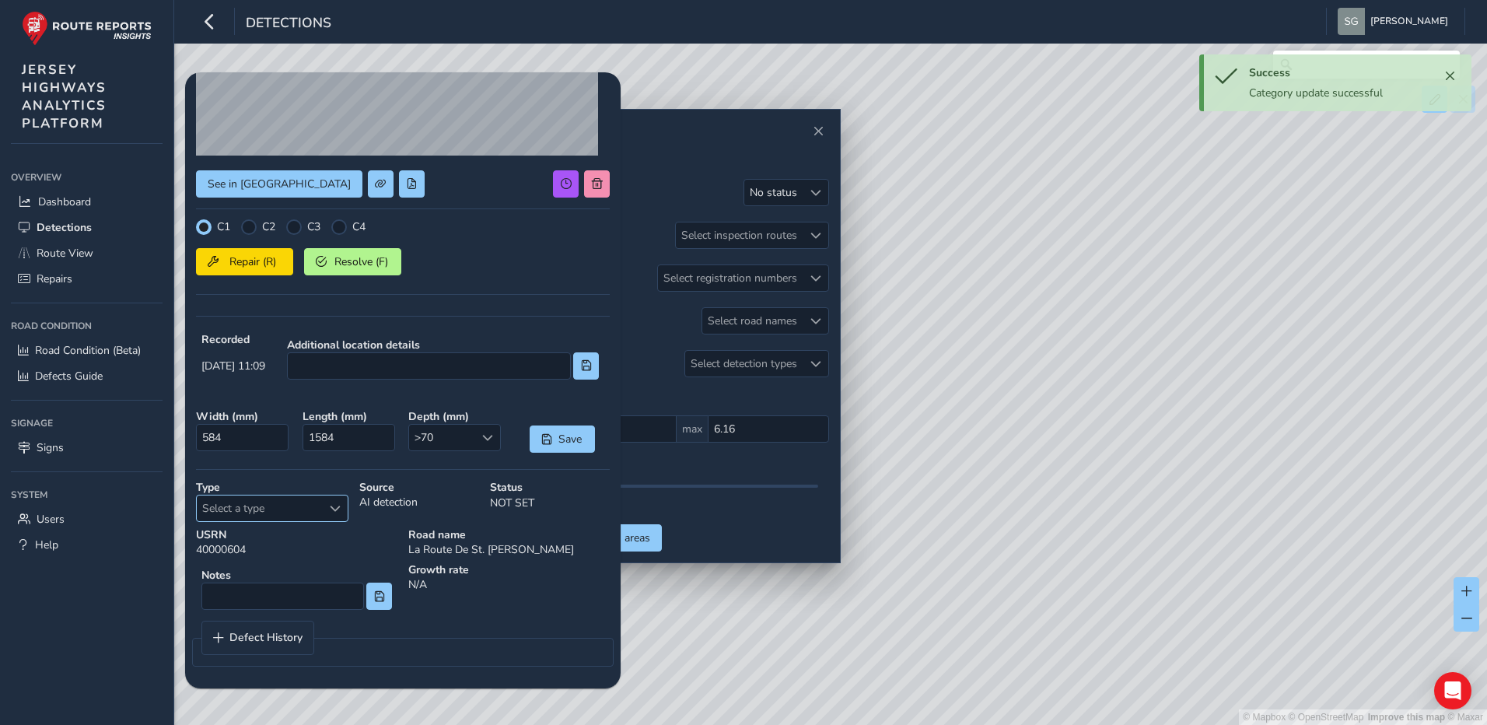
click at [328, 513] on div "Select a type" at bounding box center [335, 508] width 26 height 26
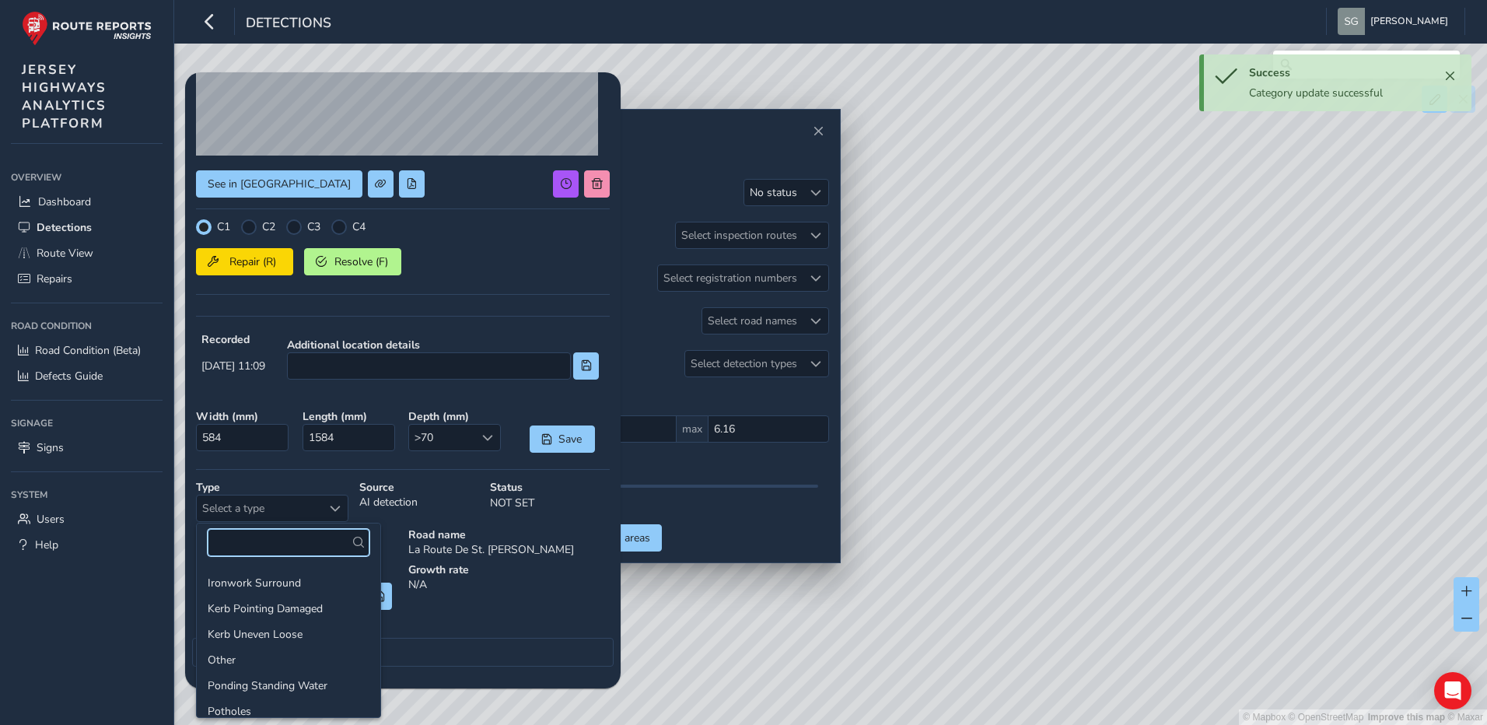
scroll to position [156, 0]
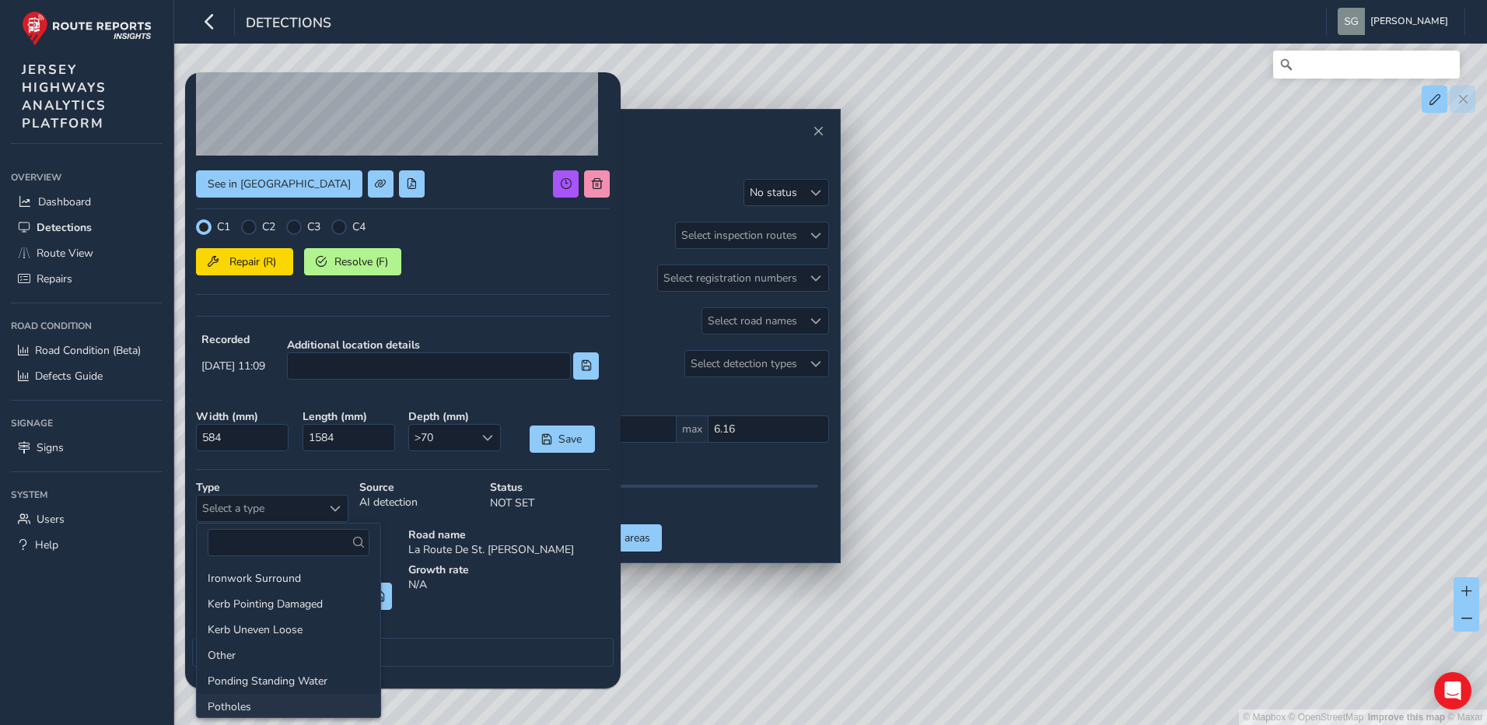
click at [262, 705] on li "Potholes" at bounding box center [289, 707] width 184 height 26
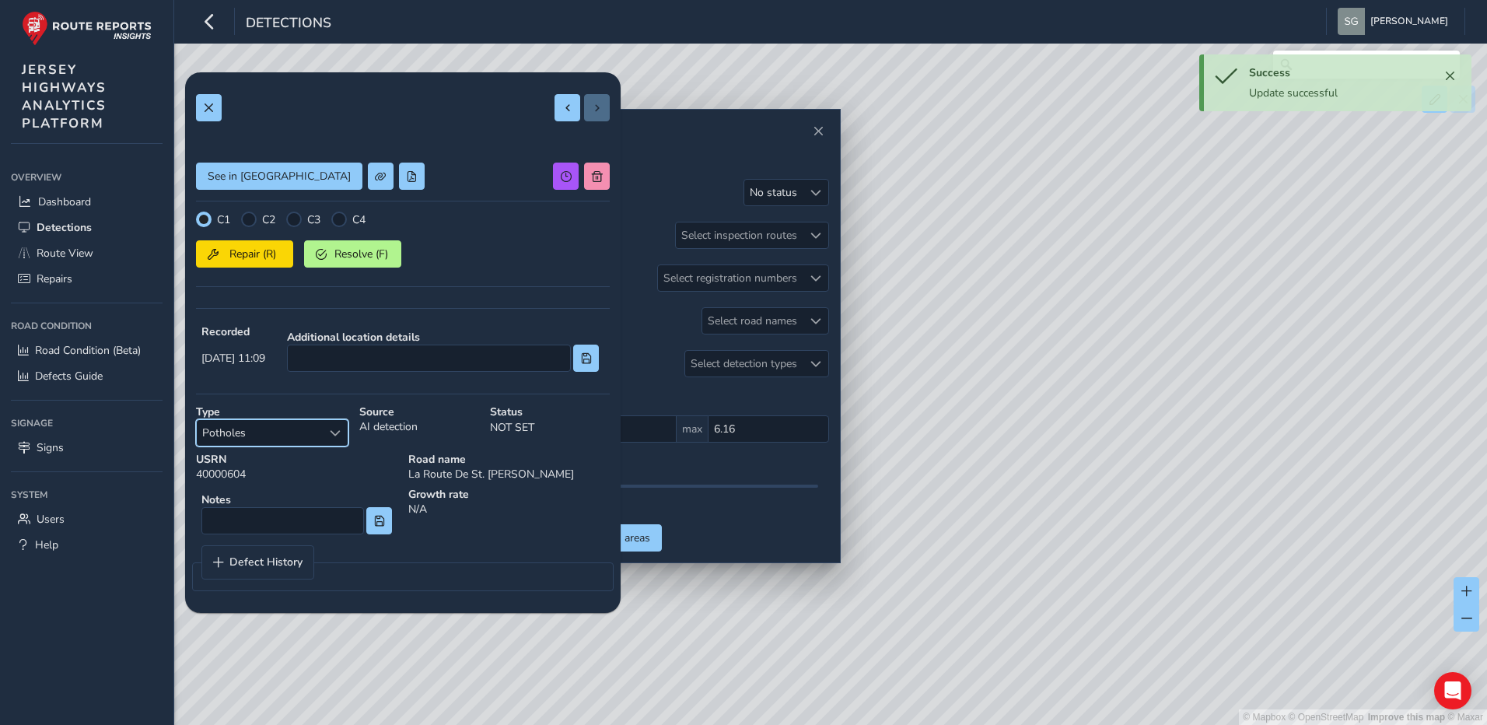
scroll to position [0, 0]
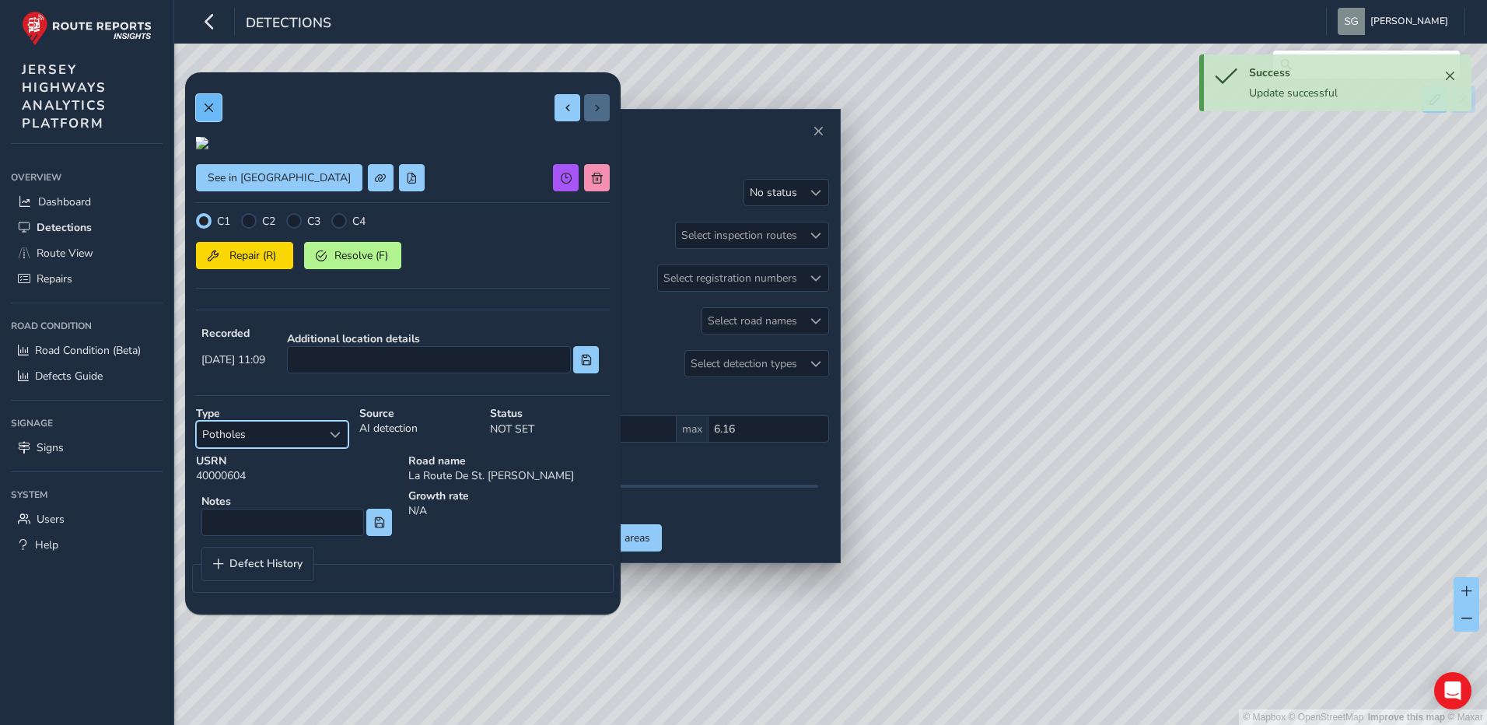
click at [203, 107] on span at bounding box center [208, 108] width 11 height 11
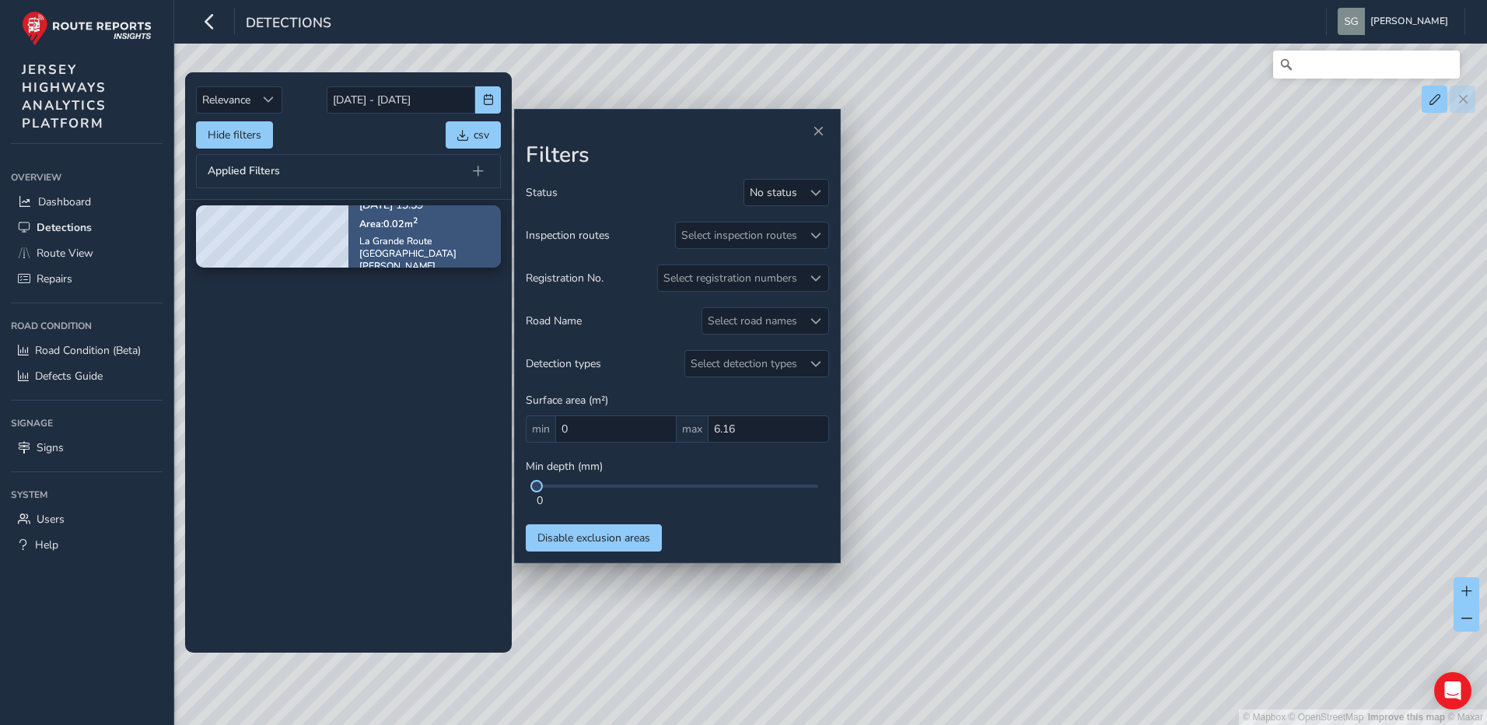
click at [446, 222] on p "Area: 0.02 m 2" at bounding box center [424, 223] width 131 height 12
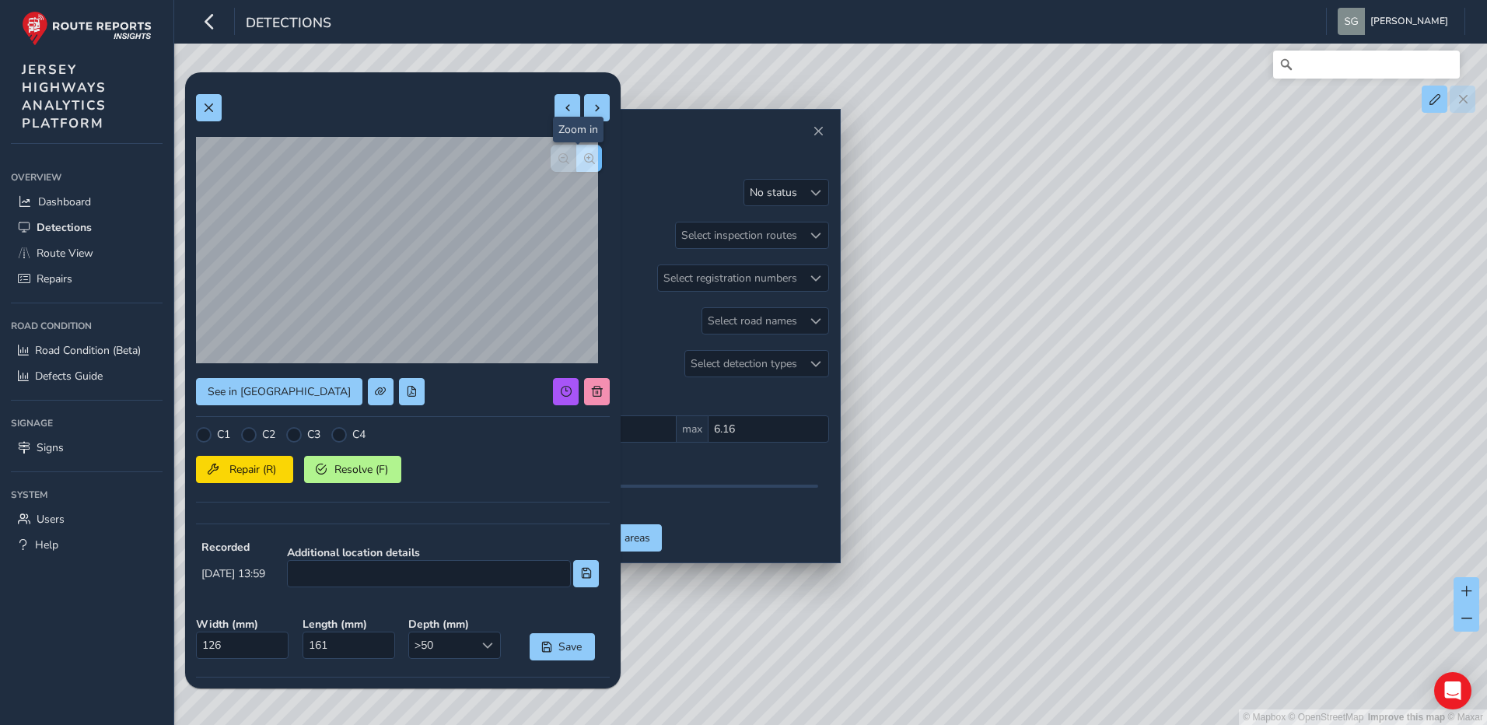
click at [581, 165] on button "button" at bounding box center [589, 158] width 26 height 27
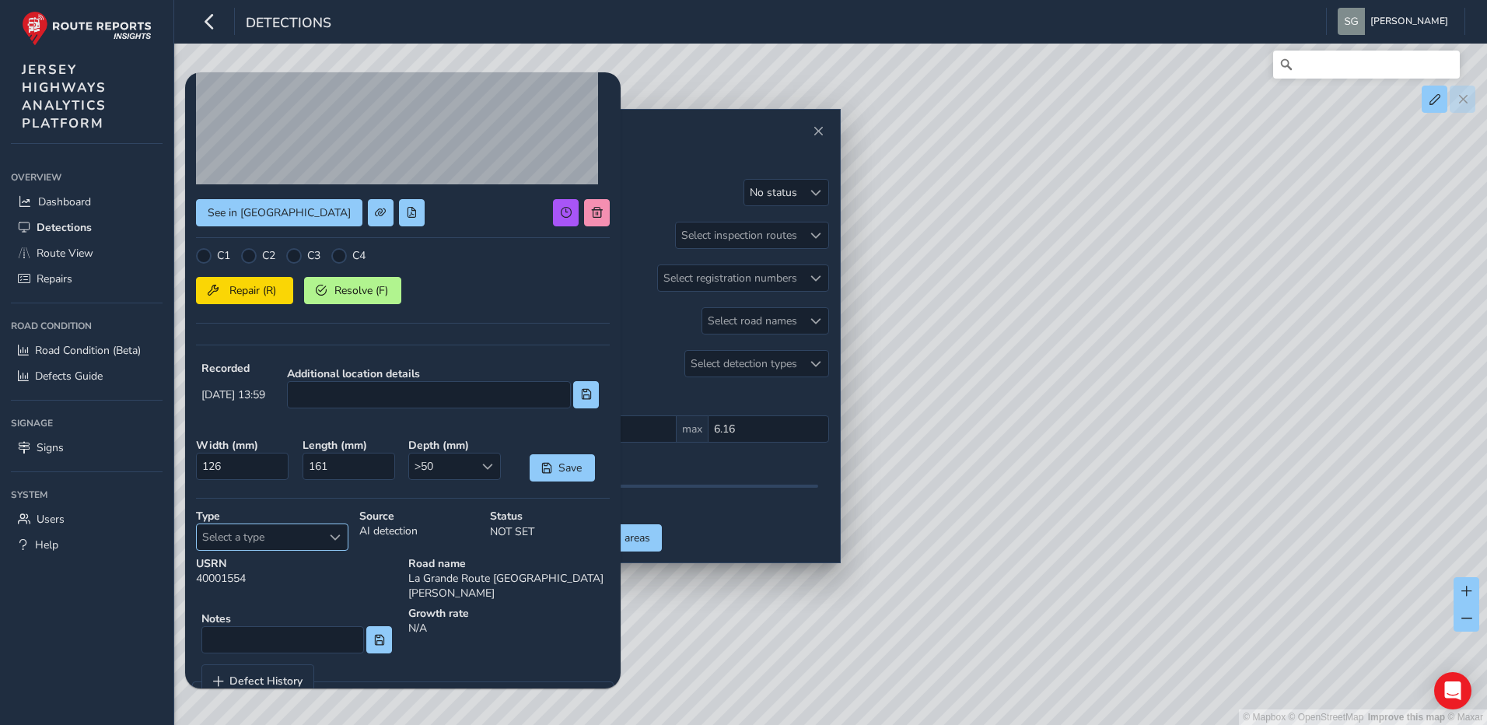
scroll to position [208, 0]
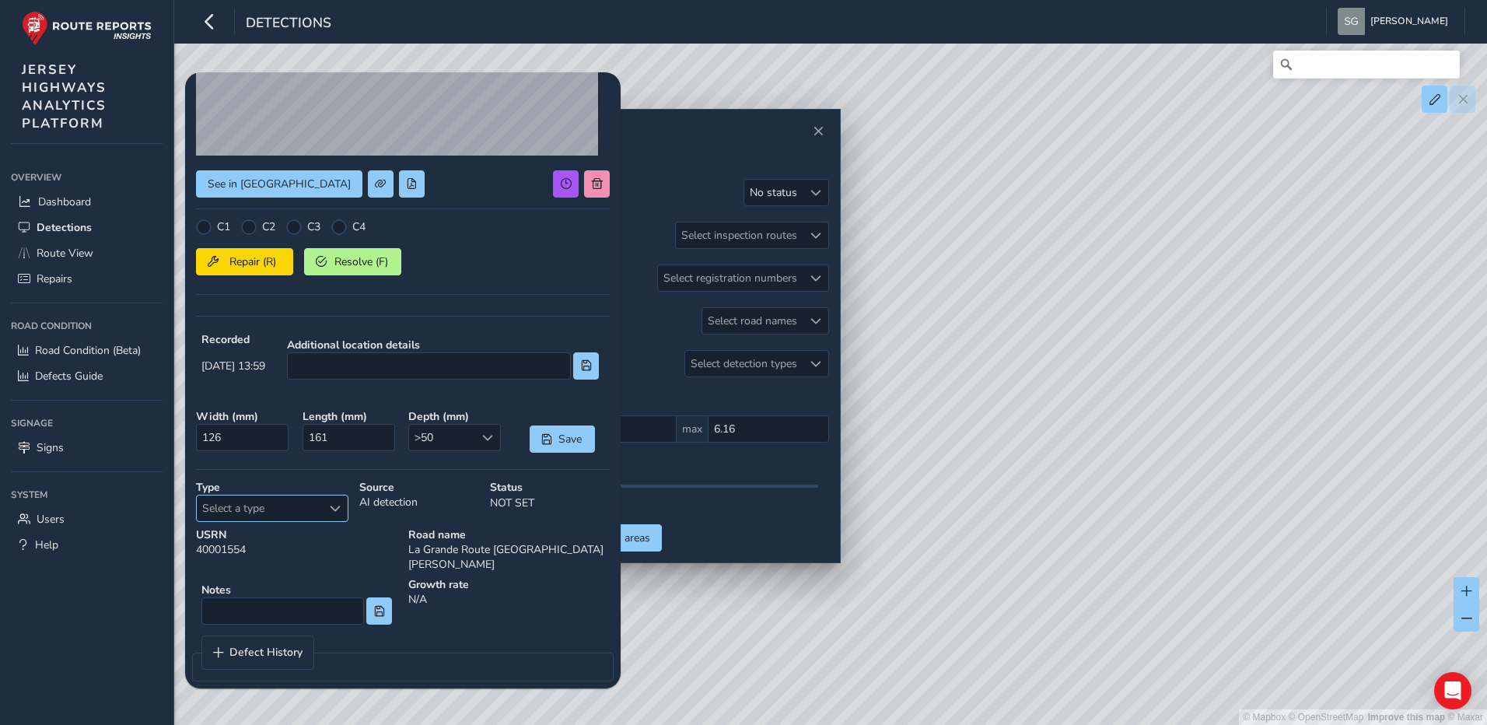
click at [339, 514] on div "Select a type" at bounding box center [335, 508] width 26 height 26
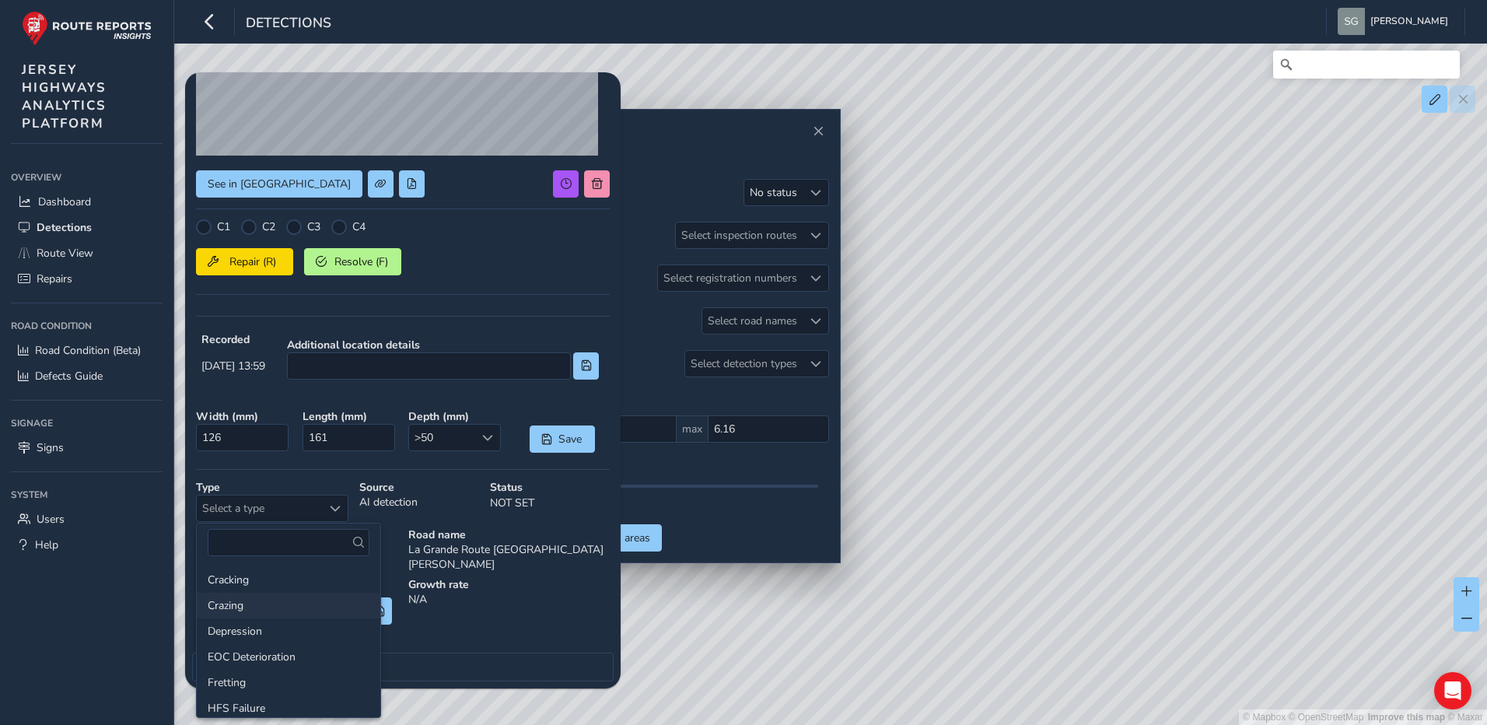
click at [294, 607] on li "Crazing" at bounding box center [289, 606] width 184 height 26
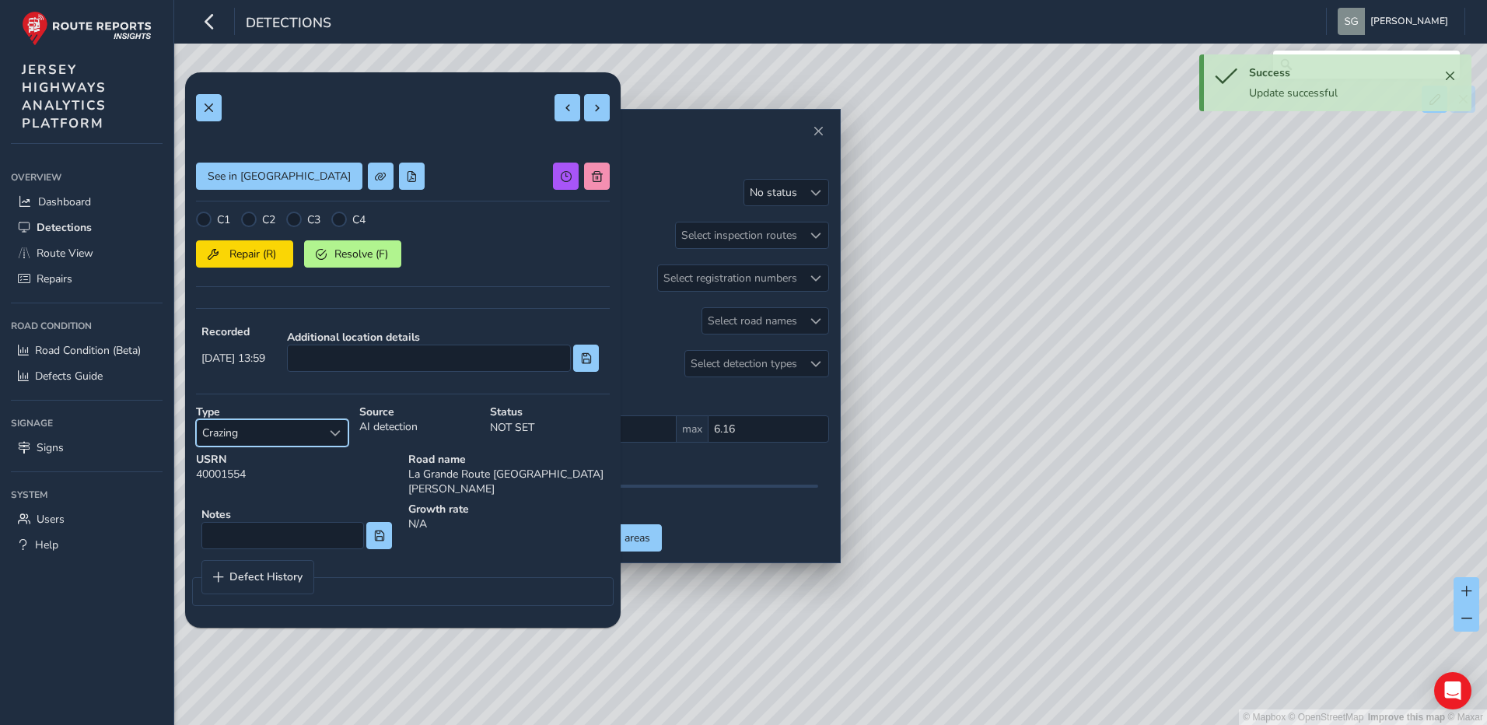
scroll to position [0, 0]
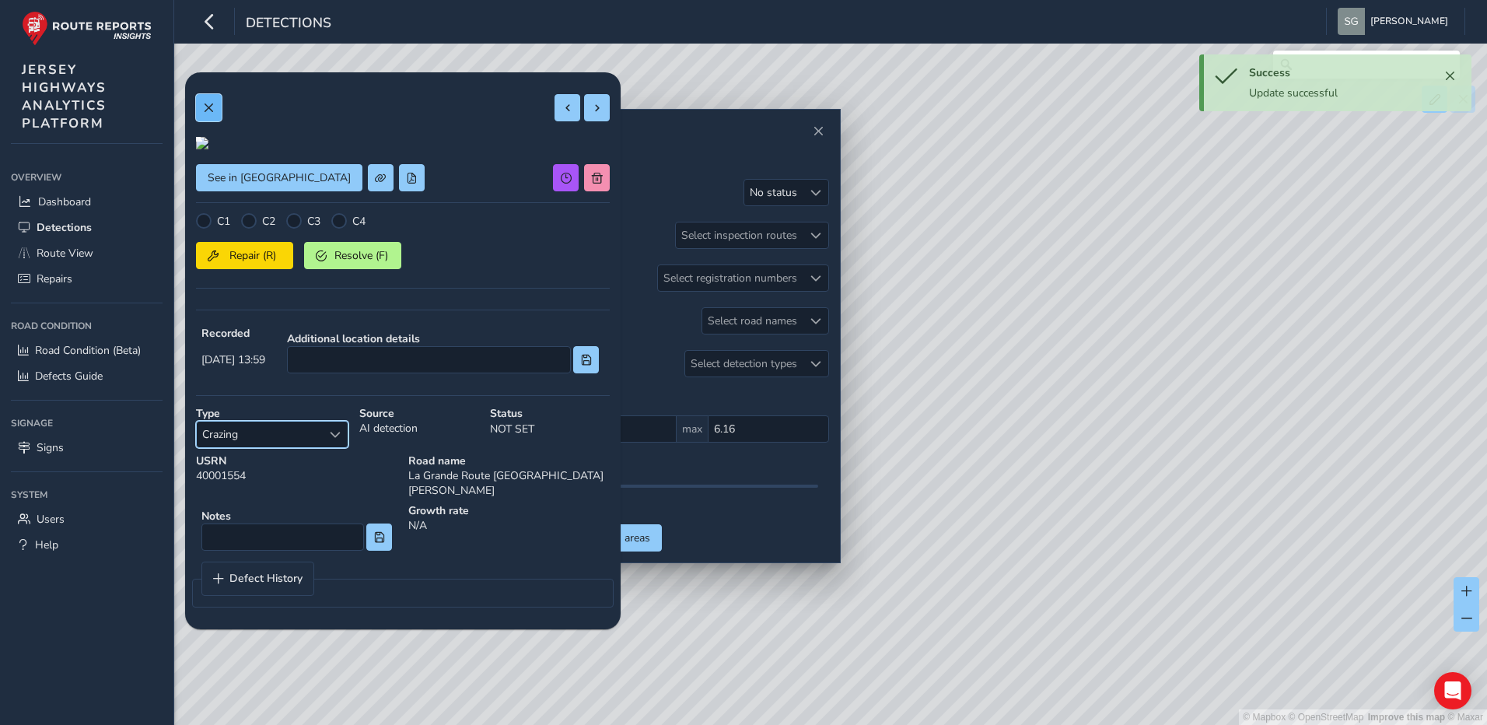
click at [208, 107] on span at bounding box center [208, 108] width 11 height 11
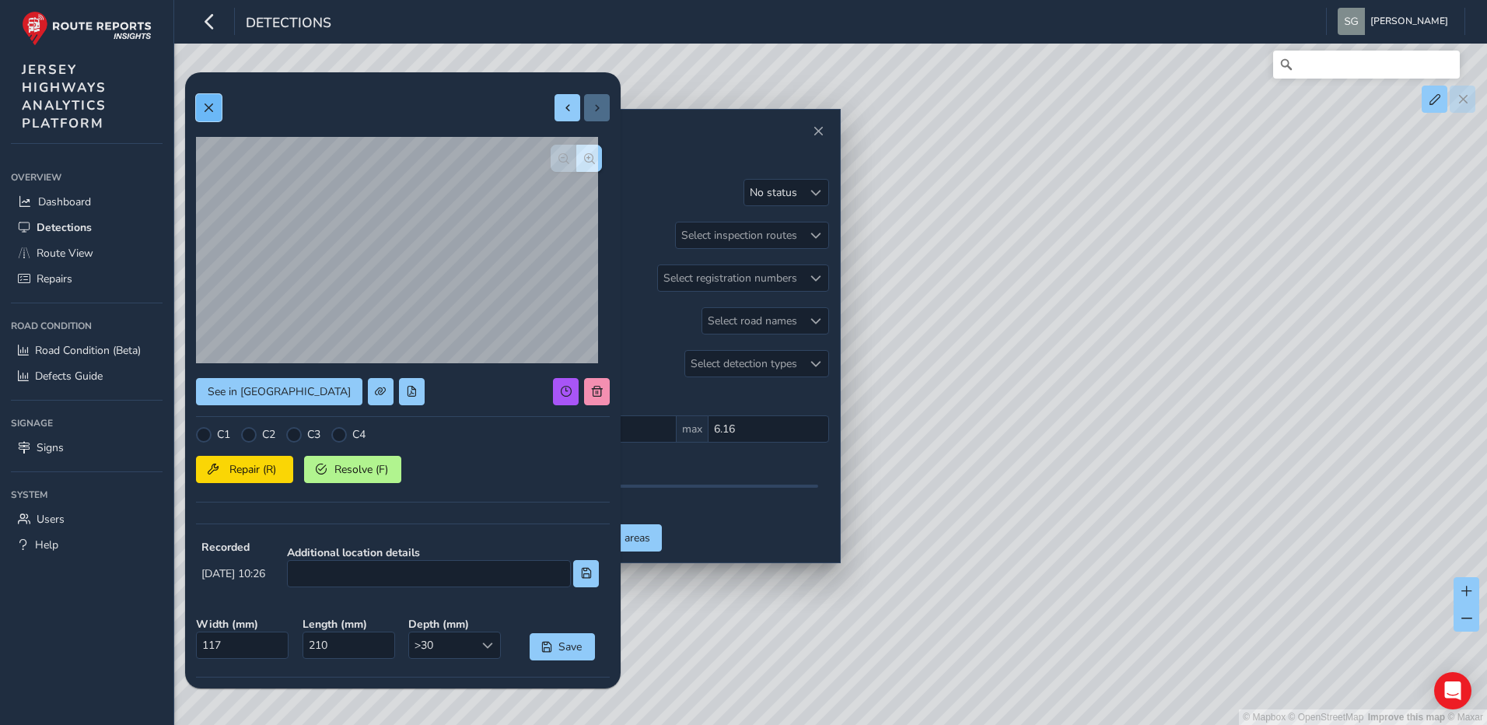
click at [205, 101] on button at bounding box center [209, 107] width 26 height 27
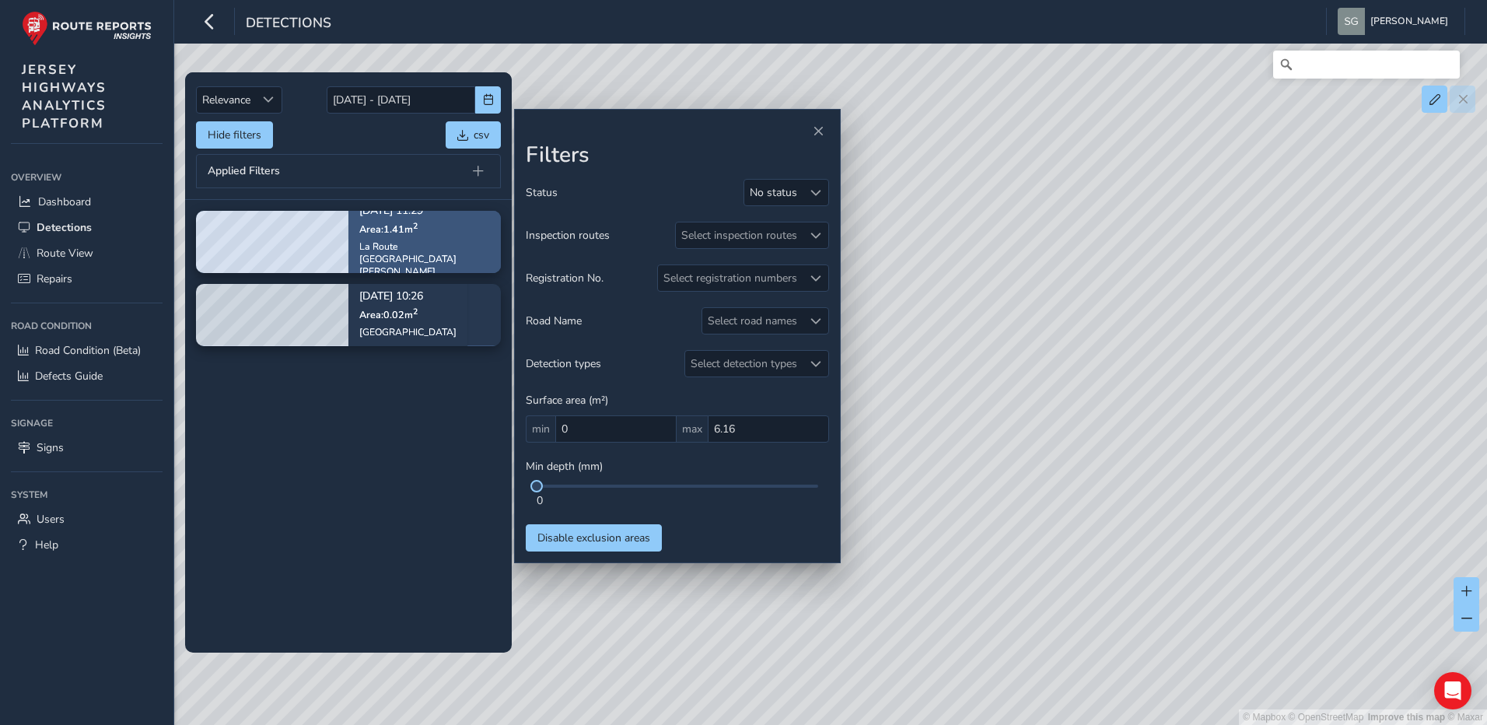
click at [460, 246] on div "[DATE] 11:29 Area: 1.41 m [STREET_ADDRESS][PERSON_NAME]" at bounding box center [424, 241] width 152 height 115
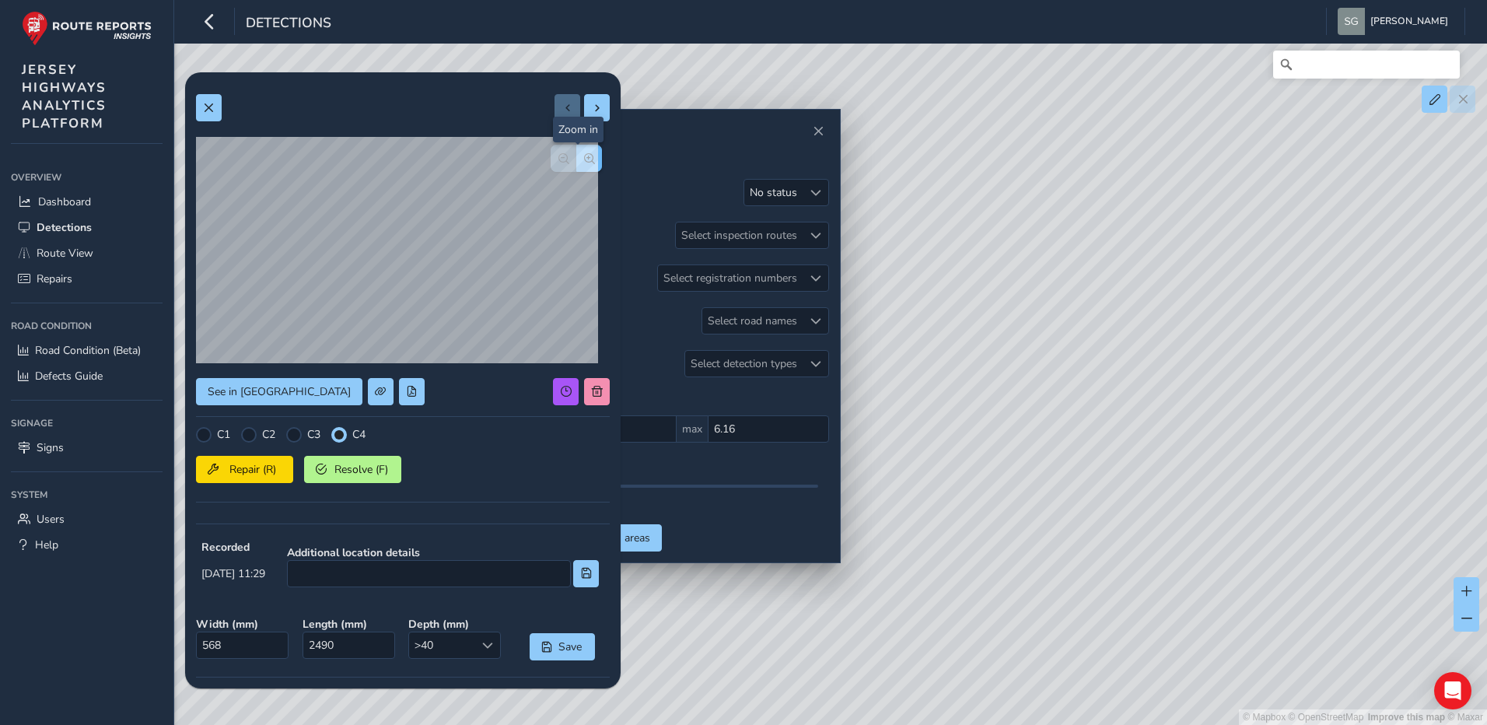
click at [586, 162] on button "button" at bounding box center [589, 158] width 26 height 27
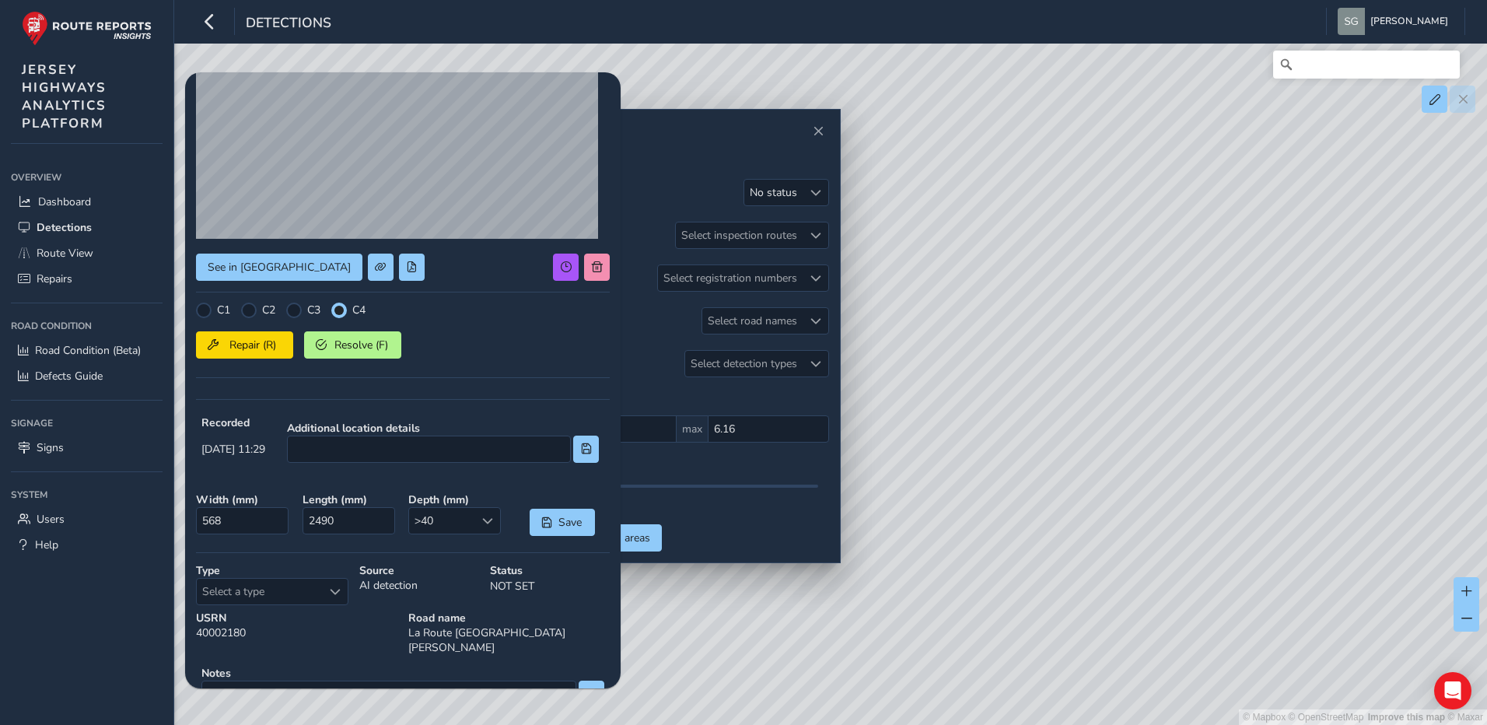
scroll to position [208, 0]
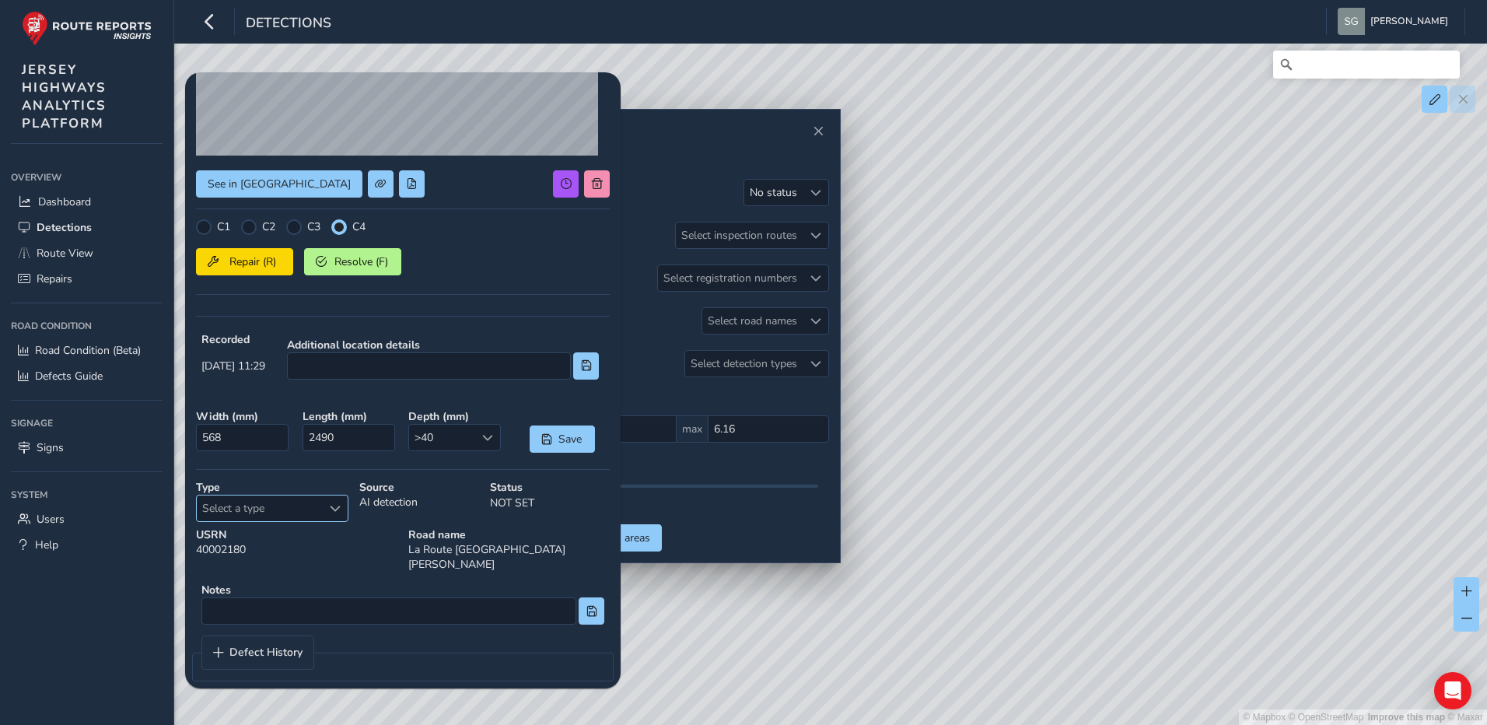
click at [336, 513] on span "Select a type" at bounding box center [335, 508] width 11 height 11
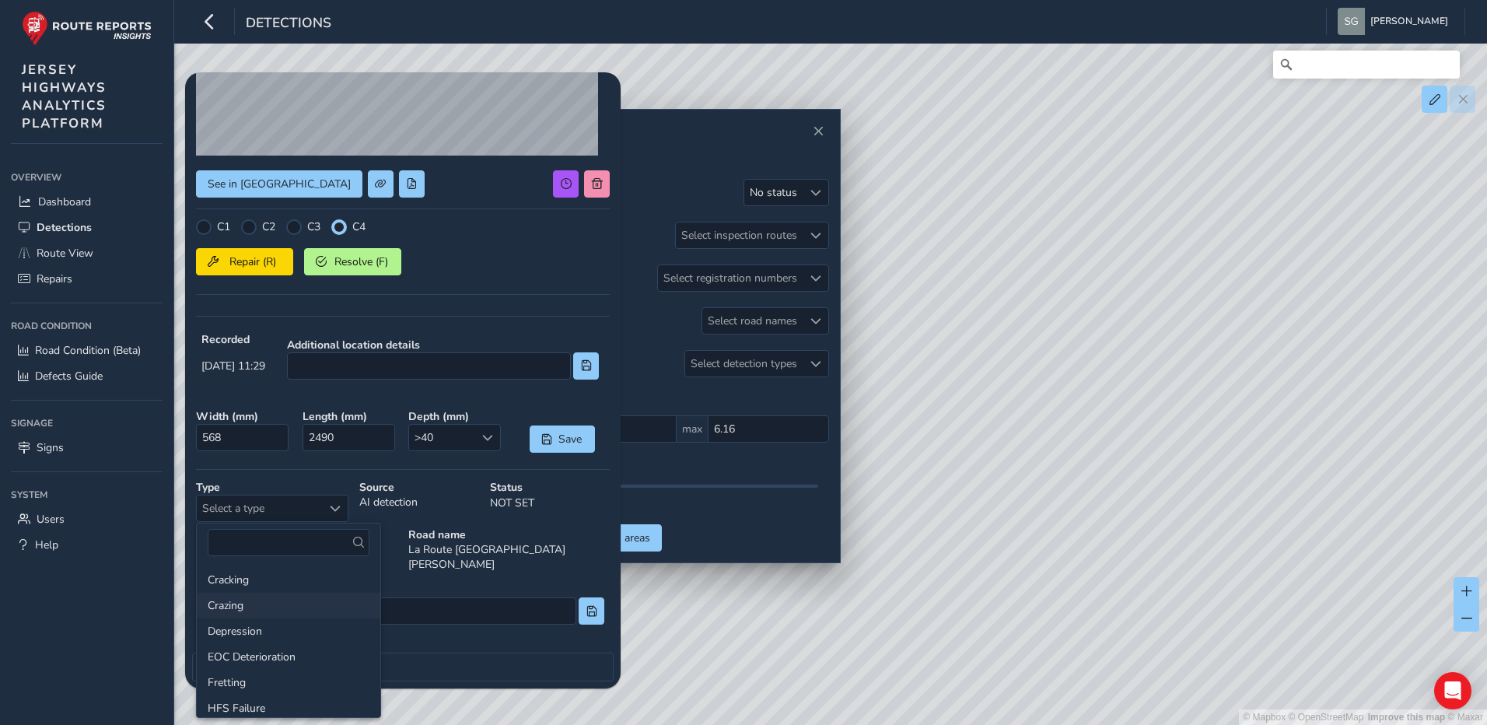
click at [297, 614] on li "Crazing" at bounding box center [289, 606] width 184 height 26
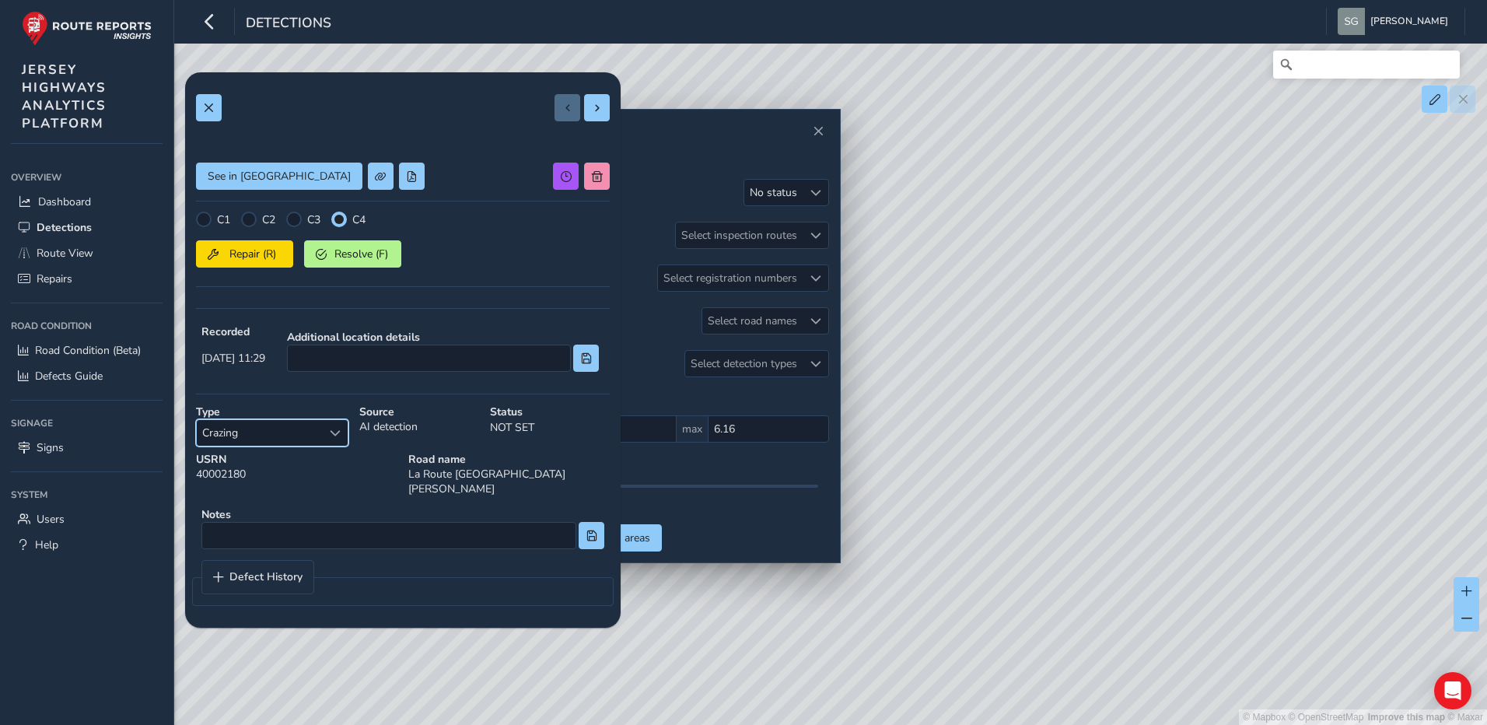
scroll to position [139, 0]
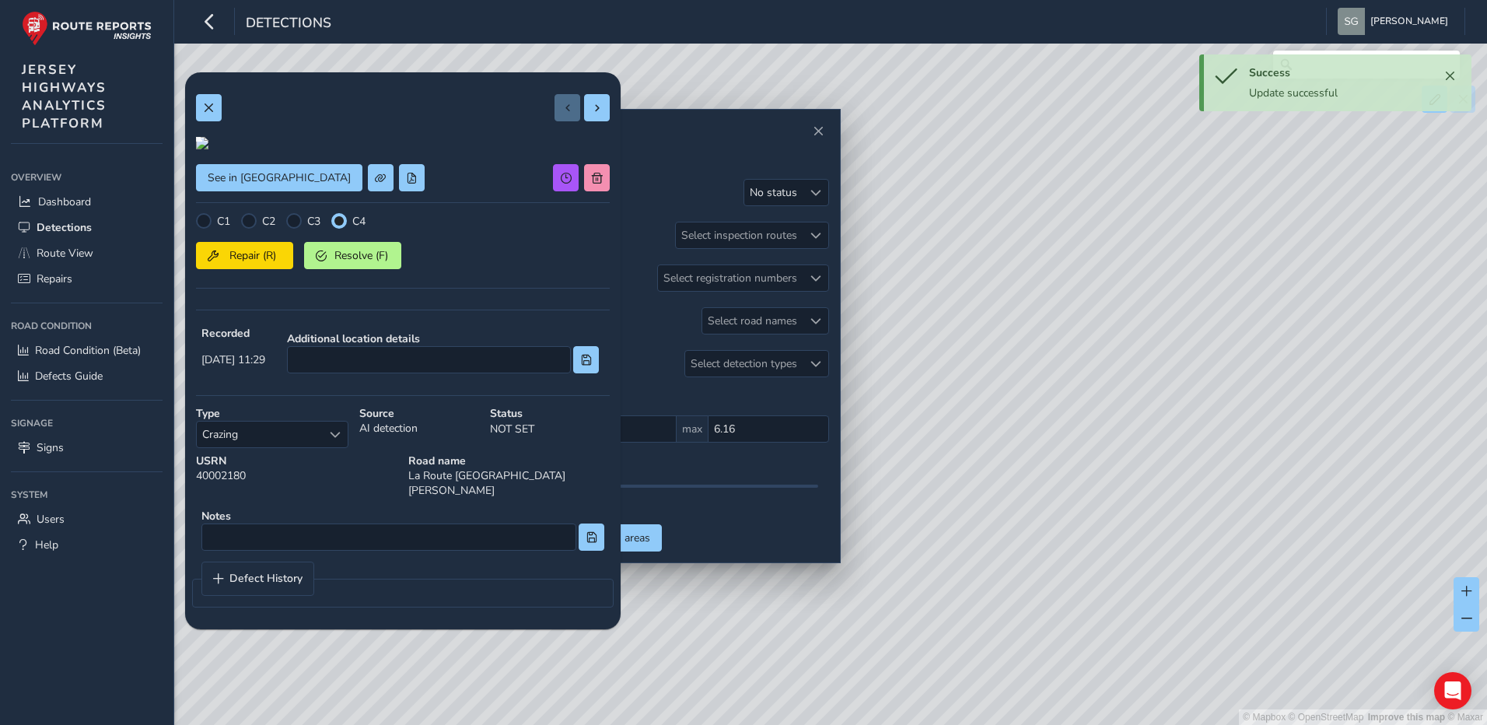
click at [283, 229] on div "C1 C2 C3 C4" at bounding box center [403, 221] width 414 height 16
click at [291, 229] on div at bounding box center [294, 221] width 16 height 16
click at [209, 107] on span at bounding box center [208, 108] width 11 height 11
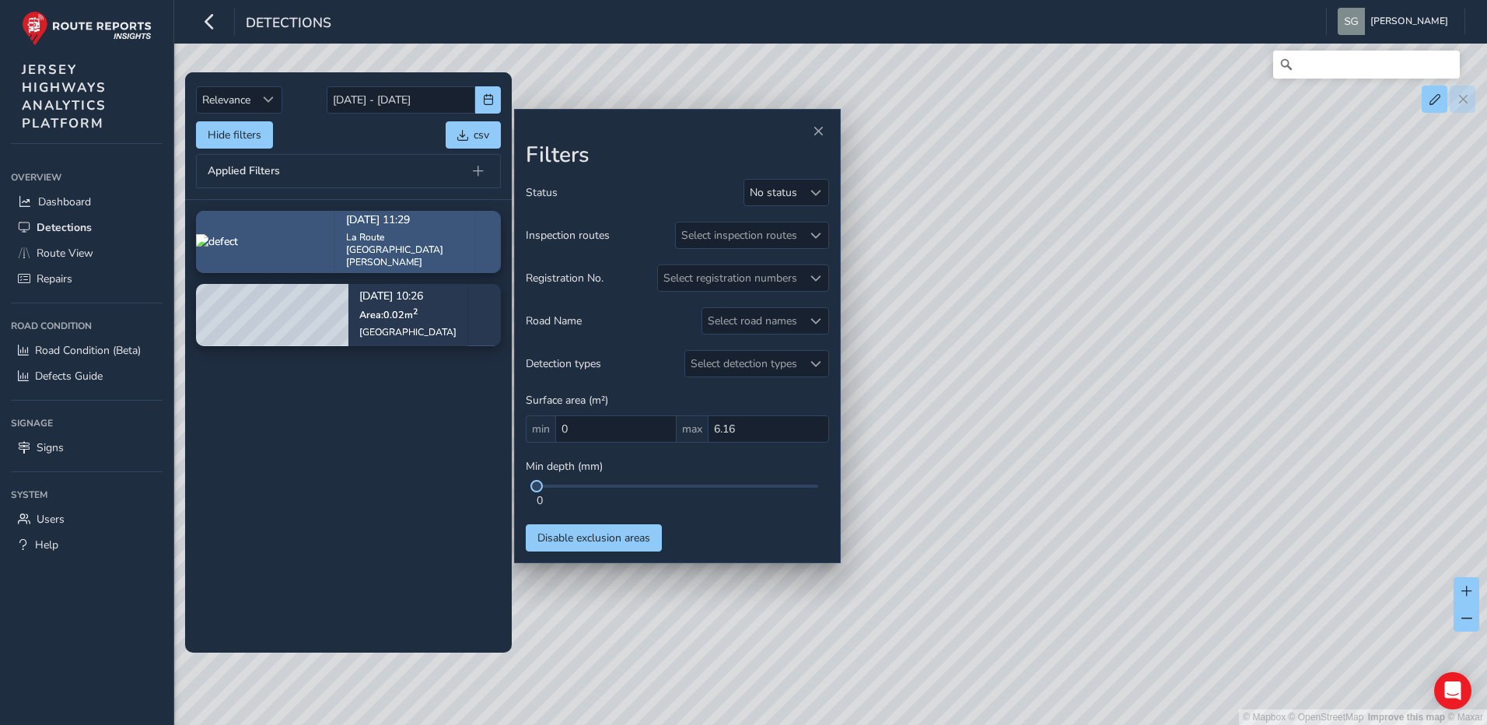
click at [437, 252] on div "La Route [GEOGRAPHIC_DATA][PERSON_NAME]" at bounding box center [404, 249] width 117 height 37
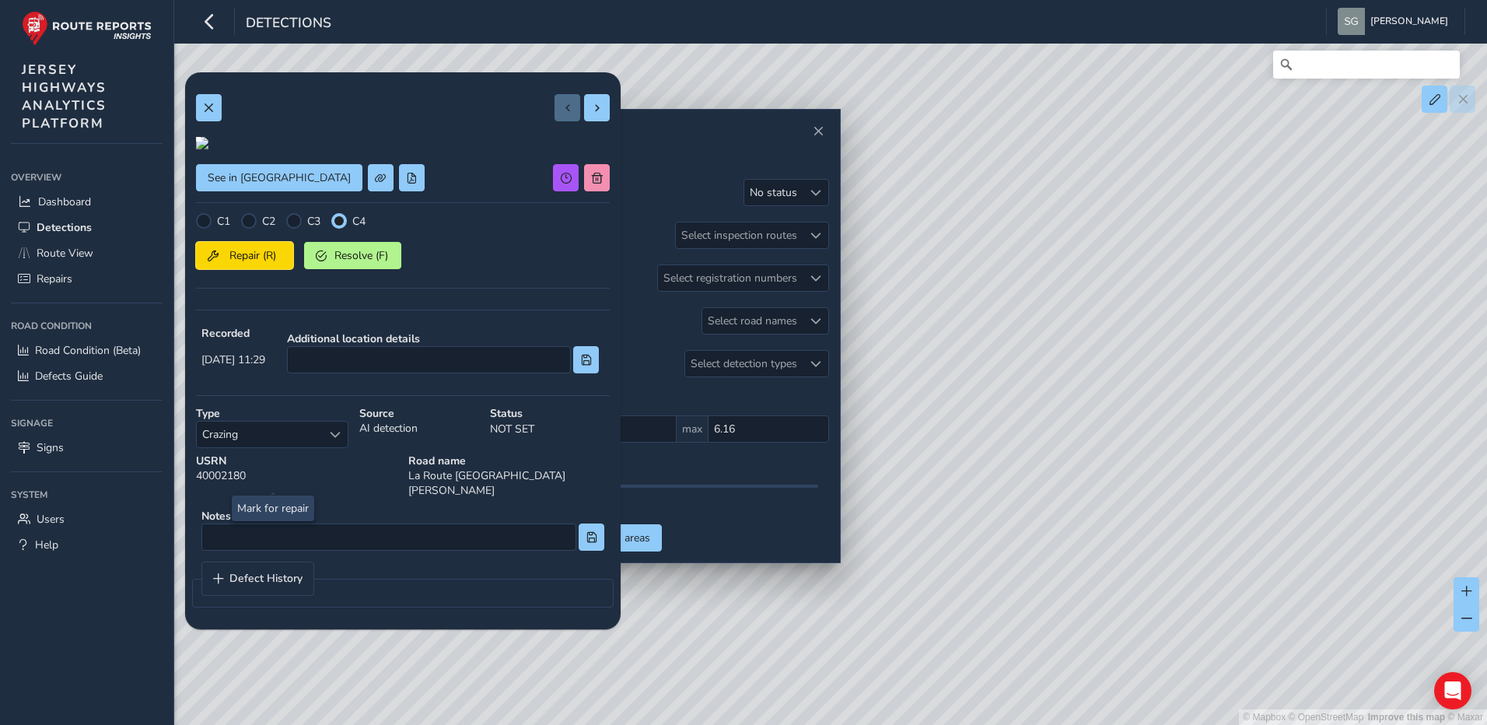
click at [269, 269] on button "Repair (R)" at bounding box center [244, 255] width 97 height 27
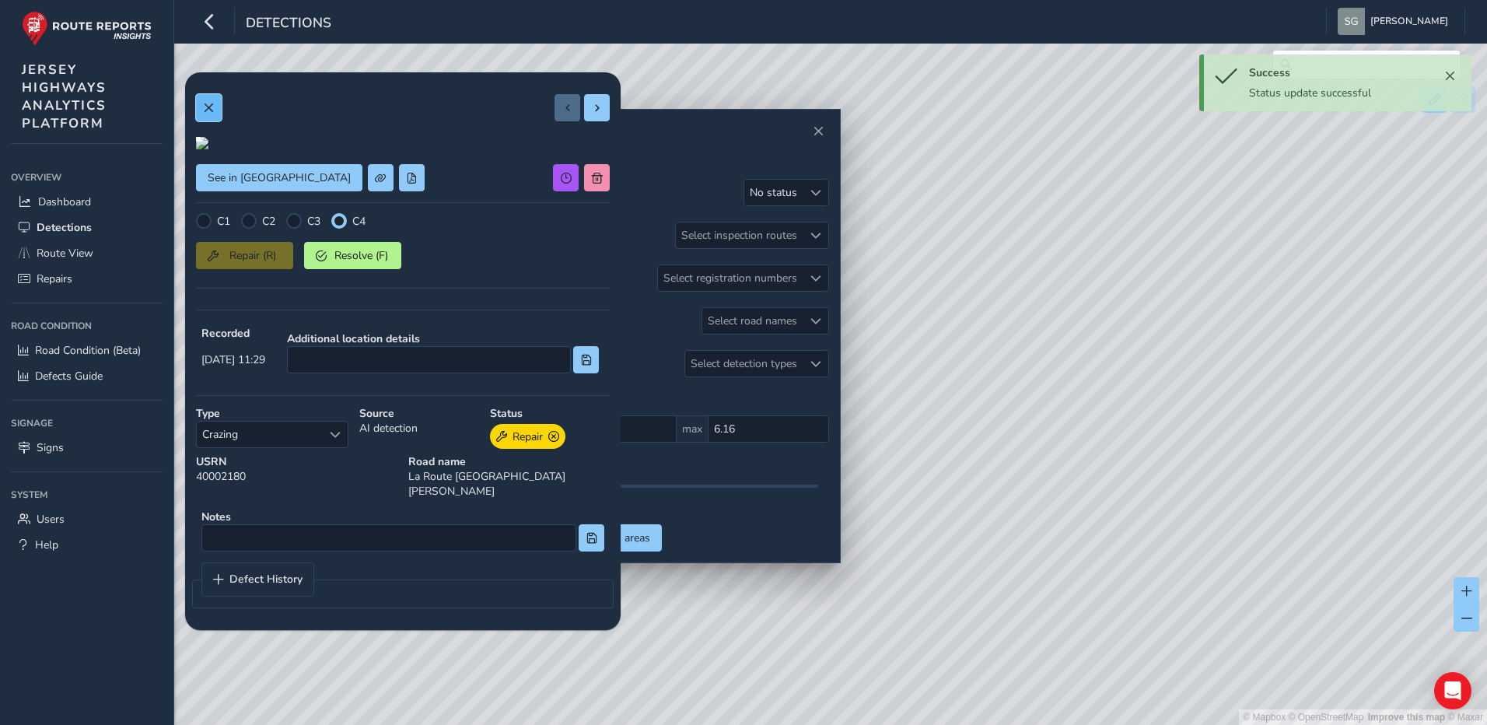
click at [212, 99] on button at bounding box center [209, 107] width 26 height 27
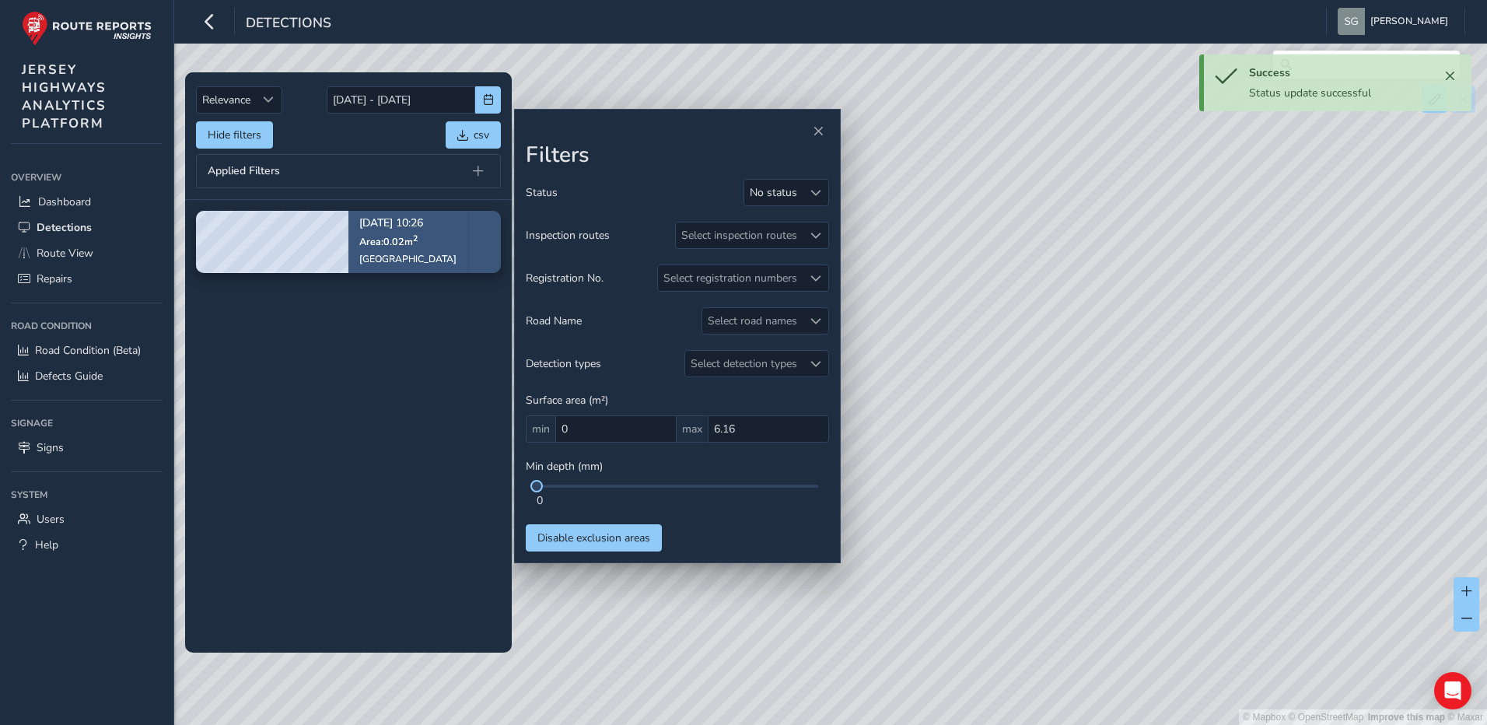
click at [436, 244] on div "[DATE] 10:26 Area: 0.02 m [STREET_ADDRESS]" at bounding box center [407, 242] width 119 height 90
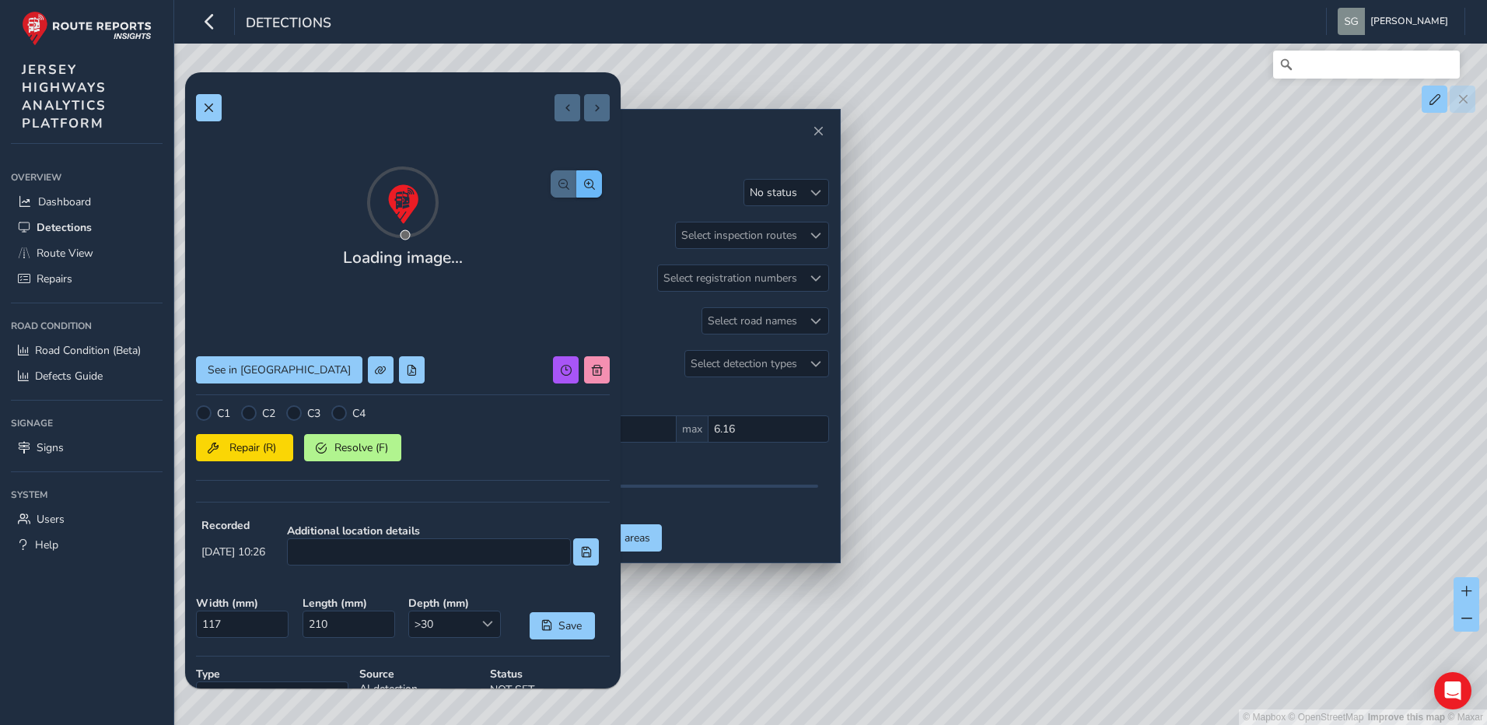
click at [591, 157] on div "Loading image... See in Route View C1 C2 C3 C4 Repair (R) Resolve (F) Recorded …" at bounding box center [403, 473] width 414 height 780
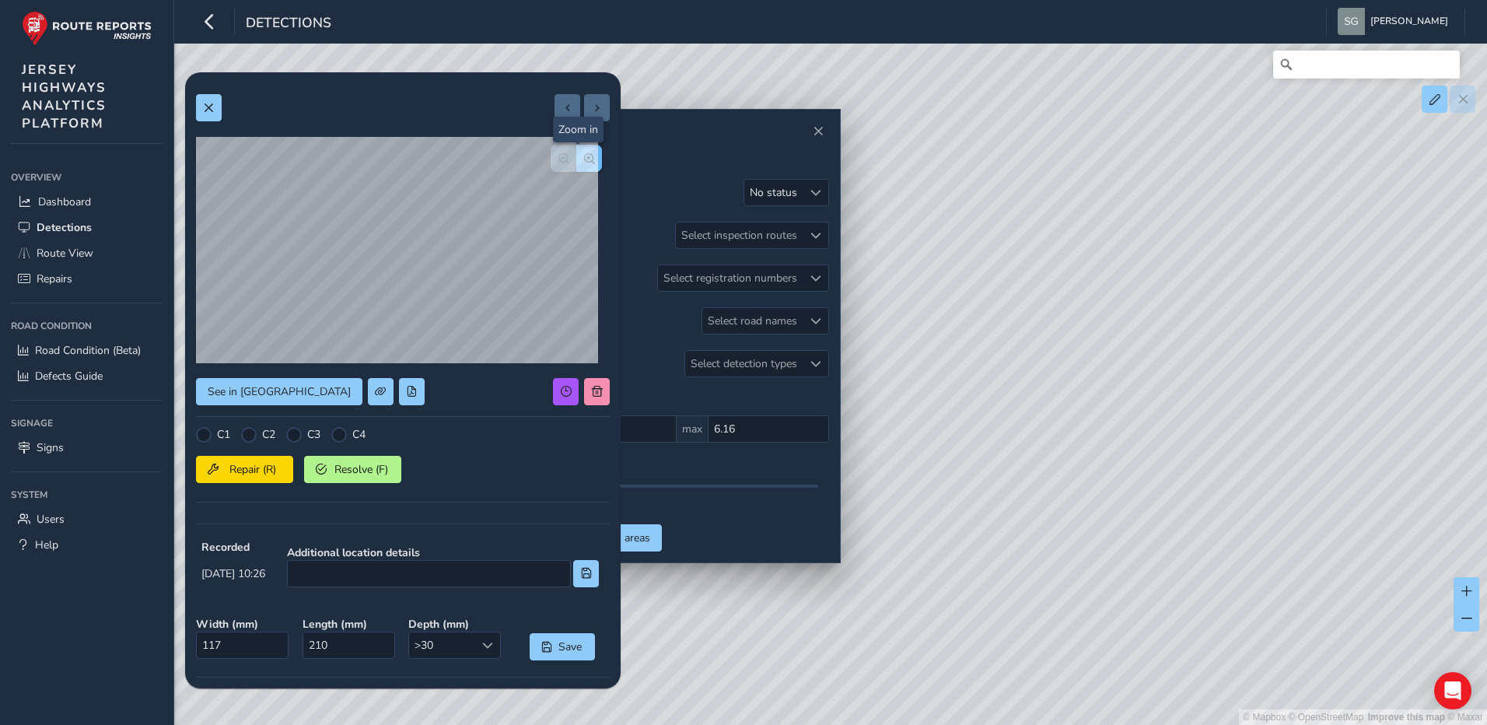
click at [586, 157] on button "button" at bounding box center [589, 158] width 26 height 27
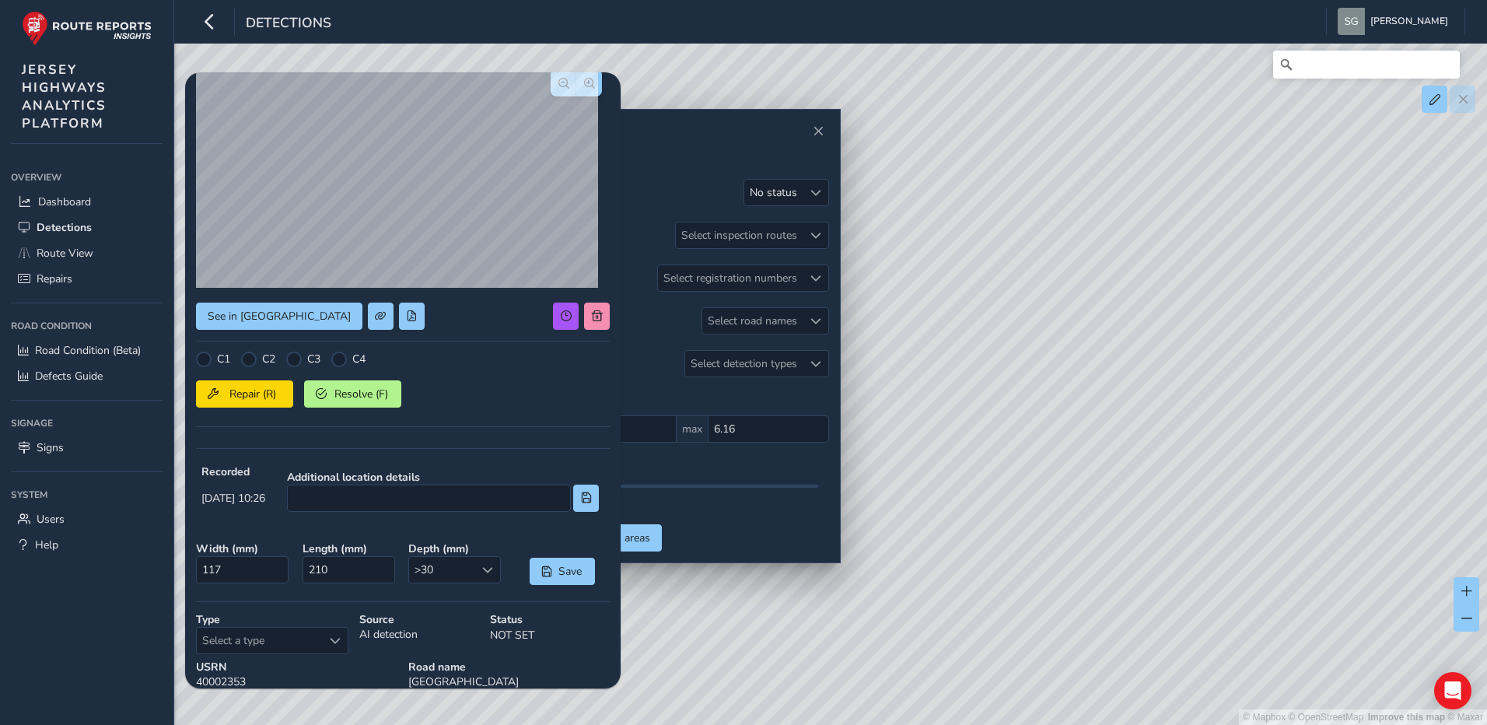
scroll to position [208, 0]
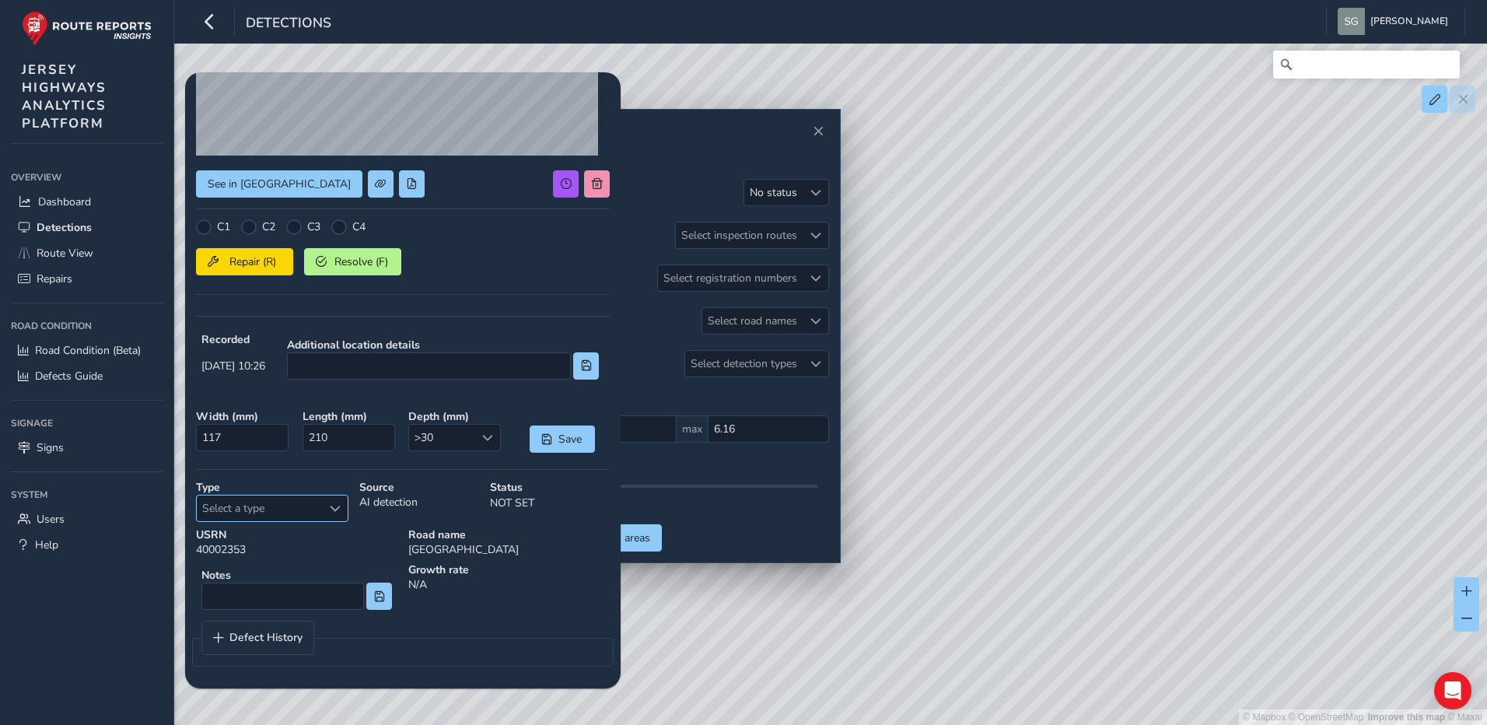
click at [323, 513] on div "Select a type" at bounding box center [335, 508] width 26 height 26
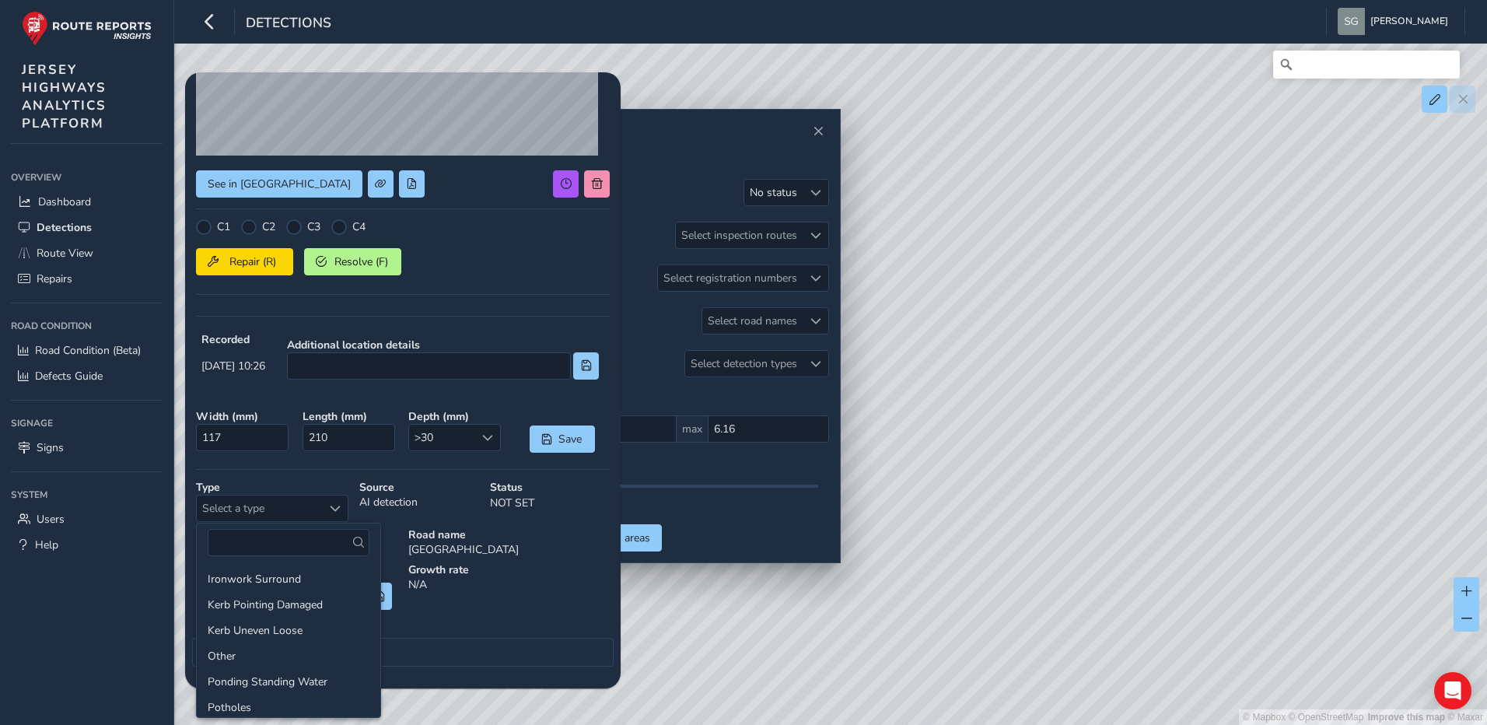
scroll to position [156, 0]
click at [261, 697] on li "Potholes" at bounding box center [289, 707] width 184 height 26
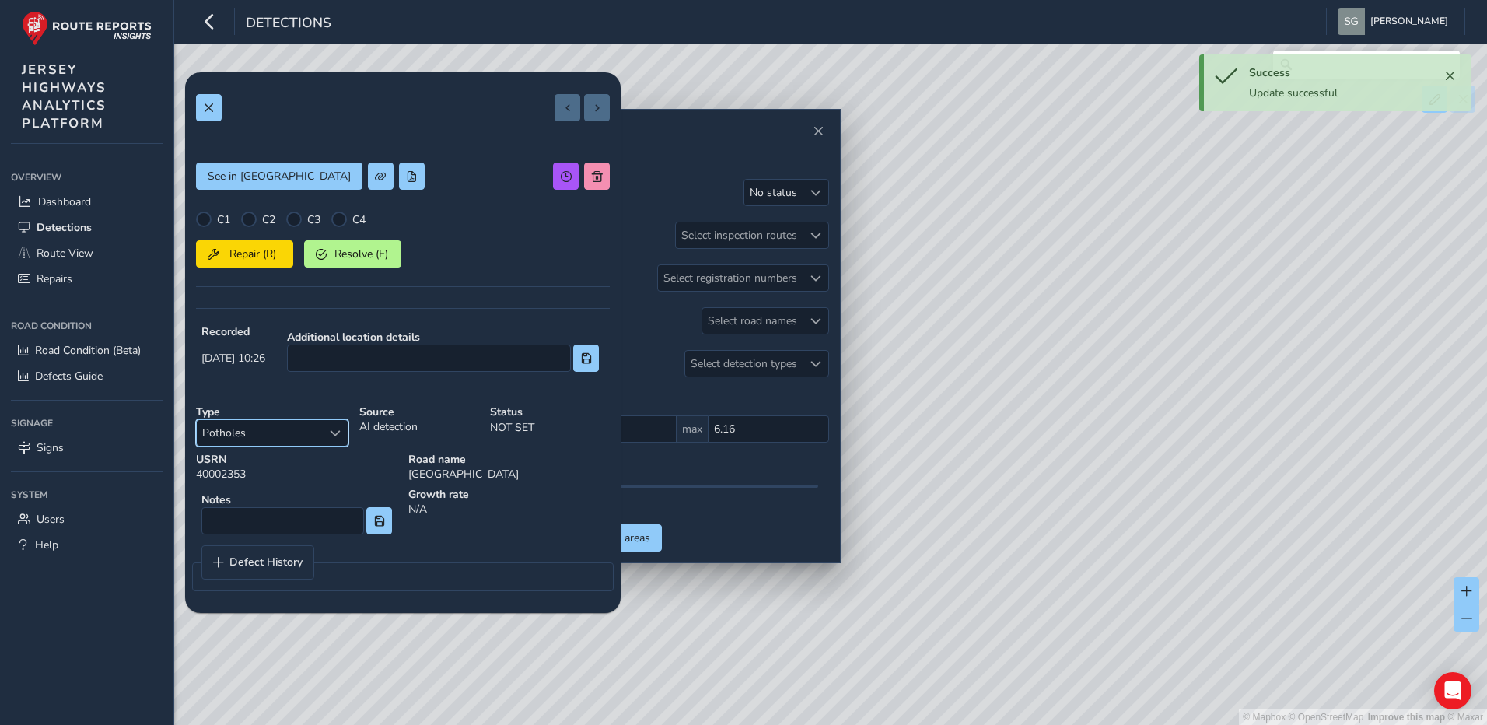
scroll to position [0, 0]
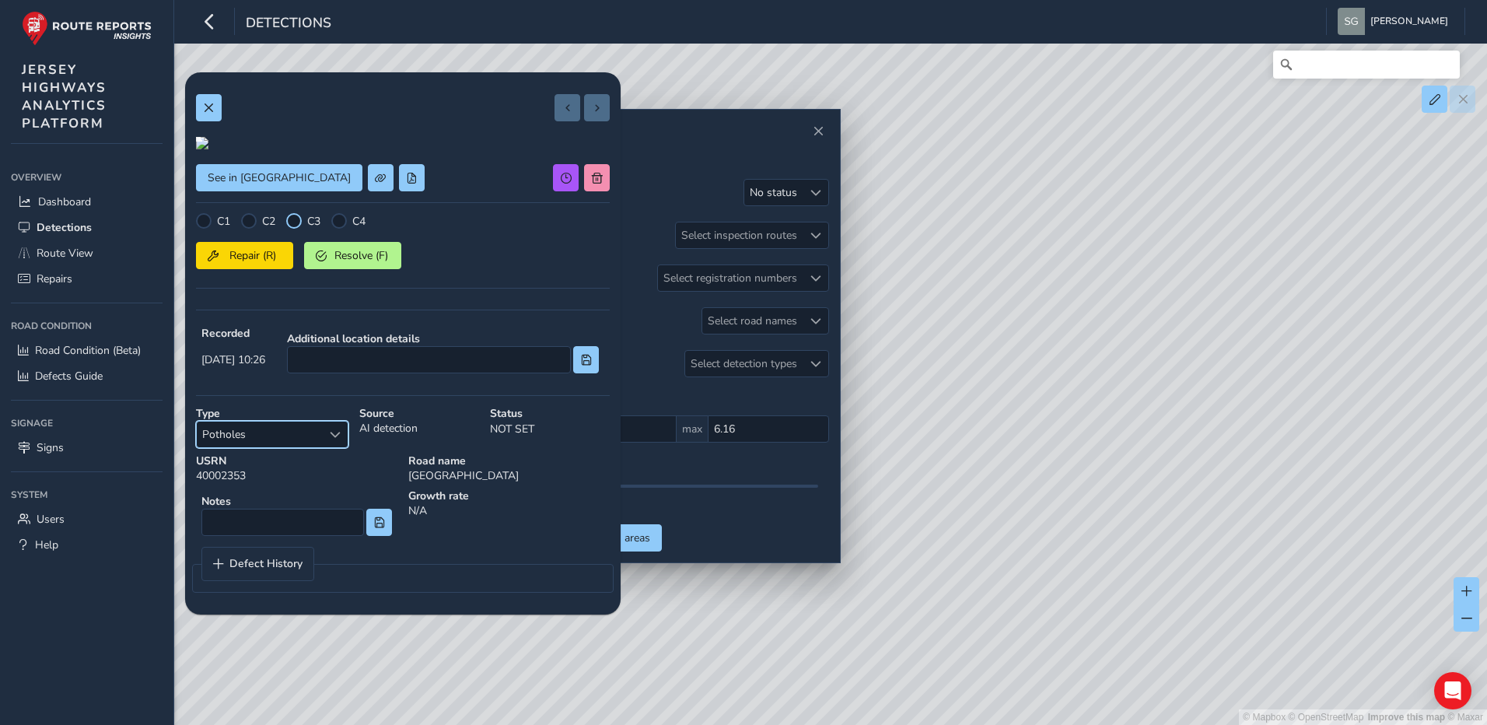
click at [301, 229] on div at bounding box center [294, 221] width 16 height 16
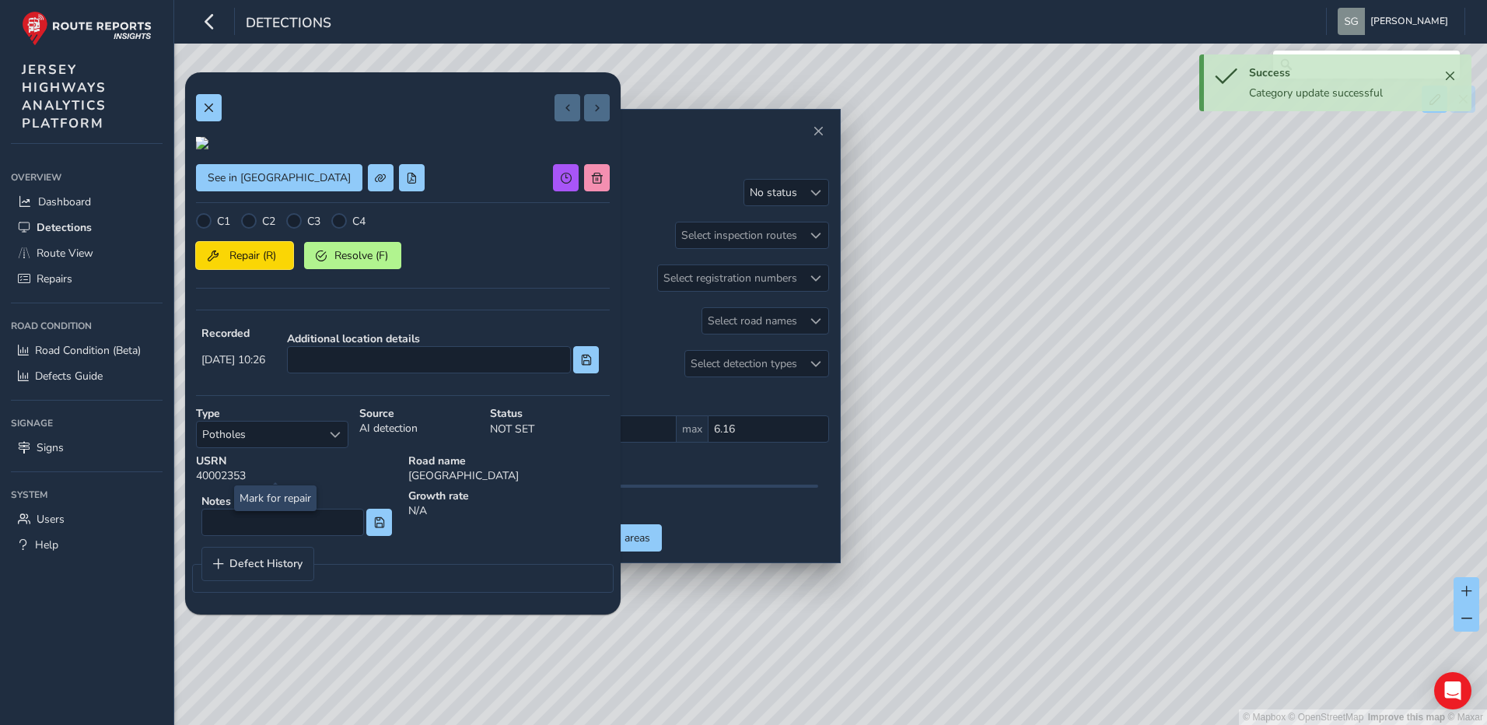
click at [271, 263] on span "Repair (R)" at bounding box center [253, 255] width 58 height 15
click at [208, 107] on span at bounding box center [208, 108] width 11 height 11
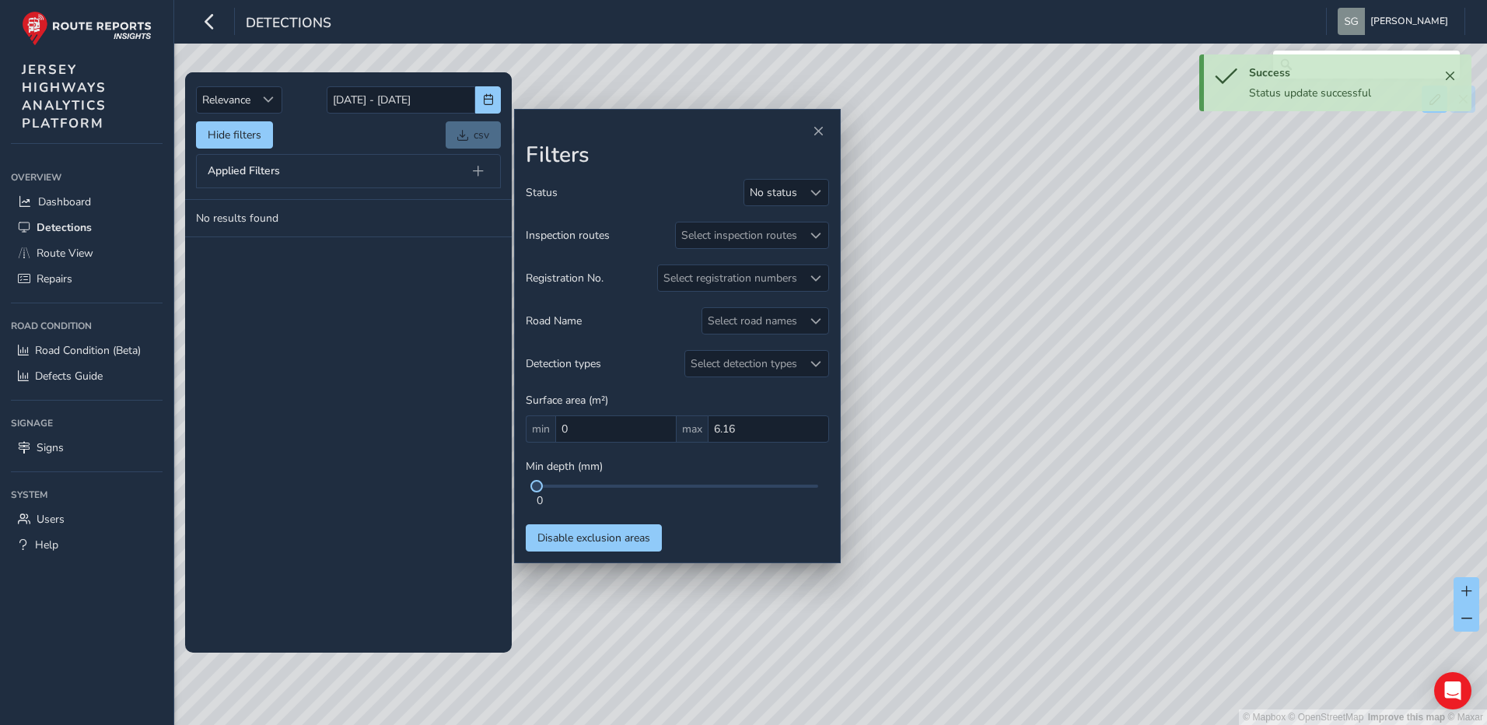
click at [452, 402] on tbody "No results found" at bounding box center [348, 426] width 327 height 453
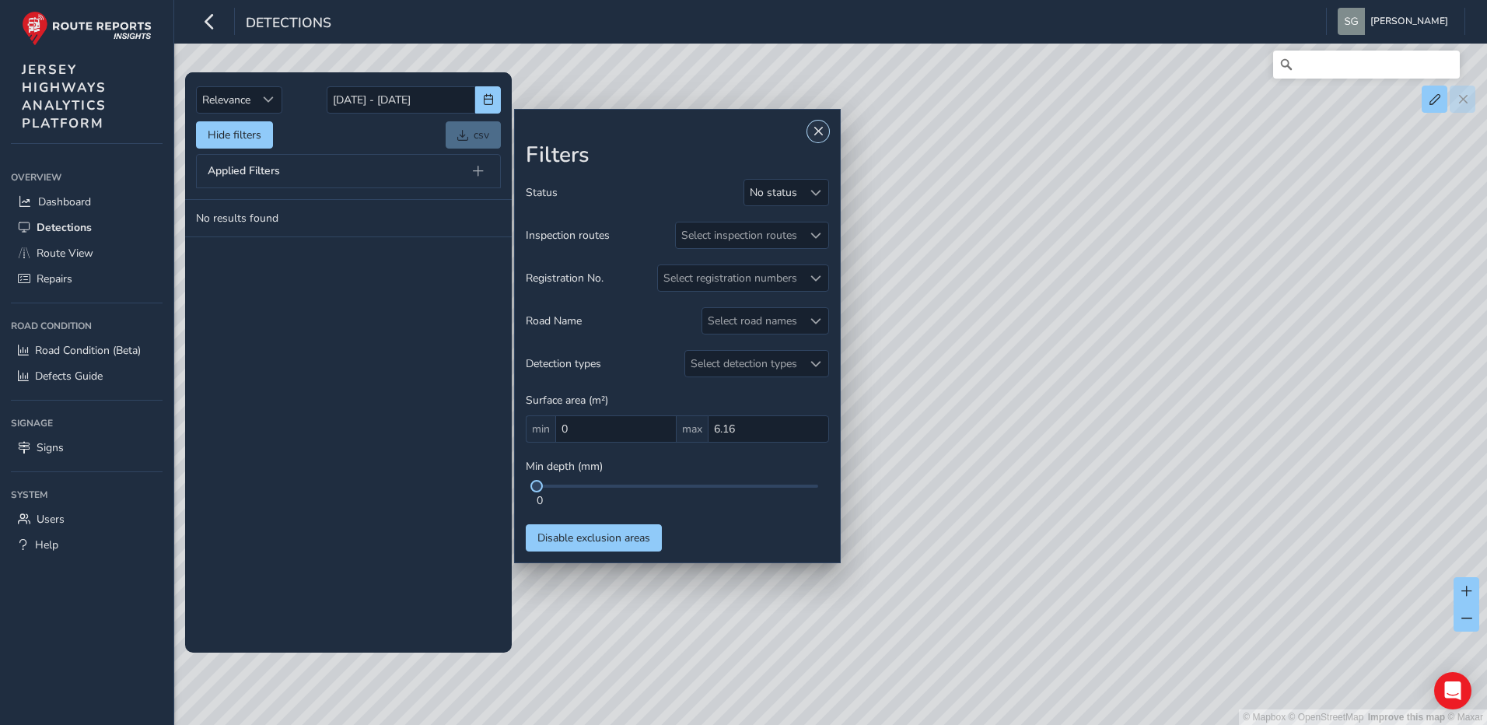
click at [820, 126] on span "Close" at bounding box center [818, 131] width 11 height 11
